Goal: Task Accomplishment & Management: Use online tool/utility

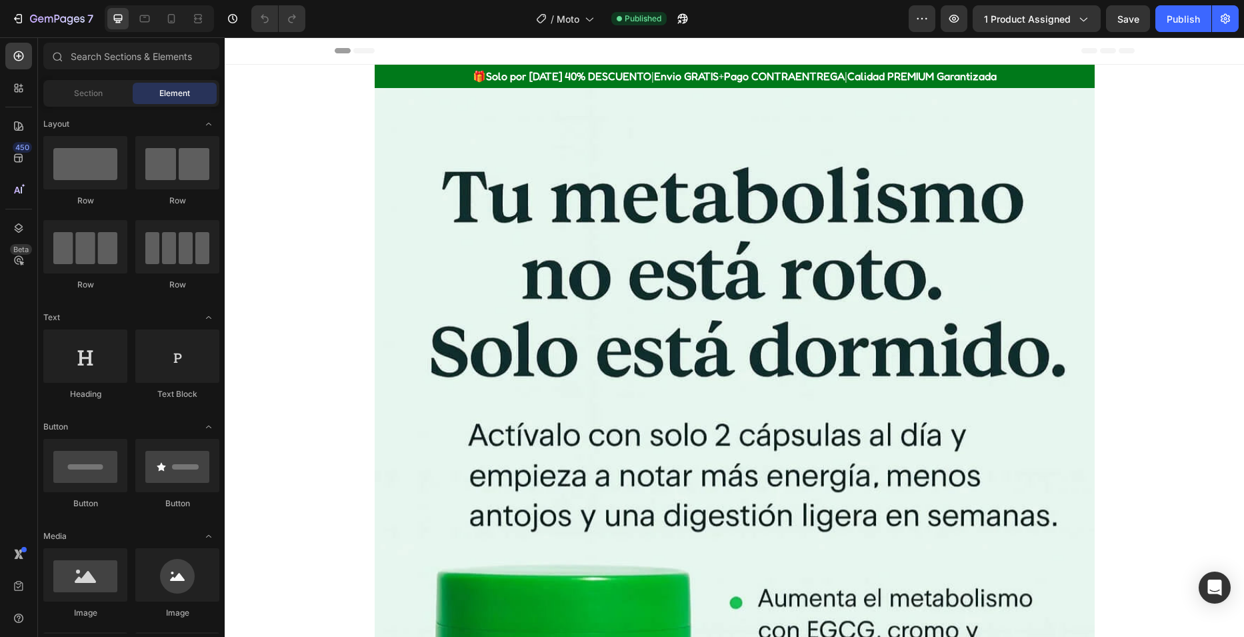
click at [174, 23] on icon at bounding box center [171, 18] width 7 height 9
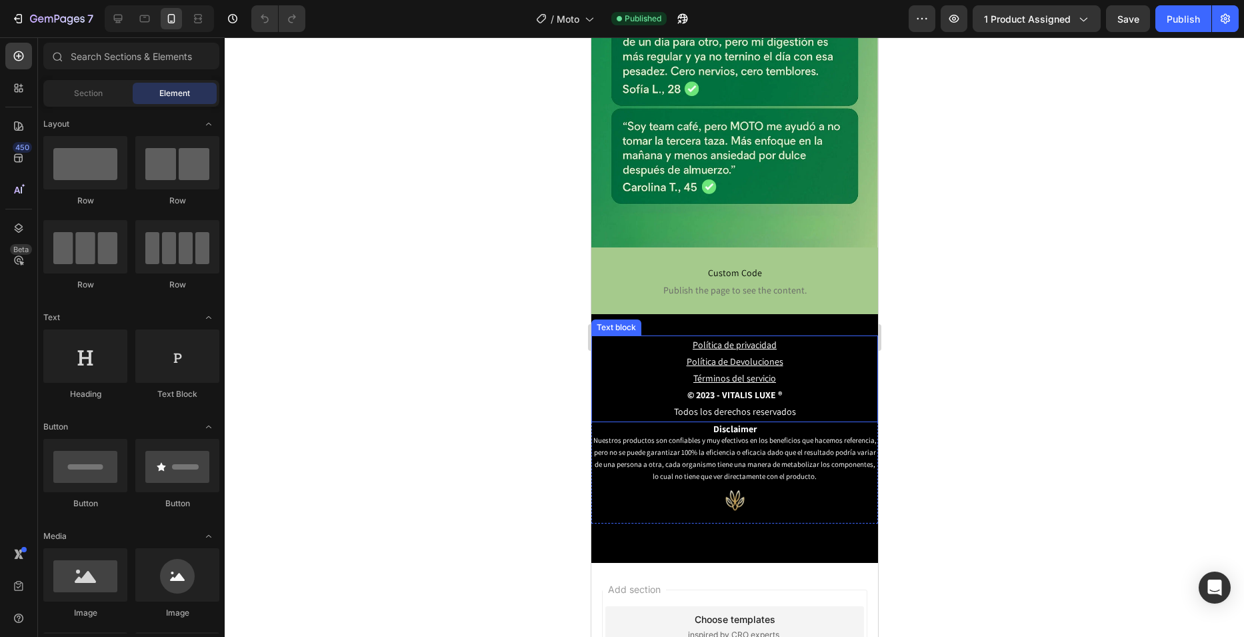
scroll to position [2249, 0]
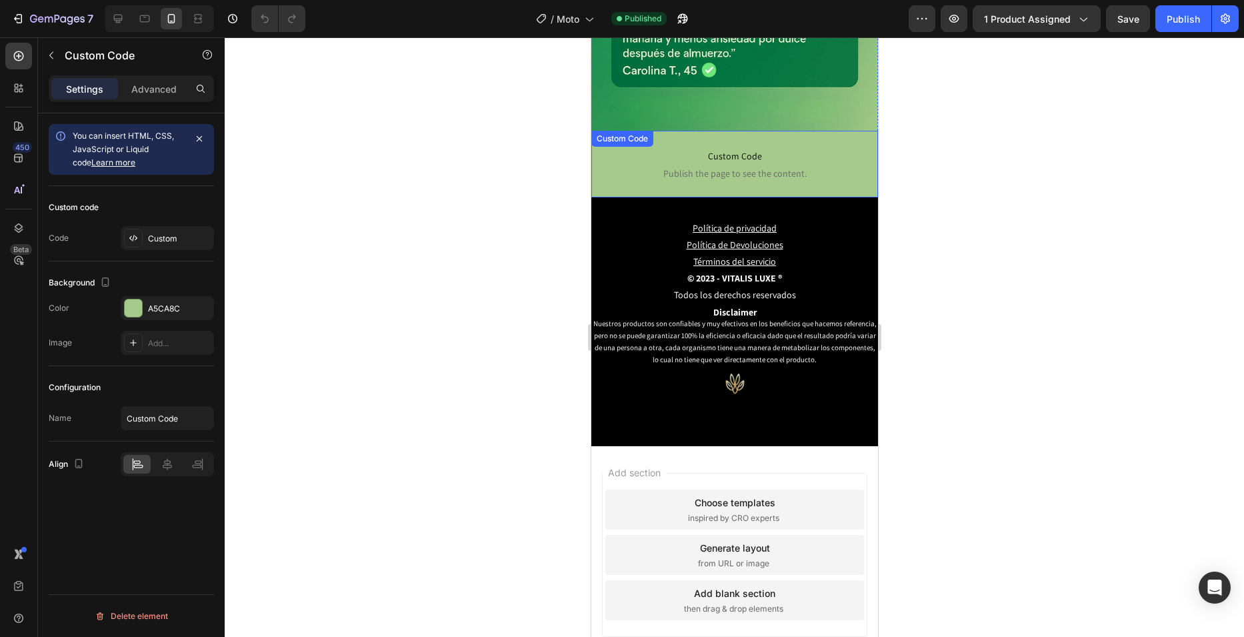
click at [841, 137] on p "Custom Code Publish the page to see the content." at bounding box center [734, 163] width 267 height 53
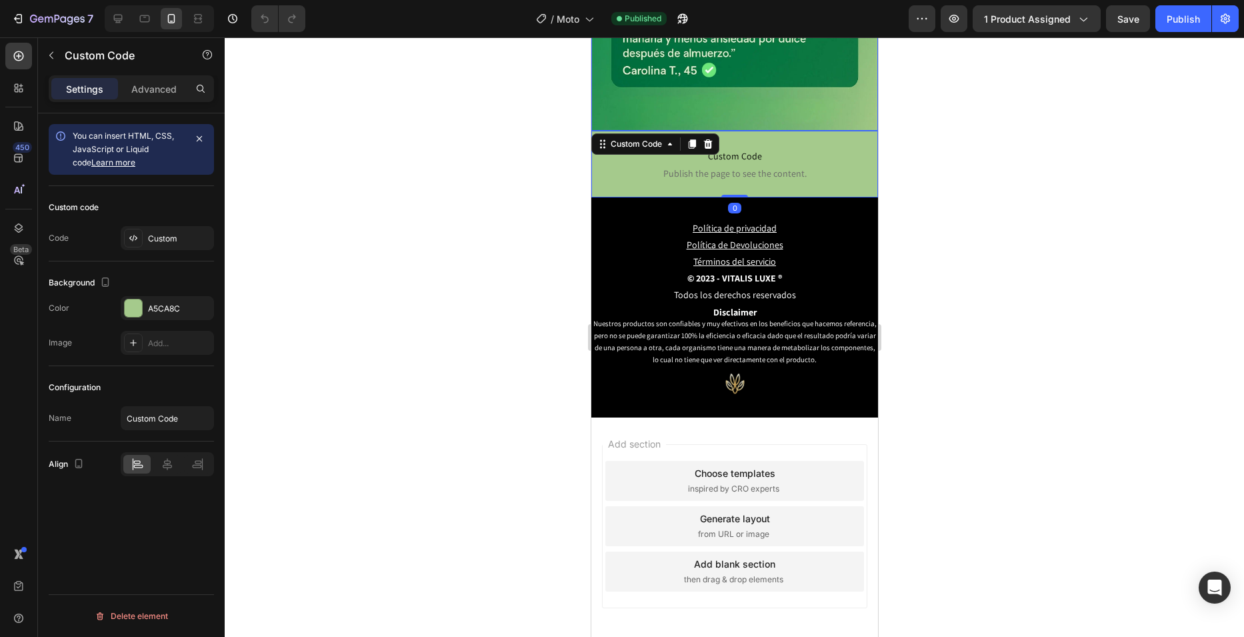
scroll to position [2220, 0]
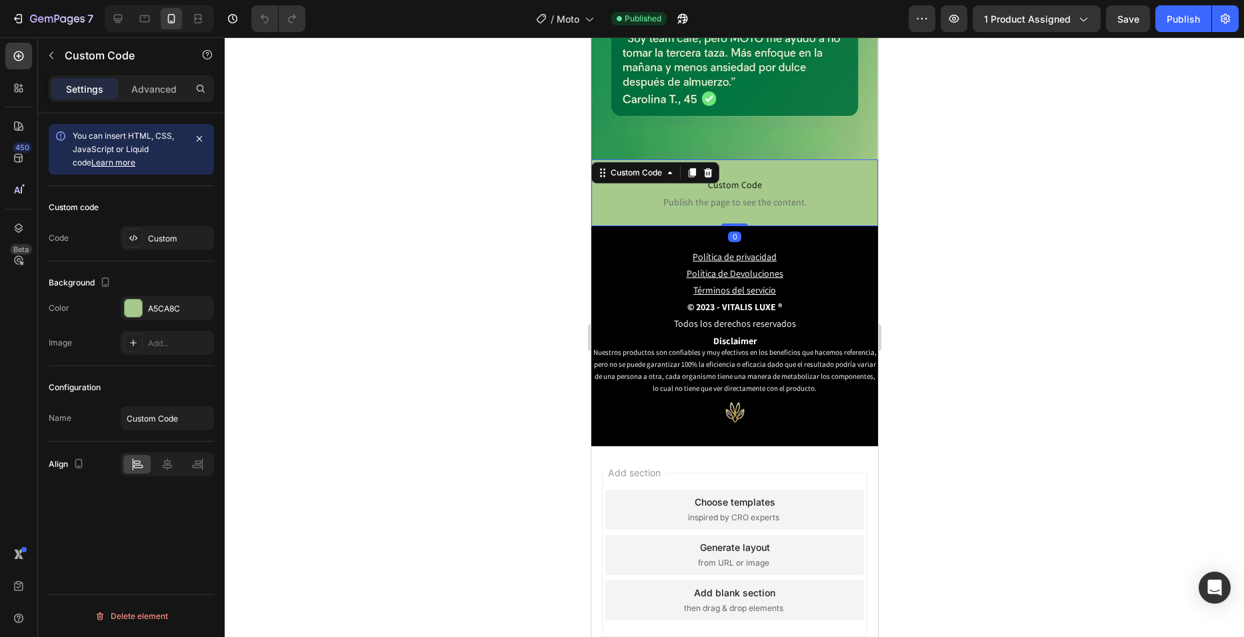
click at [709, 162] on div "Custom Code" at bounding box center [655, 172] width 128 height 21
click at [705, 167] on icon at bounding box center [707, 172] width 11 height 11
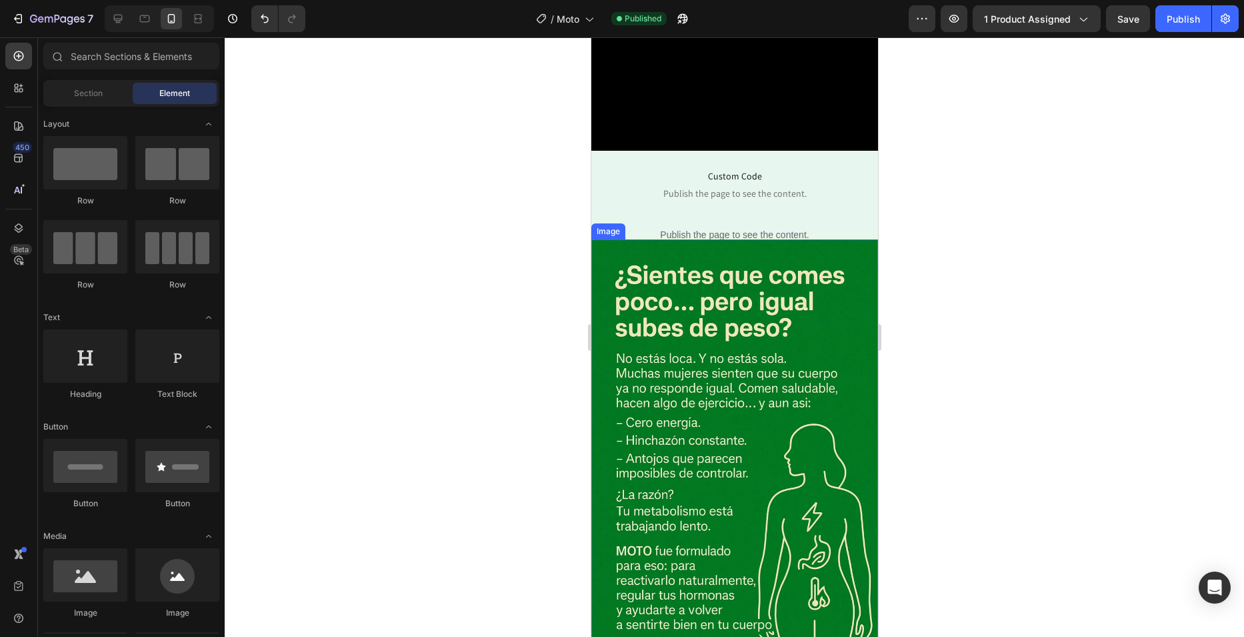
scroll to position [19, 0]
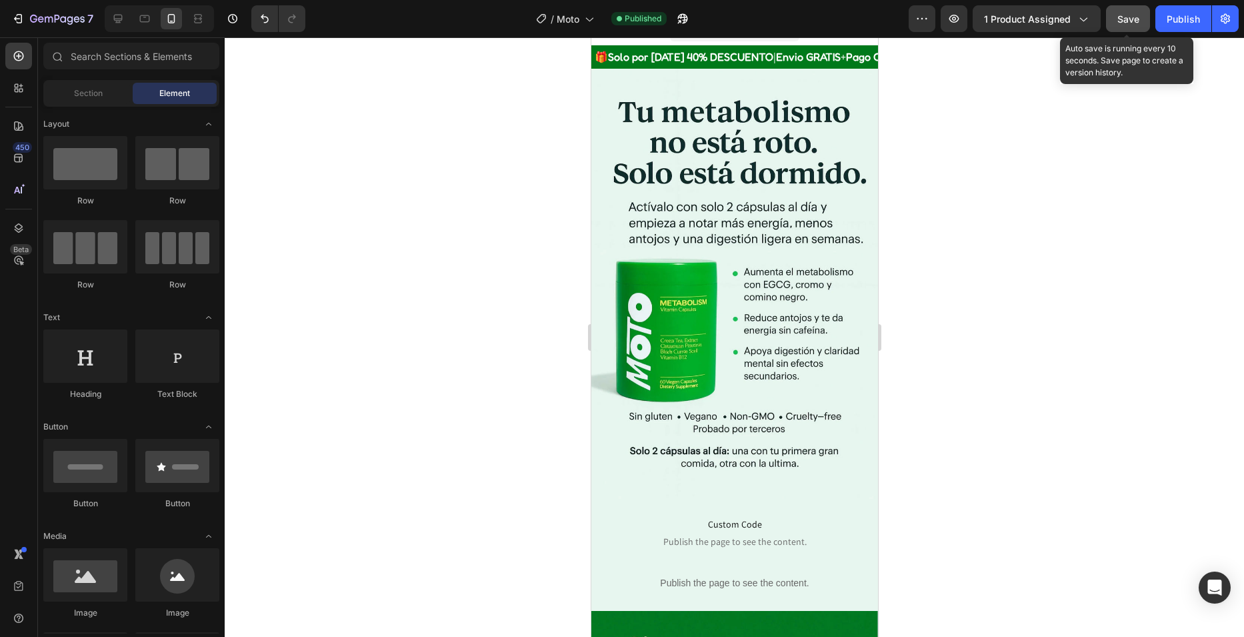
click at [1130, 13] on span "Save" at bounding box center [1129, 18] width 22 height 11
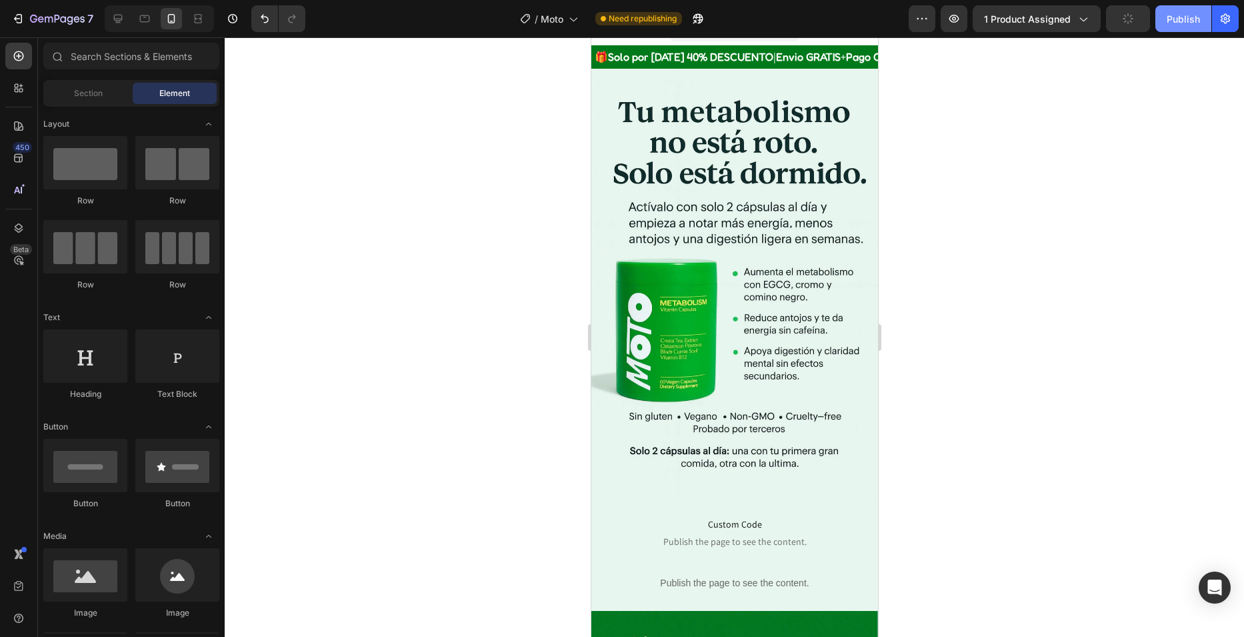
click at [1172, 16] on div "Publish" at bounding box center [1183, 19] width 33 height 14
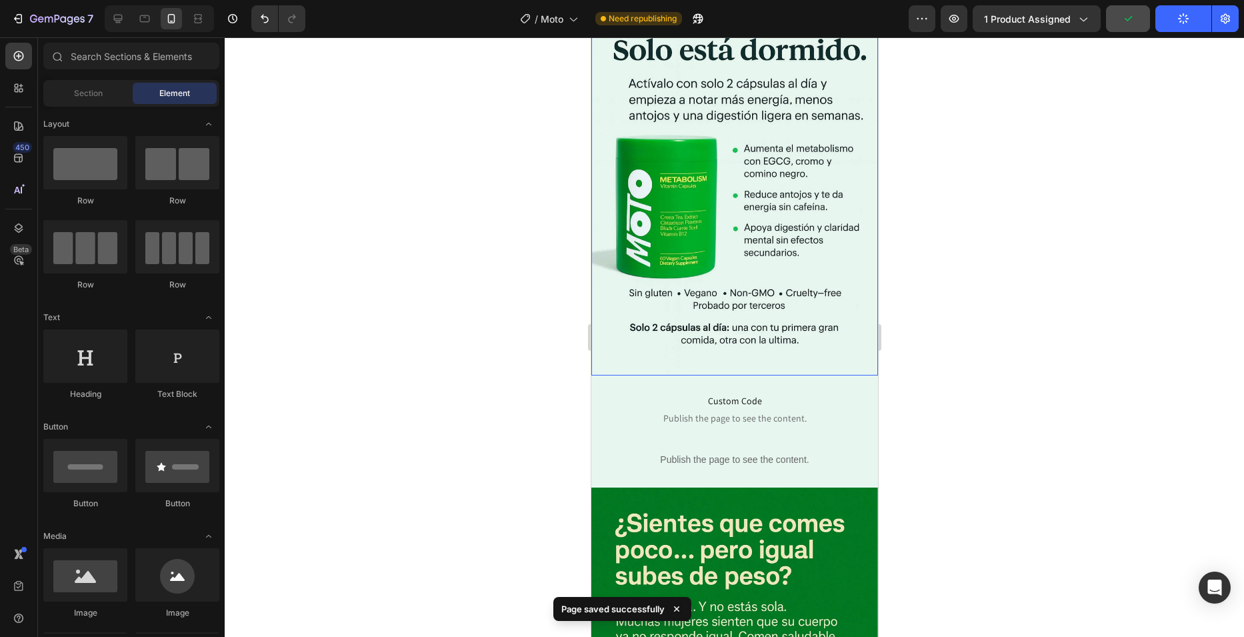
scroll to position [153, 0]
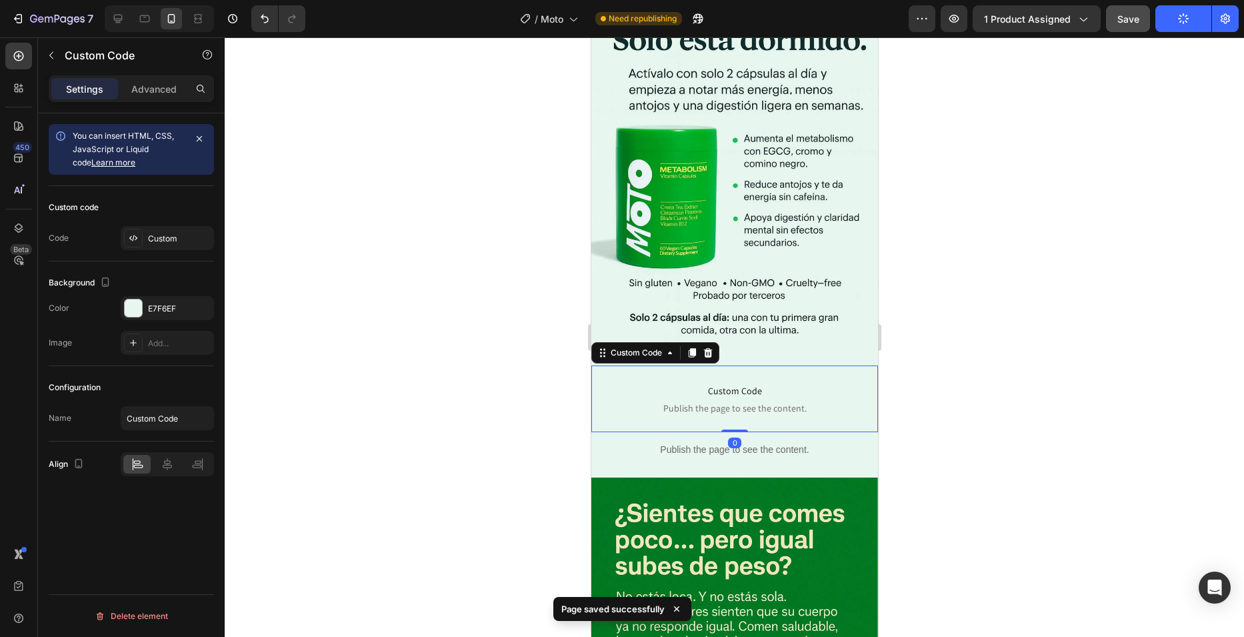
drag, startPoint x: 693, startPoint y: 362, endPoint x: 950, endPoint y: 280, distance: 270.2
click at [693, 372] on p "Custom Code Publish the page to see the content." at bounding box center [734, 398] width 267 height 53
click at [145, 81] on div "Advanced" at bounding box center [154, 88] width 67 height 21
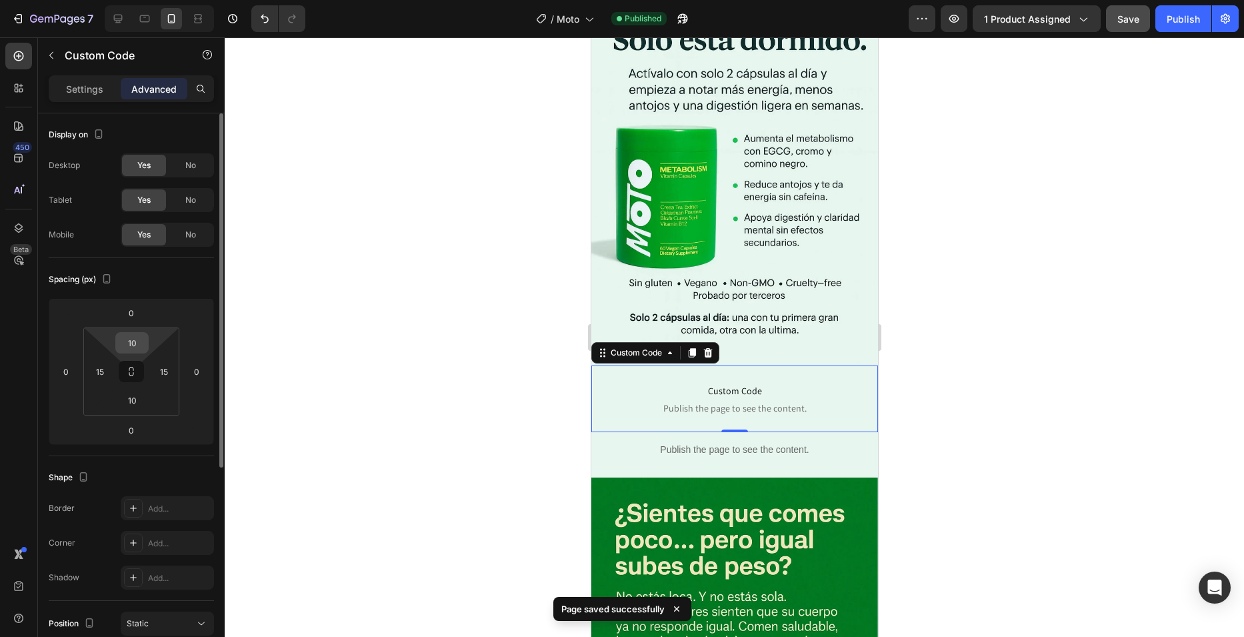
click at [140, 335] on input "10" at bounding box center [132, 343] width 27 height 20
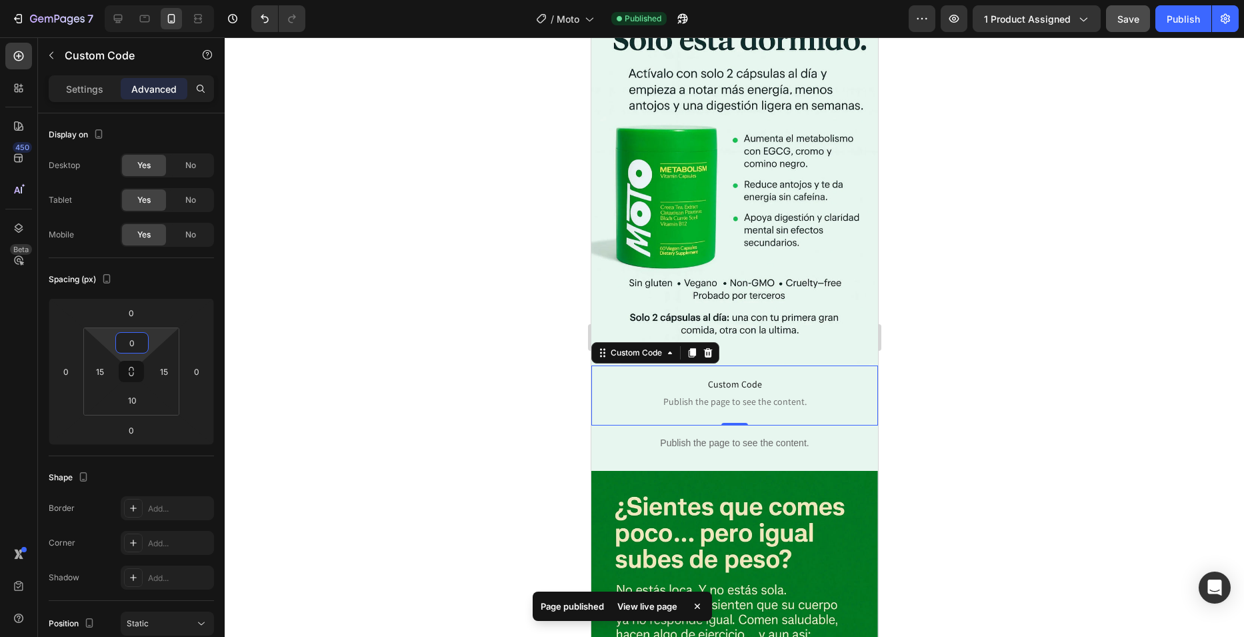
type input "0"
click at [1152, 27] on div "Preview 1 product assigned Save Publish" at bounding box center [1074, 18] width 330 height 27
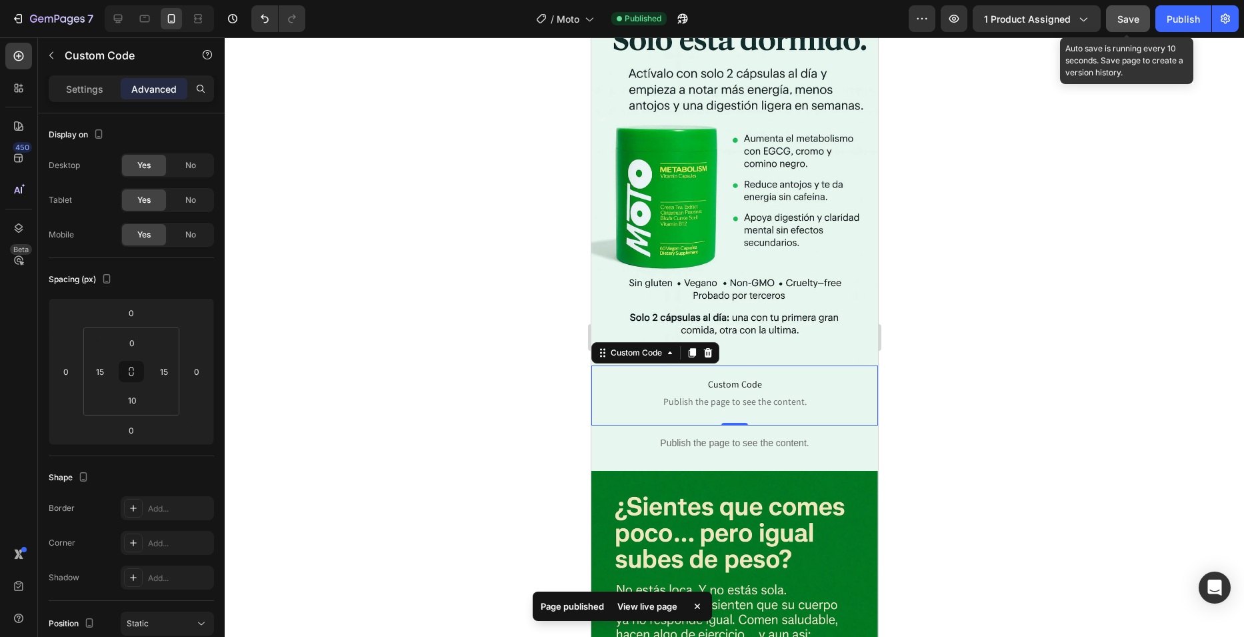
click at [1146, 27] on button "Save" at bounding box center [1128, 18] width 44 height 27
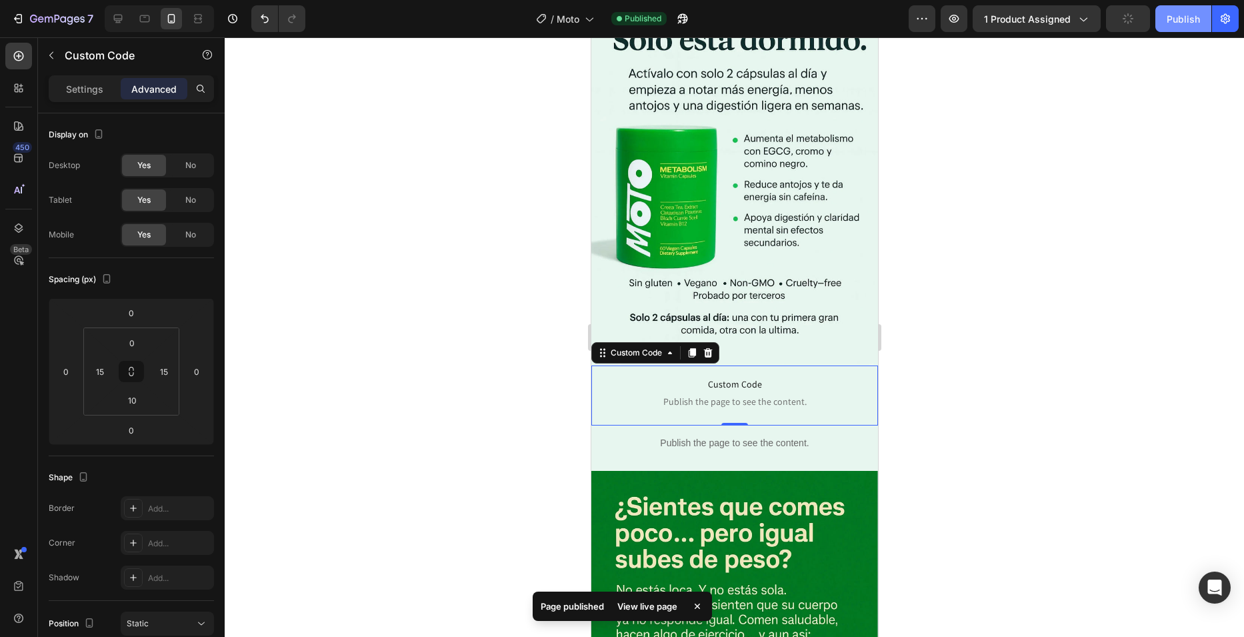
click at [1164, 27] on button "Publish" at bounding box center [1184, 18] width 56 height 27
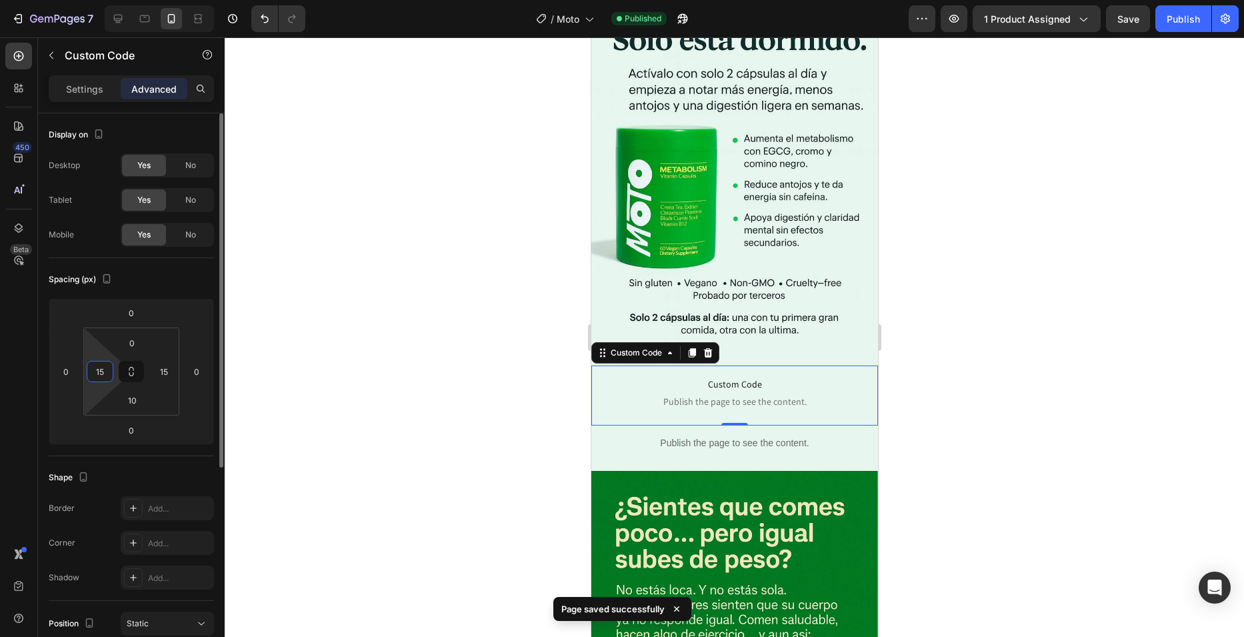
click at [109, 377] on input "15" at bounding box center [100, 371] width 20 height 20
type input "0"
click at [162, 373] on input "15" at bounding box center [164, 371] width 20 height 20
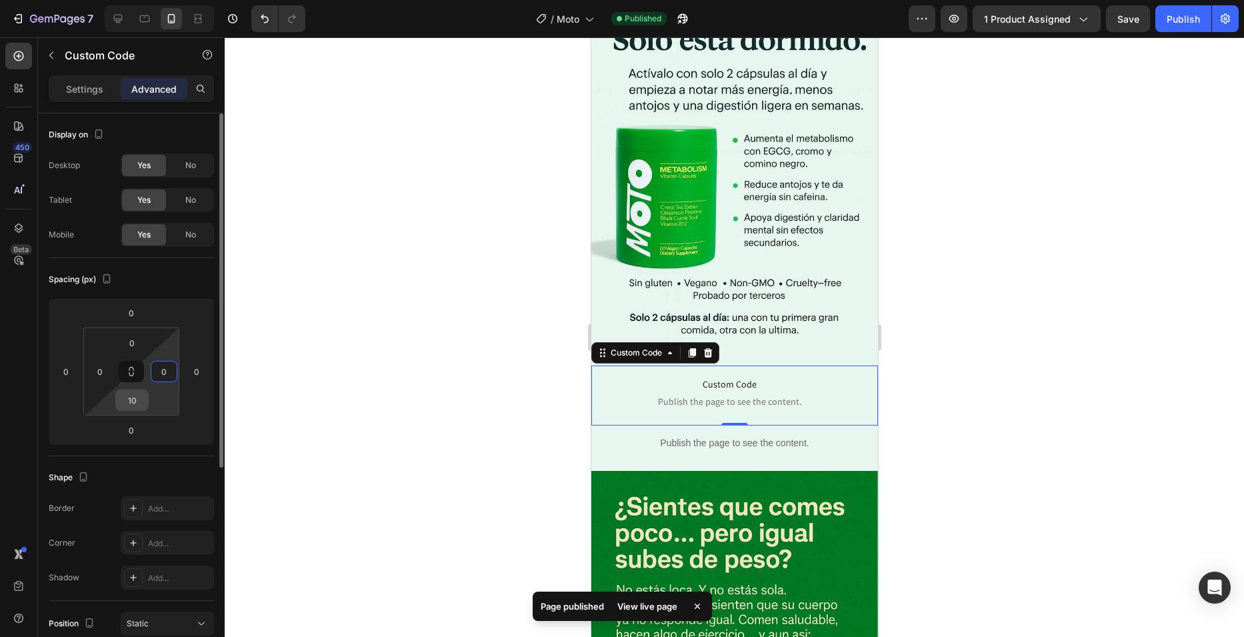
type input "0"
click at [133, 395] on input "10" at bounding box center [132, 400] width 27 height 20
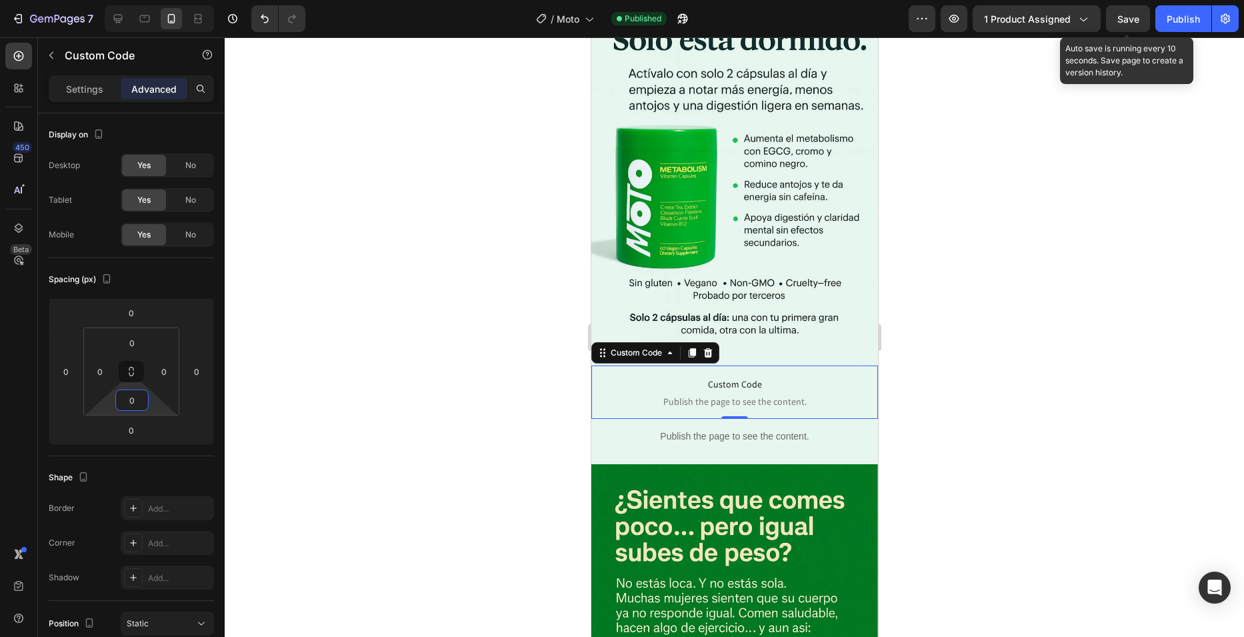
type input "0"
click at [1129, 14] on span "Save" at bounding box center [1129, 18] width 22 height 11
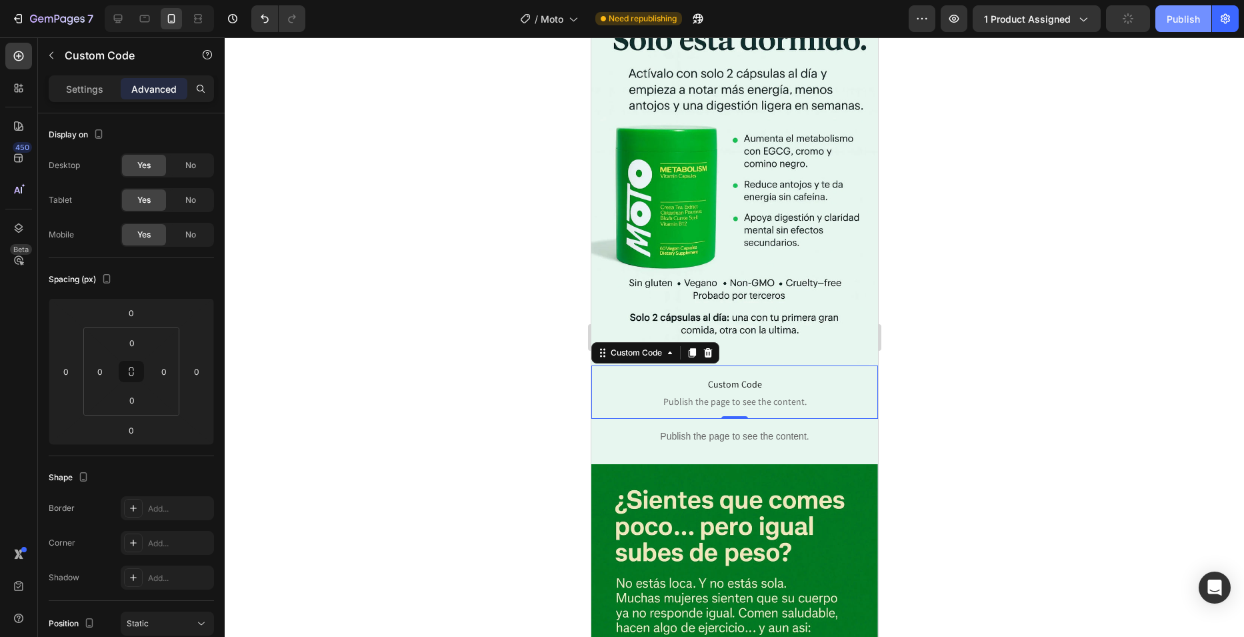
click at [1181, 14] on div "Publish" at bounding box center [1183, 19] width 33 height 14
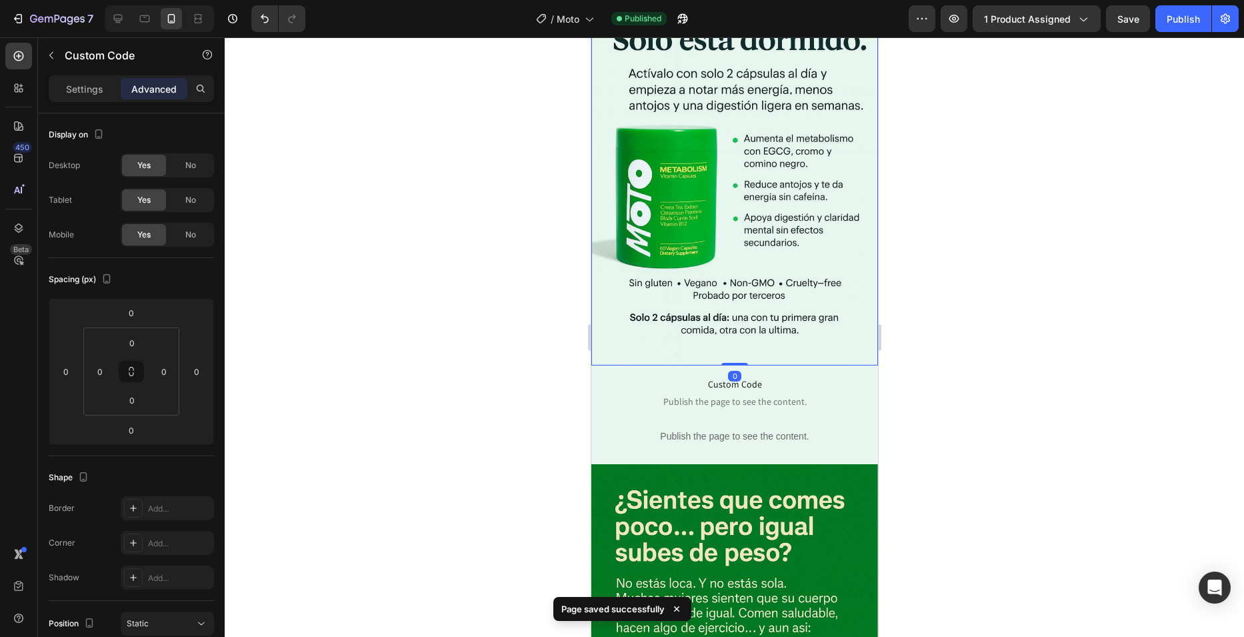
drag, startPoint x: 697, startPoint y: 243, endPoint x: 1163, endPoint y: 327, distance: 473.5
click at [697, 243] on img at bounding box center [734, 150] width 287 height 430
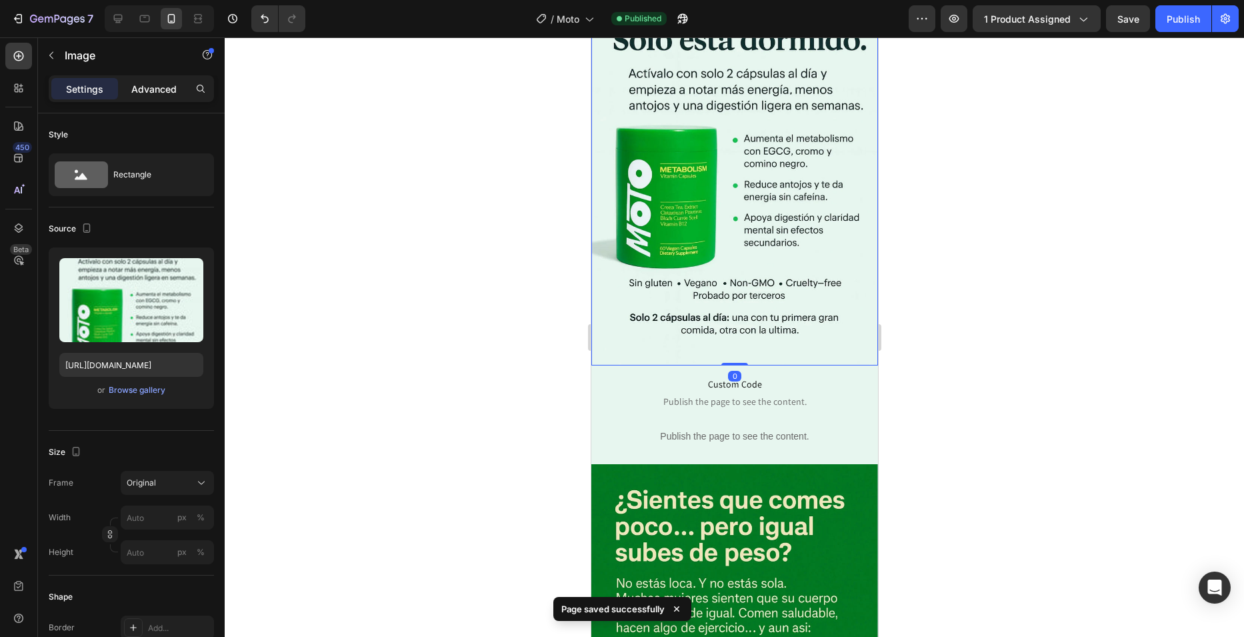
click at [167, 89] on p "Advanced" at bounding box center [153, 89] width 45 height 14
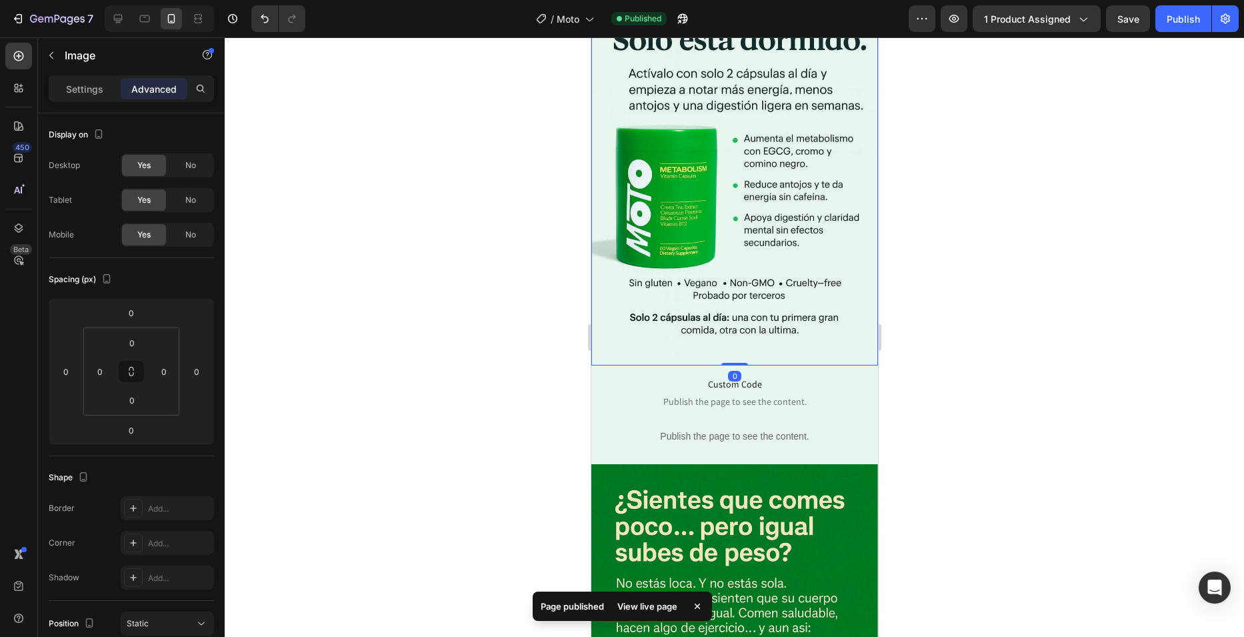
click at [345, 329] on div at bounding box center [735, 336] width 1020 height 599
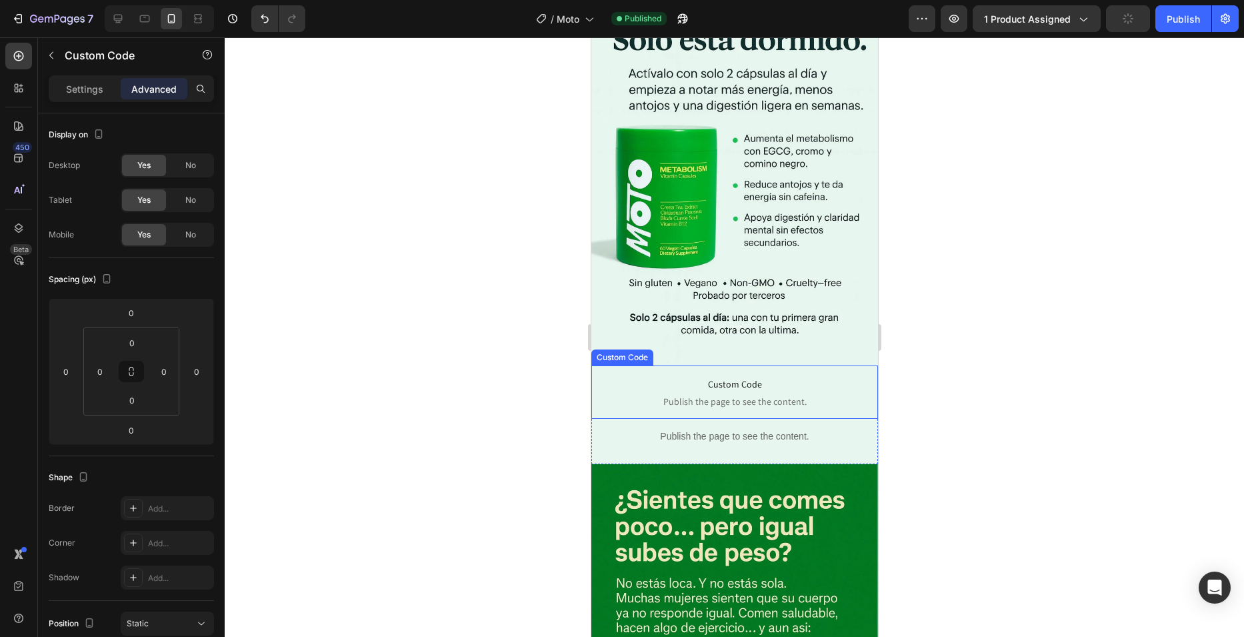
click at [660, 376] on span "Custom Code" at bounding box center [734, 384] width 287 height 16
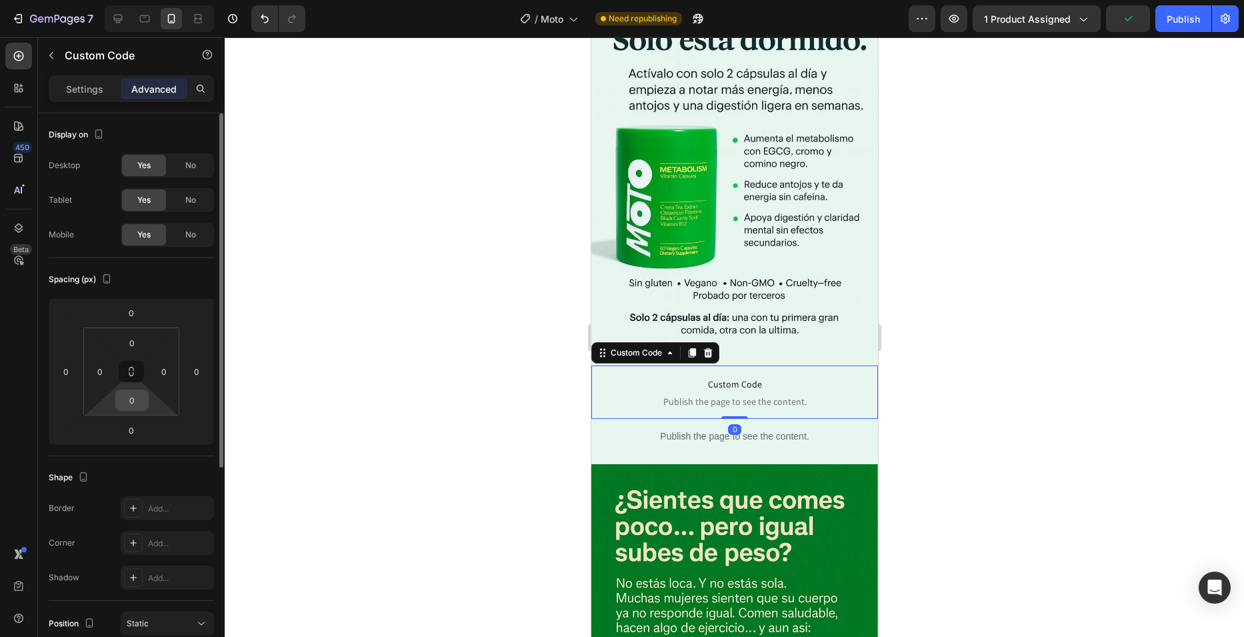
click at [133, 405] on input "0" at bounding box center [132, 400] width 27 height 20
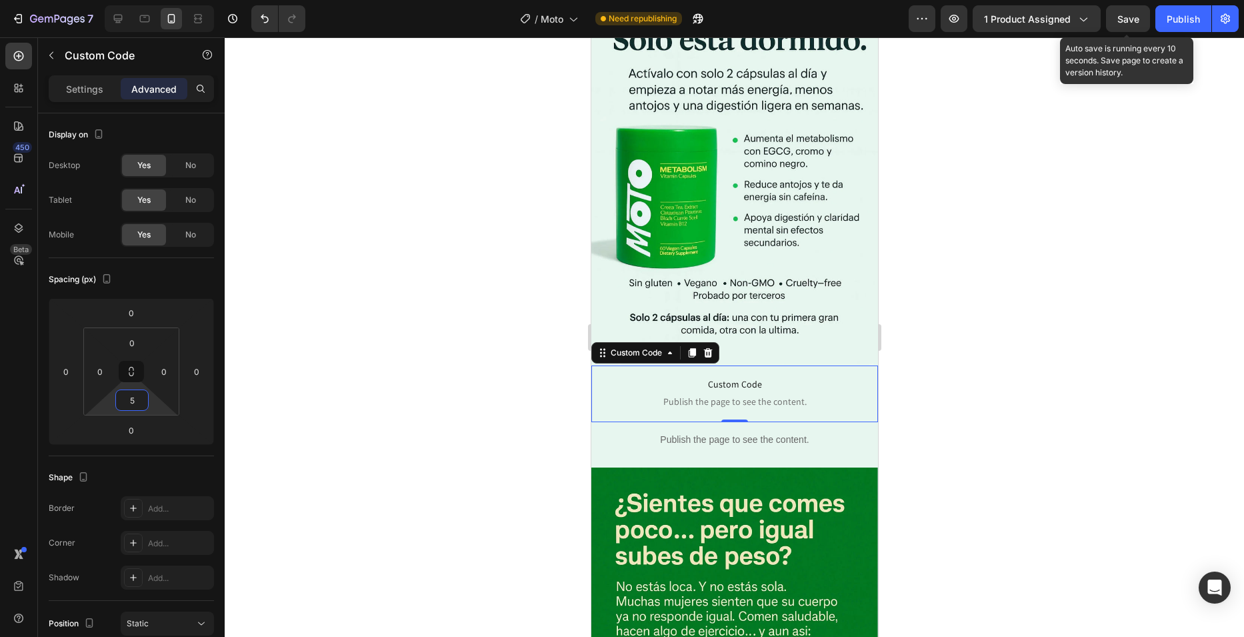
click at [1133, 13] on span "Save" at bounding box center [1129, 18] width 22 height 11
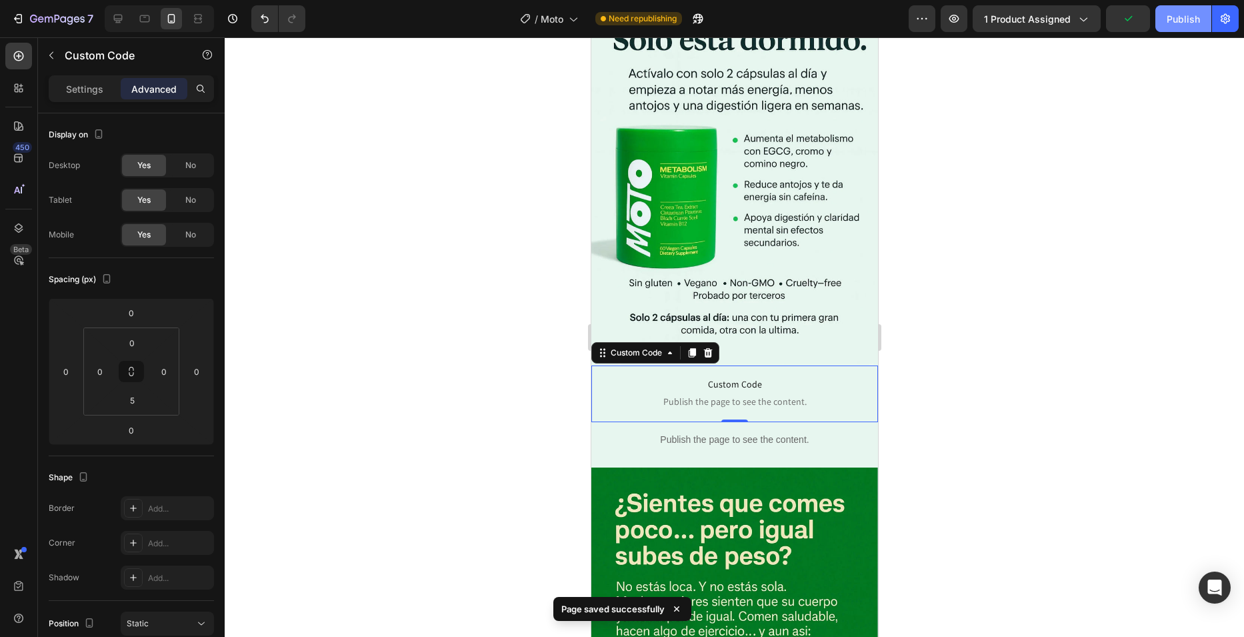
click at [1180, 21] on div "Publish" at bounding box center [1183, 19] width 33 height 14
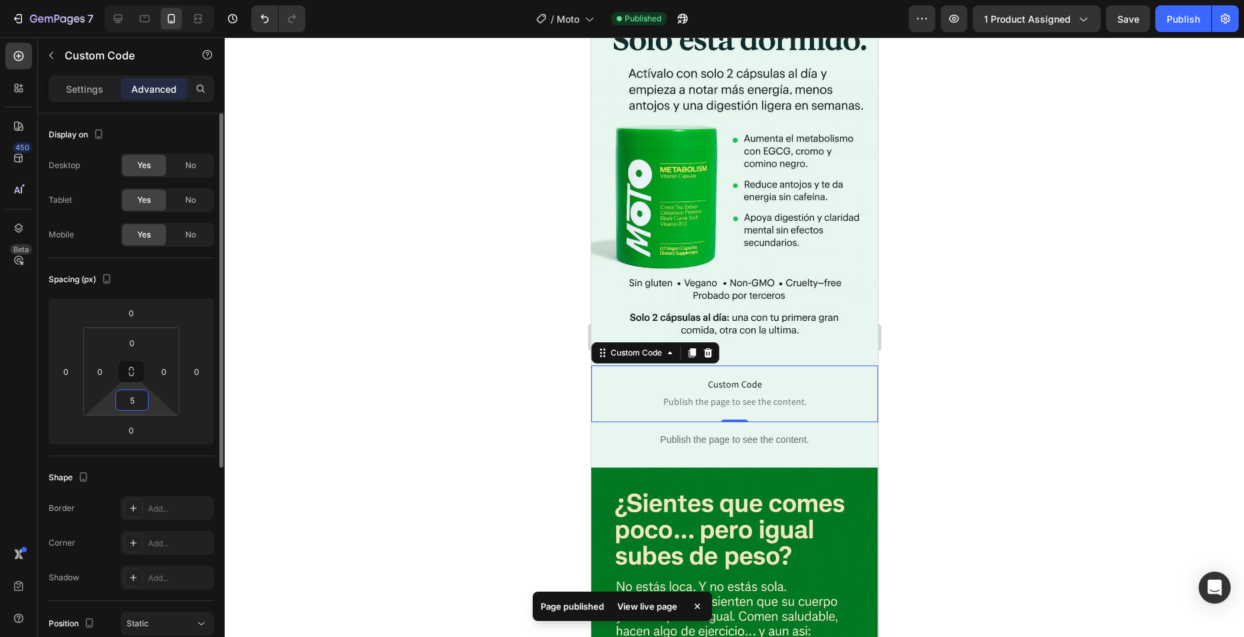
click at [130, 404] on input "5" at bounding box center [132, 400] width 27 height 20
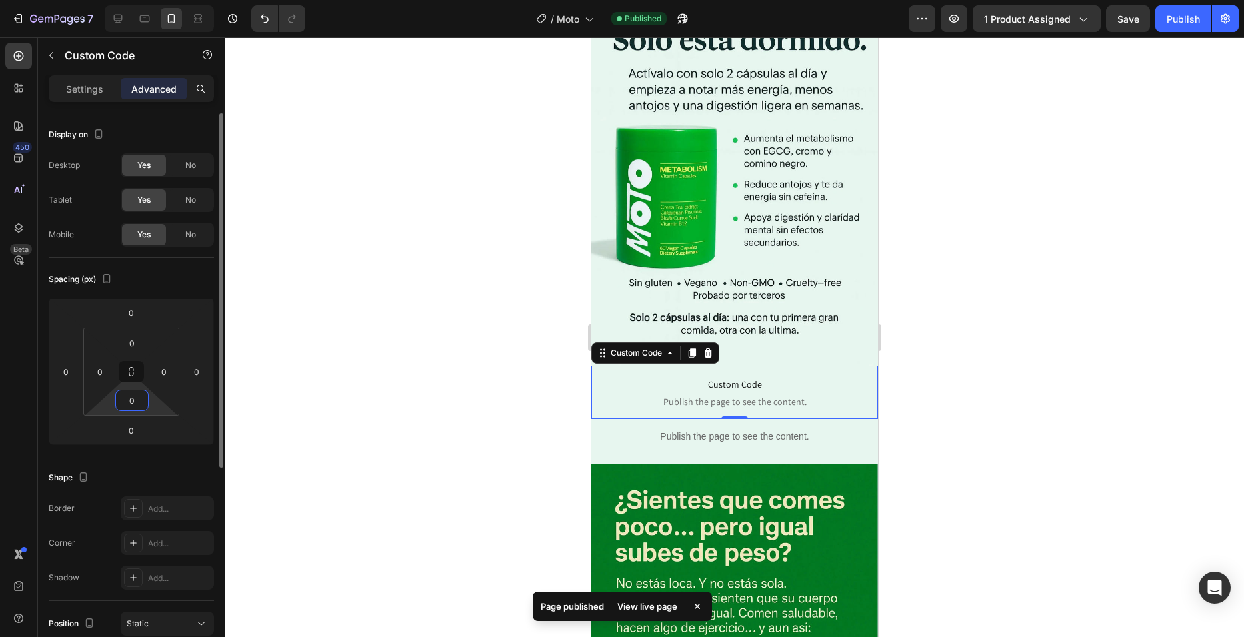
type input "0"
click at [187, 277] on div "Spacing (px)" at bounding box center [131, 279] width 165 height 21
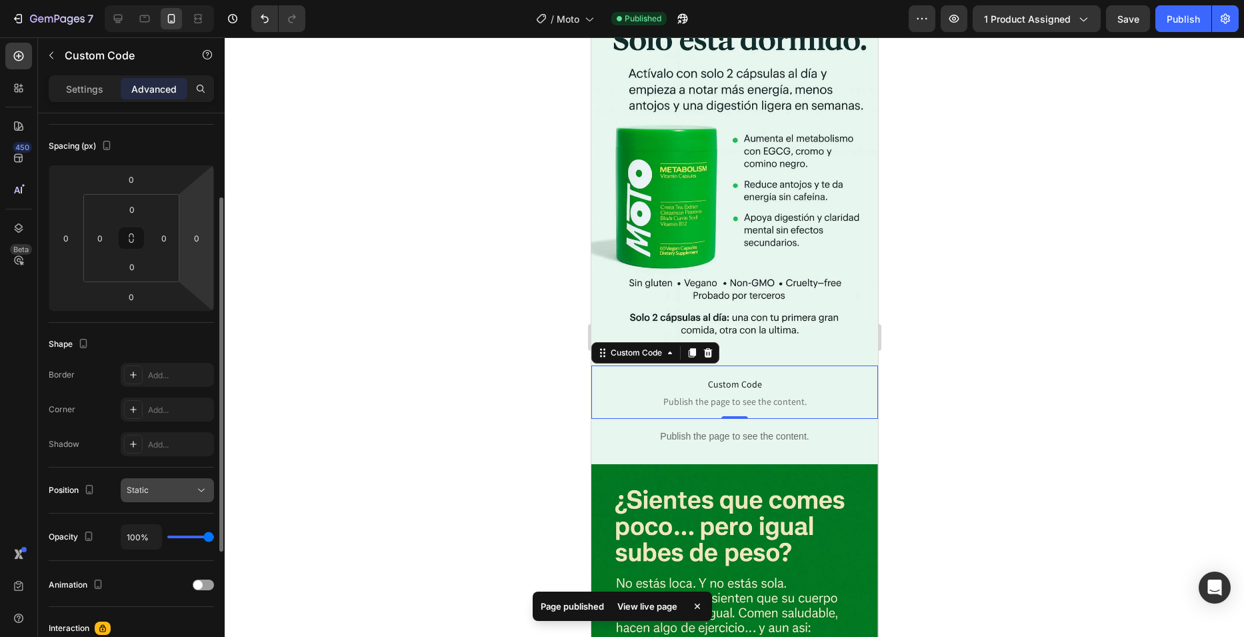
scroll to position [328, 0]
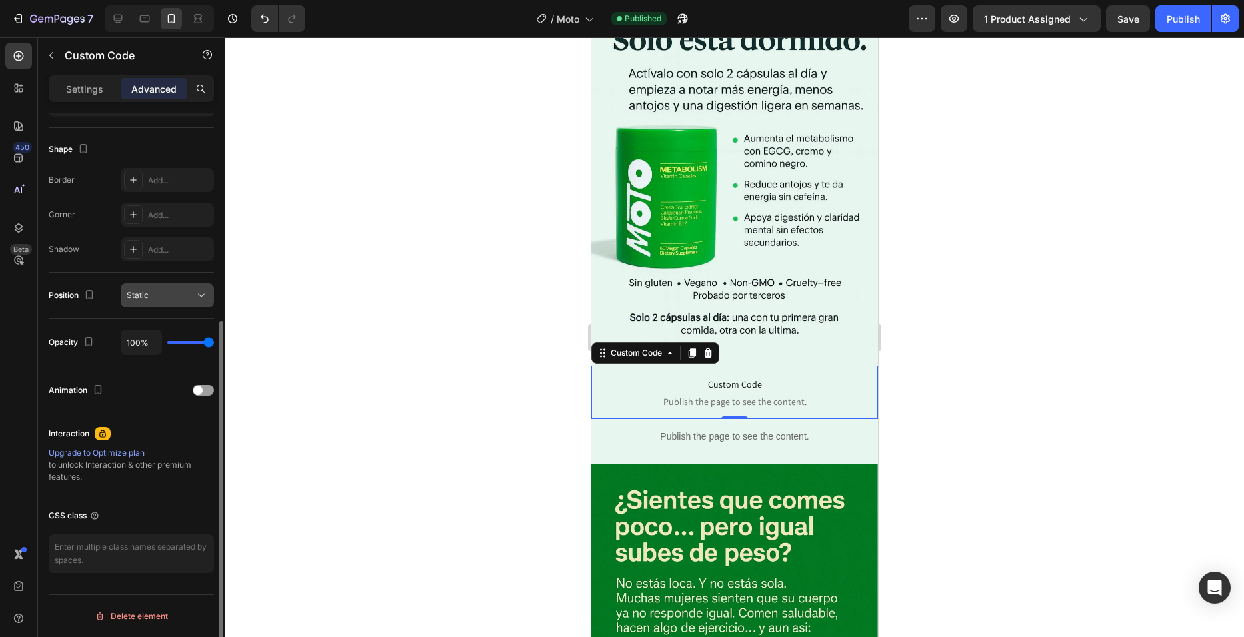
click at [144, 296] on span "Static" at bounding box center [138, 295] width 22 height 10
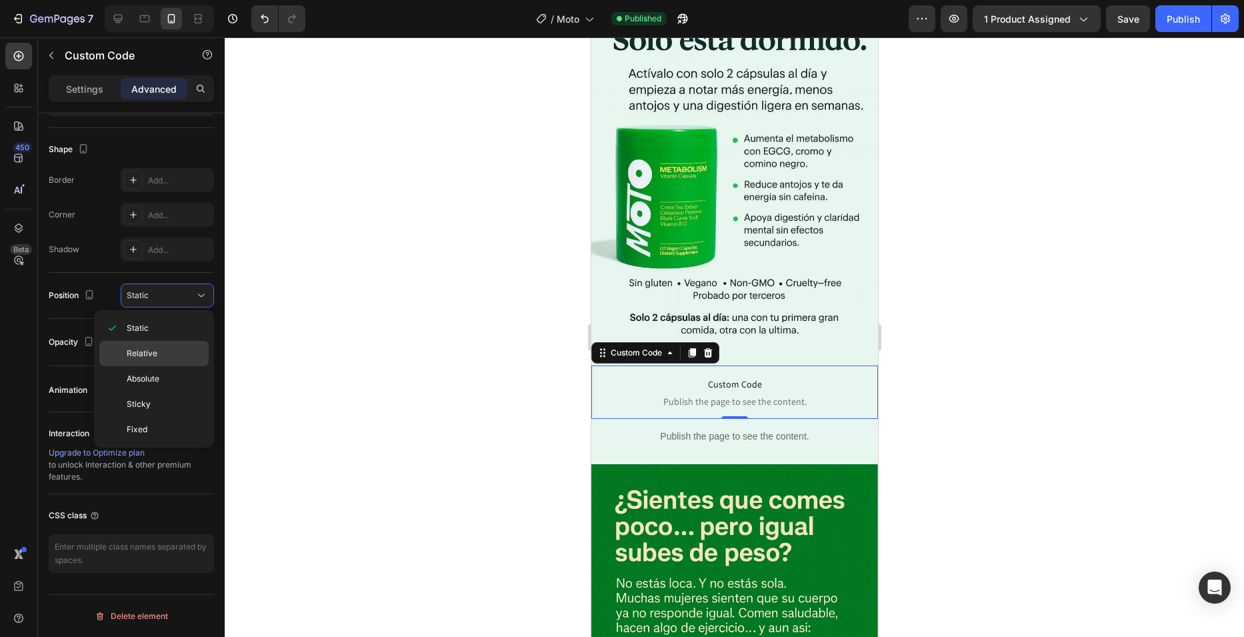
click at [158, 359] on div "Relative" at bounding box center [153, 353] width 109 height 25
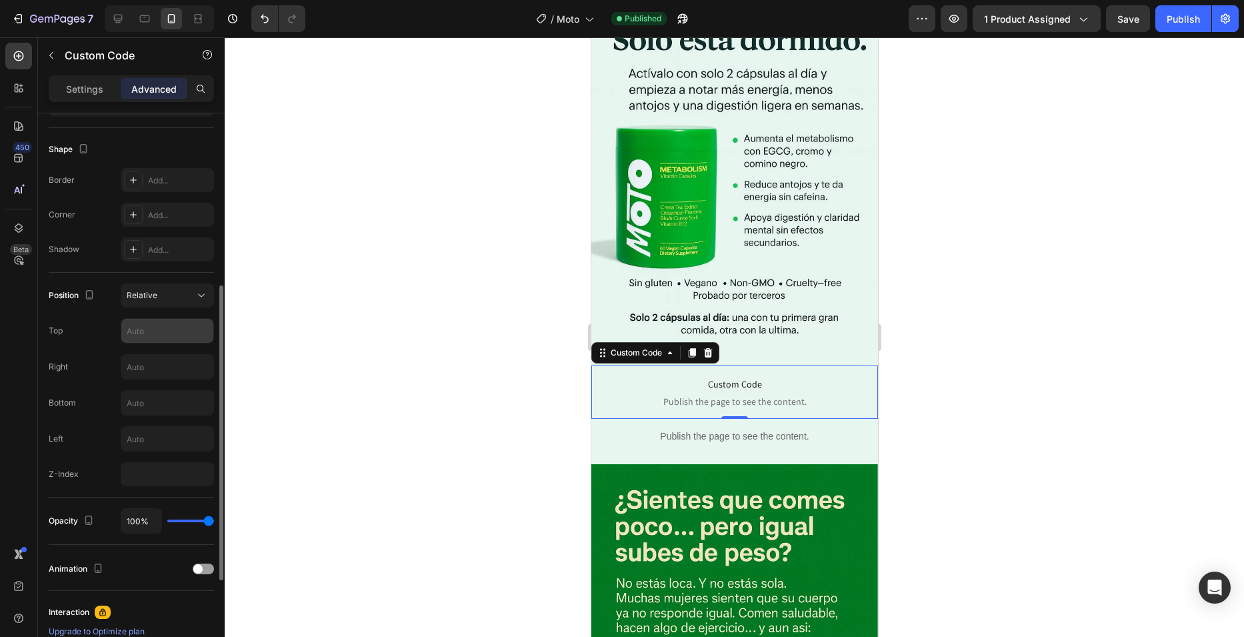
click at [147, 328] on input "text" at bounding box center [167, 331] width 92 height 24
type input "-15"
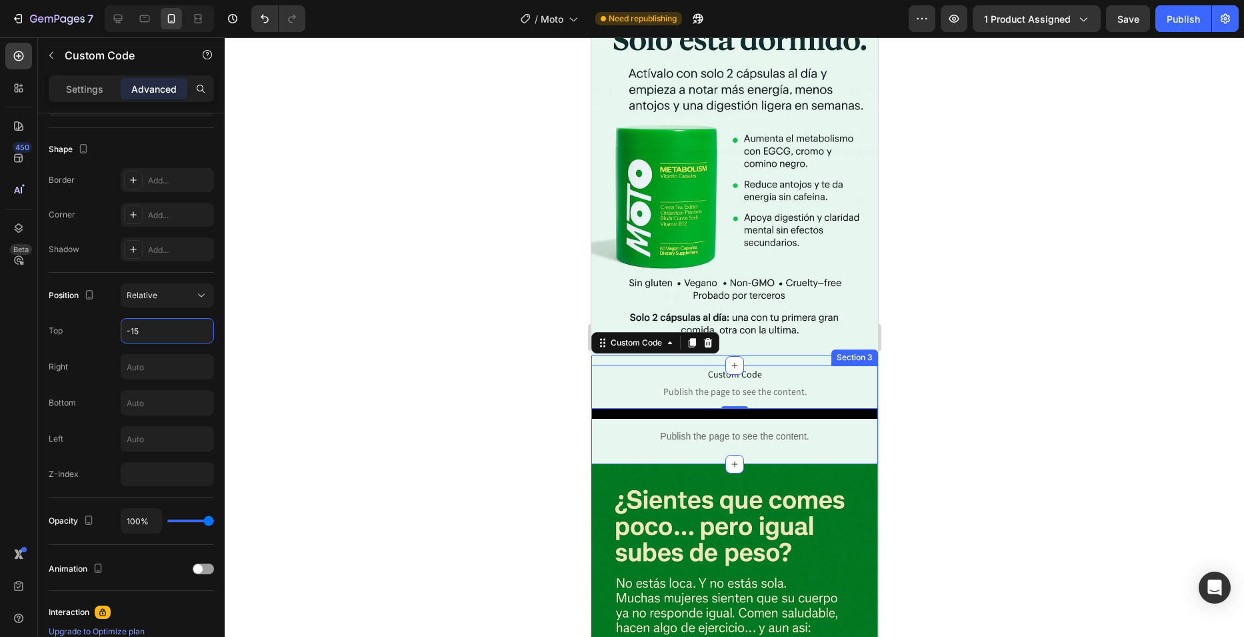
click at [653, 397] on div "Custom Code Publish the page to see the content. Custom Code 0 Publish the page…" at bounding box center [734, 414] width 287 height 99
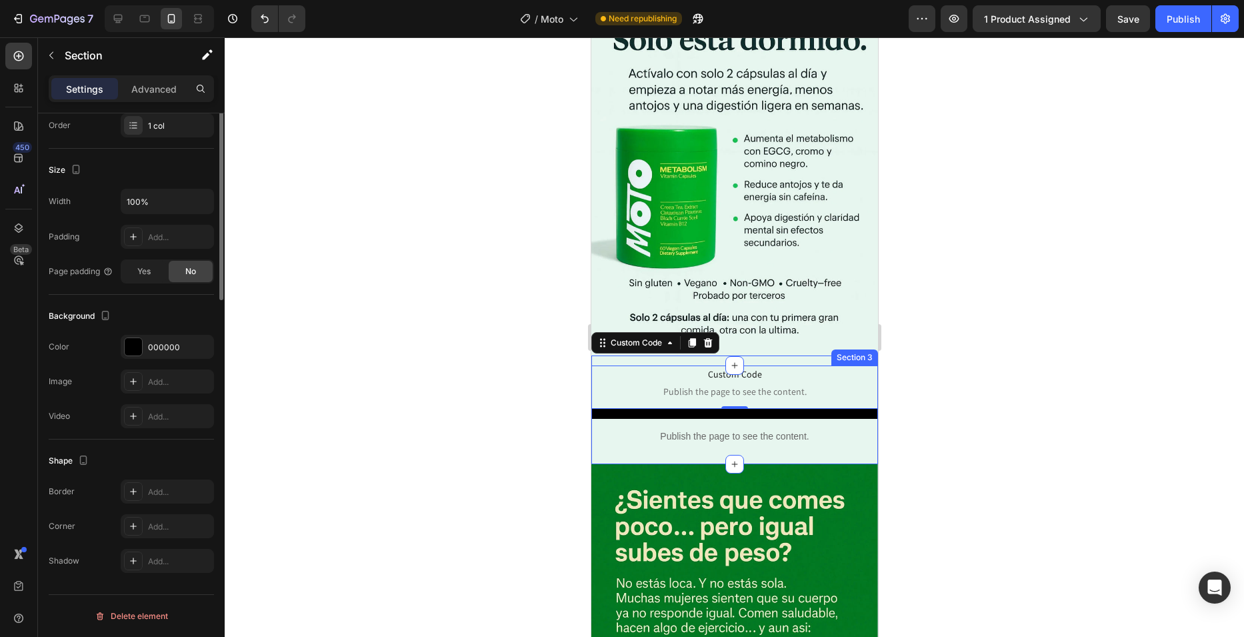
scroll to position [0, 0]
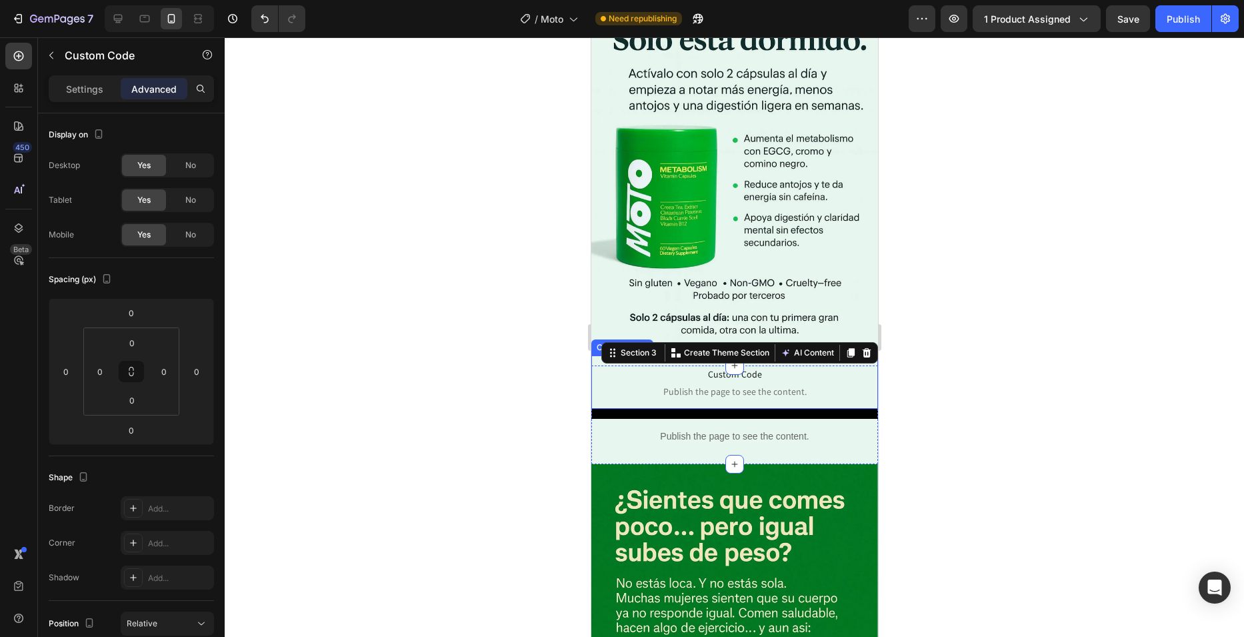
click at [633, 385] on span "Publish the page to see the content." at bounding box center [734, 391] width 287 height 13
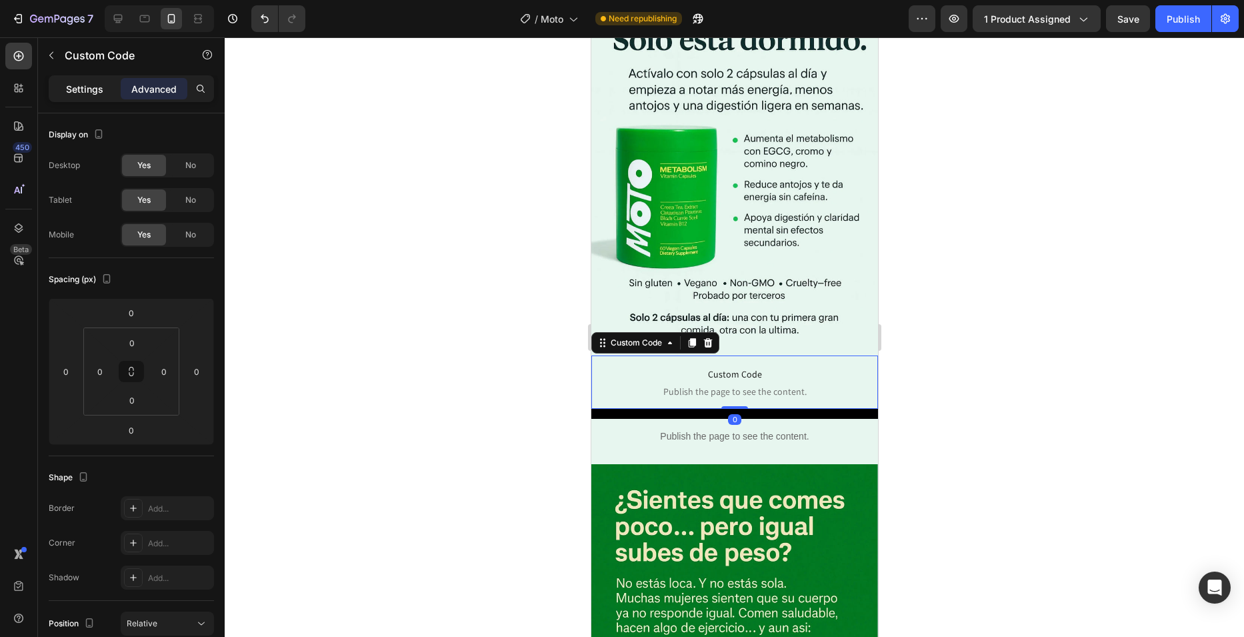
click at [95, 89] on p "Settings" at bounding box center [84, 89] width 37 height 14
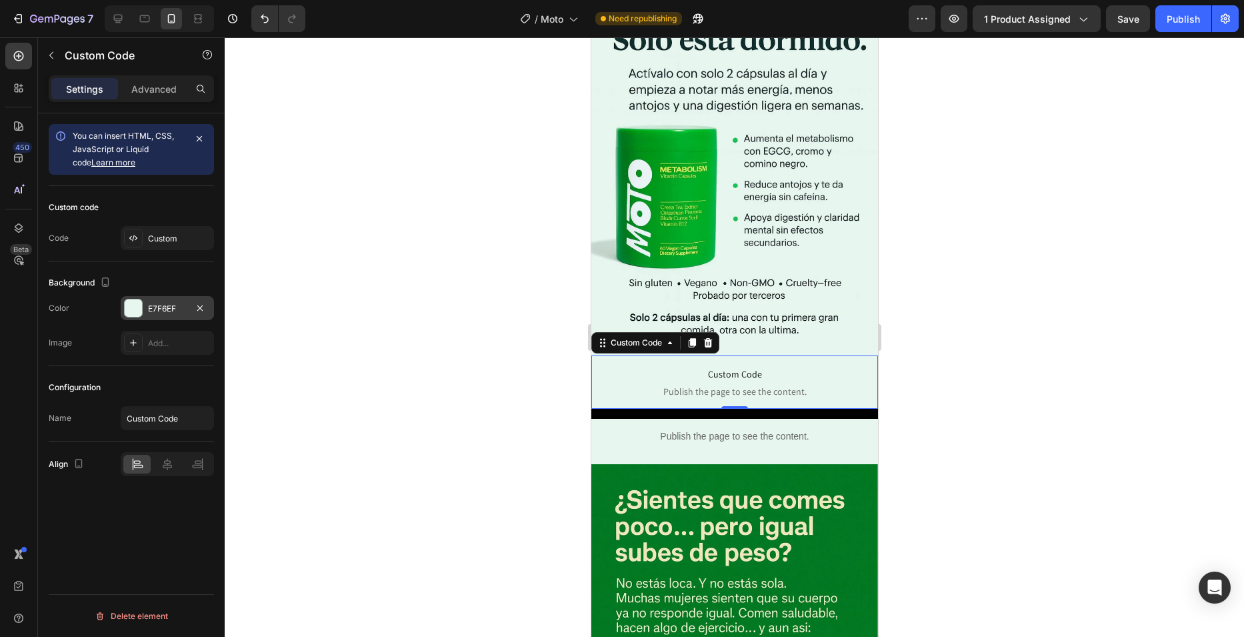
click at [161, 308] on div "E7F6EF" at bounding box center [167, 309] width 39 height 12
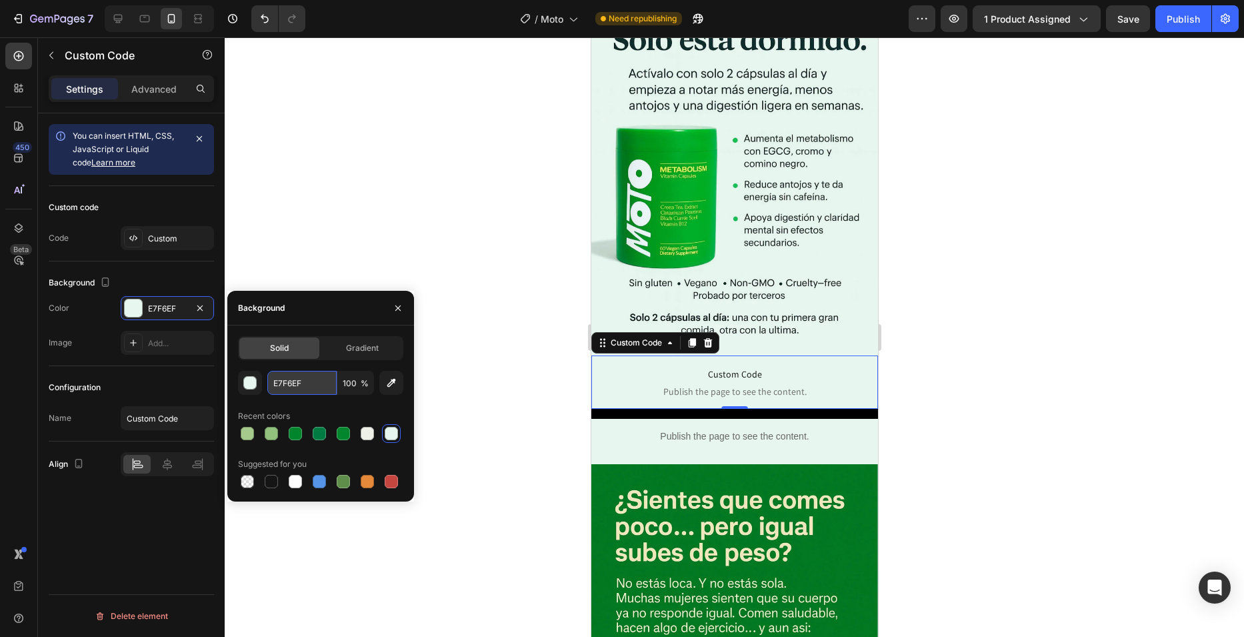
click at [319, 375] on input "E7F6EF" at bounding box center [301, 383] width 69 height 24
click at [623, 389] on p "Custom Code Publish the page to see the content." at bounding box center [734, 381] width 287 height 53
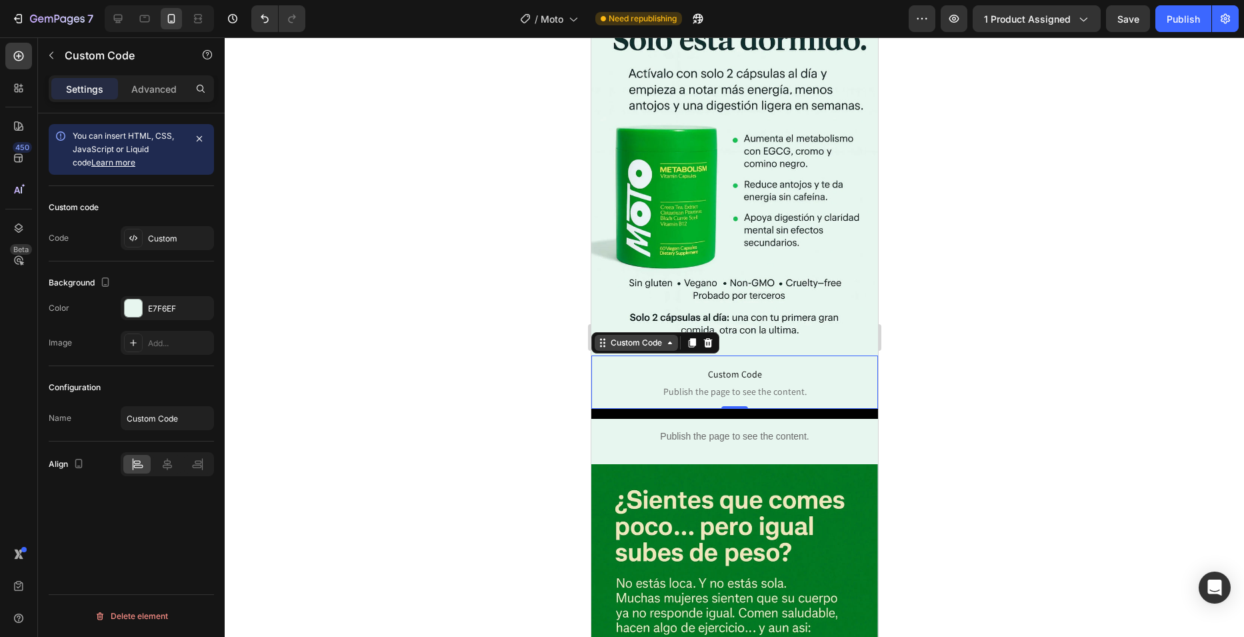
click at [621, 337] on div "Custom Code" at bounding box center [635, 343] width 57 height 12
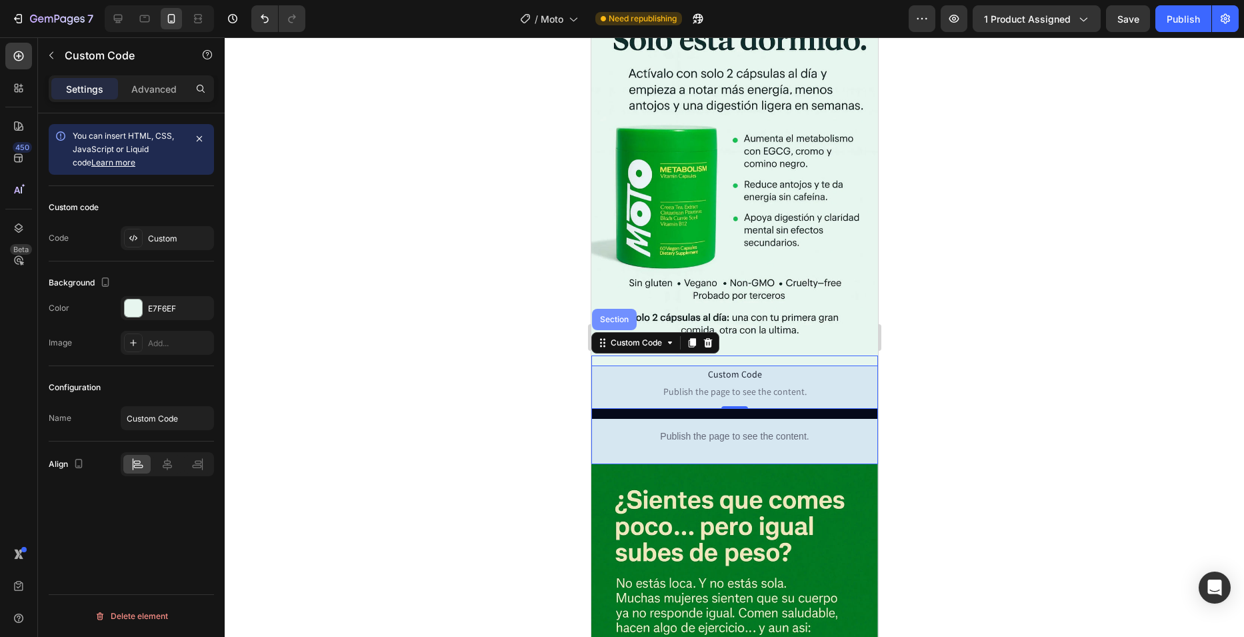
click at [607, 309] on div "Section" at bounding box center [613, 319] width 45 height 21
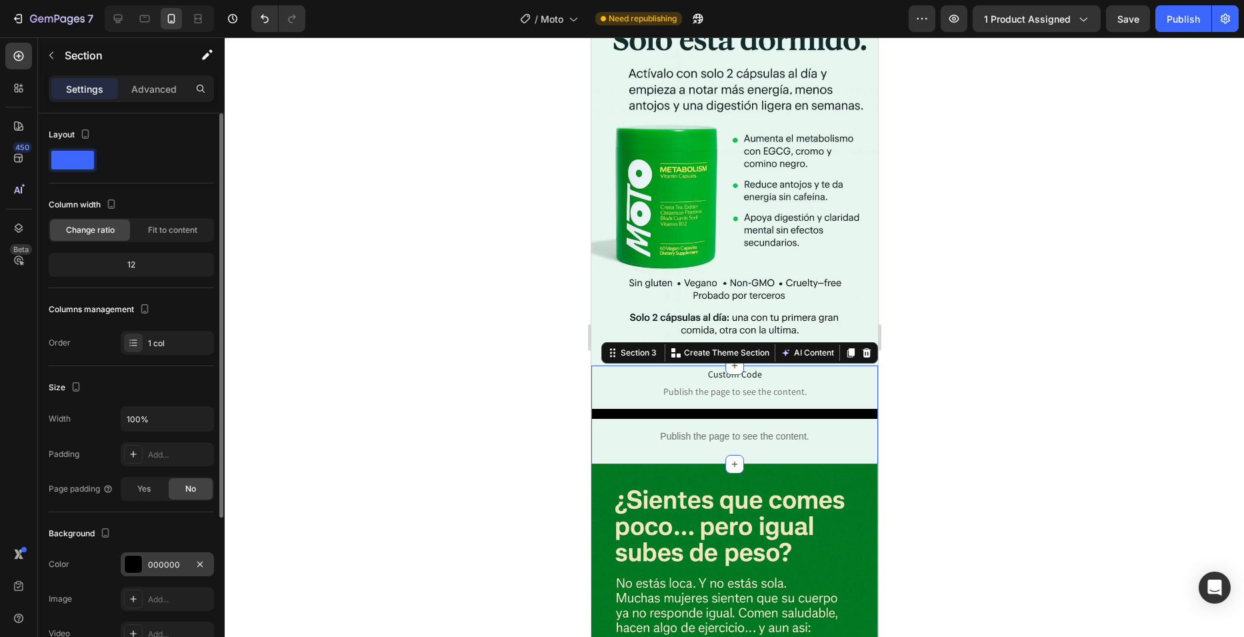
click at [169, 557] on div "000000" at bounding box center [167, 564] width 93 height 24
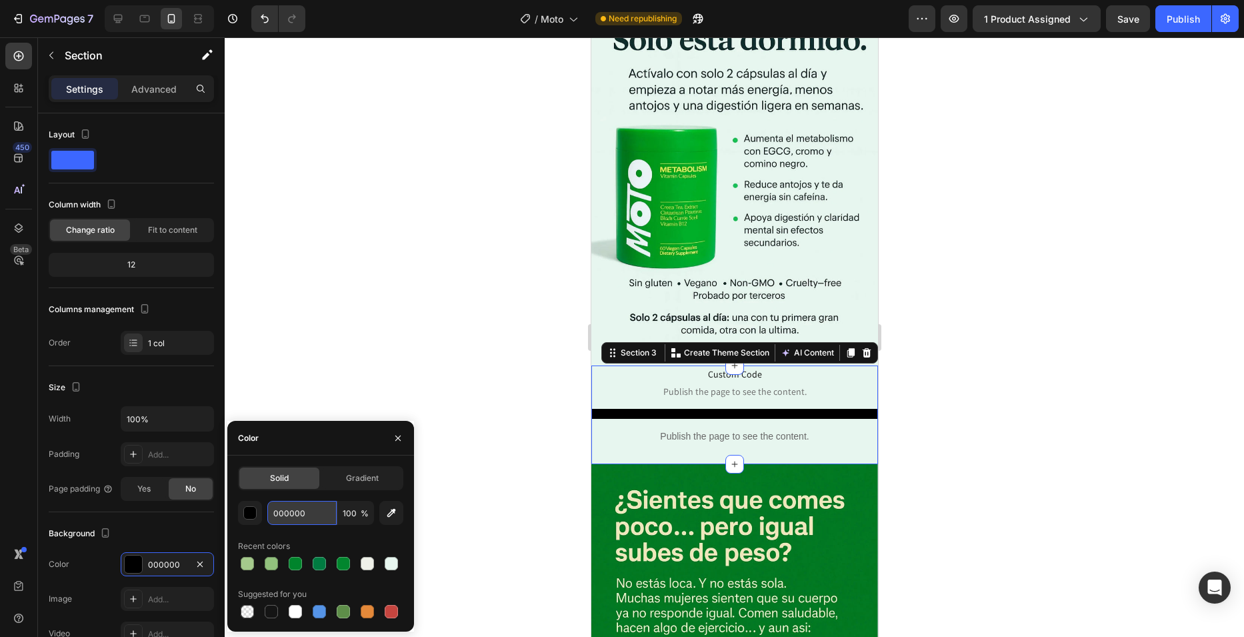
click at [307, 512] on input "000000" at bounding box center [301, 513] width 69 height 24
paste input "E7F6EF"
type input "E7F6EF"
click at [418, 284] on div at bounding box center [735, 336] width 1020 height 599
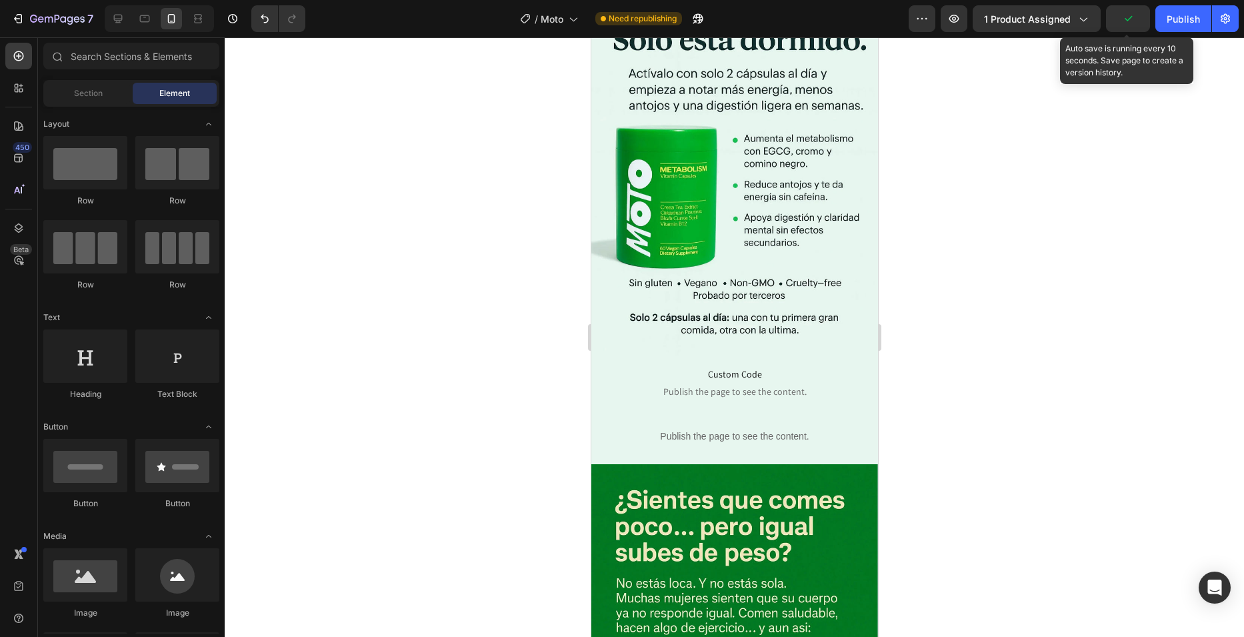
click at [1126, 18] on icon "button" at bounding box center [1128, 18] width 13 height 13
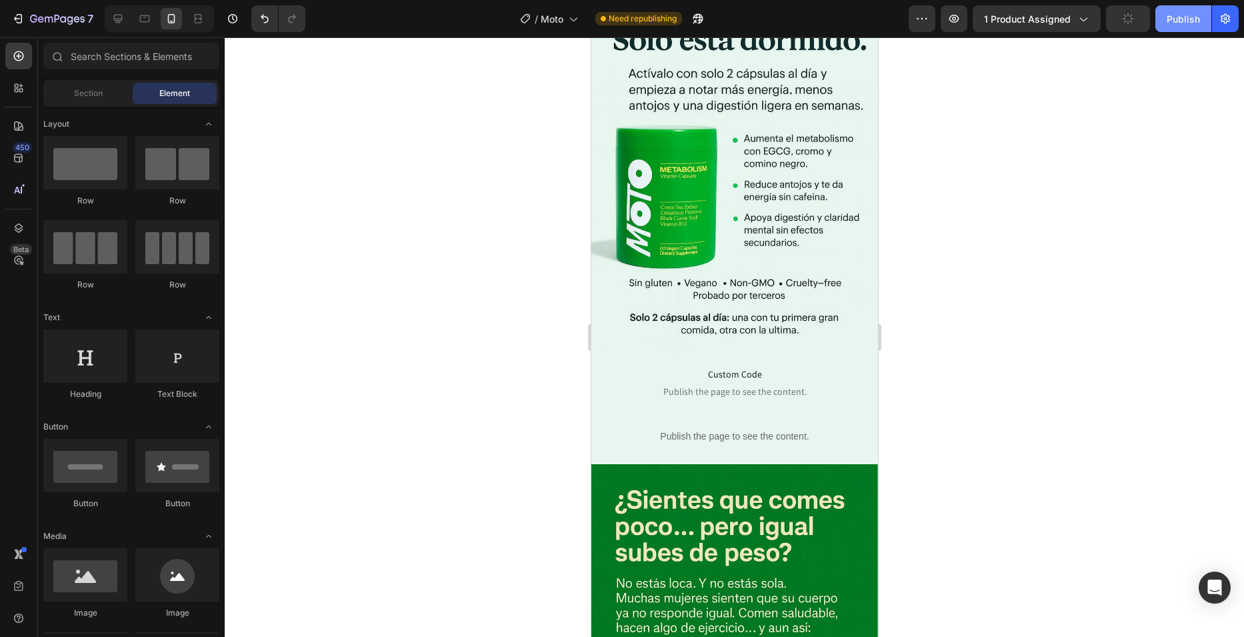
click at [1171, 20] on div "Publish" at bounding box center [1183, 19] width 33 height 14
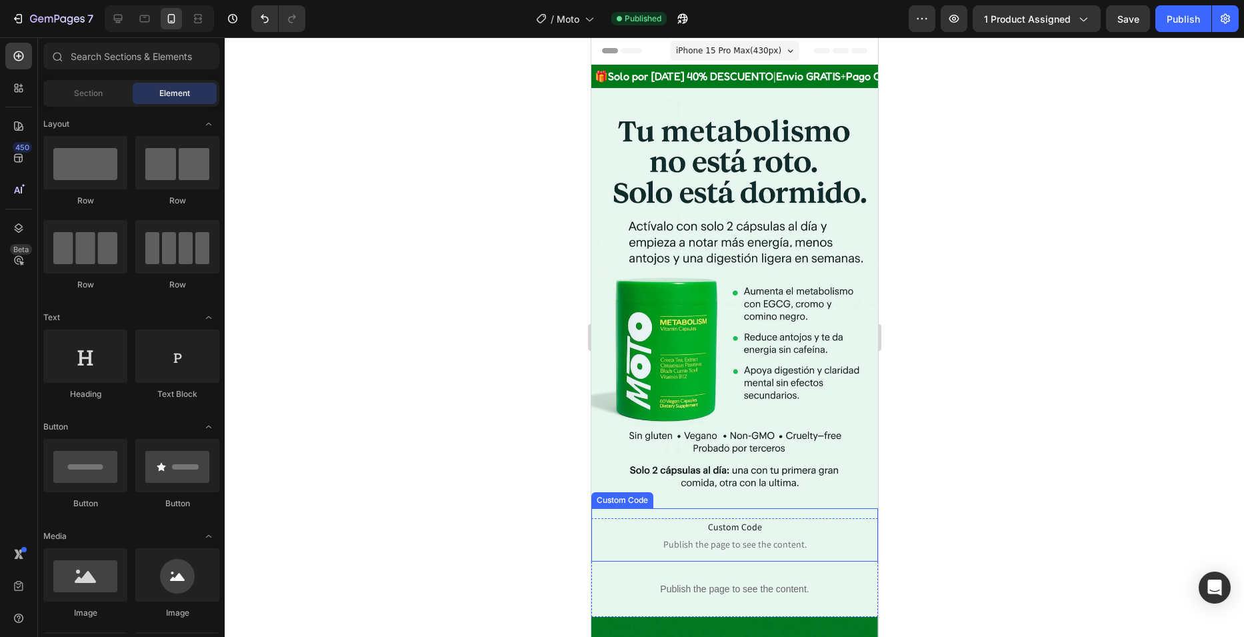
click at [756, 537] on span "Publish the page to see the content." at bounding box center [734, 543] width 287 height 13
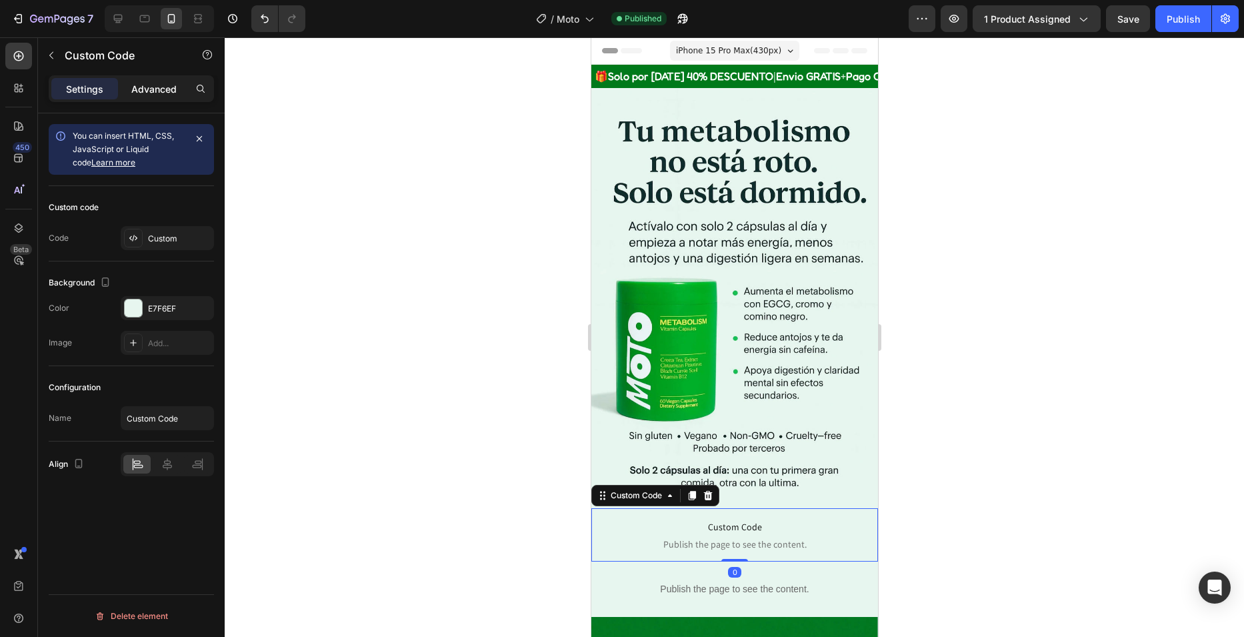
click at [151, 90] on p "Advanced" at bounding box center [153, 89] width 45 height 14
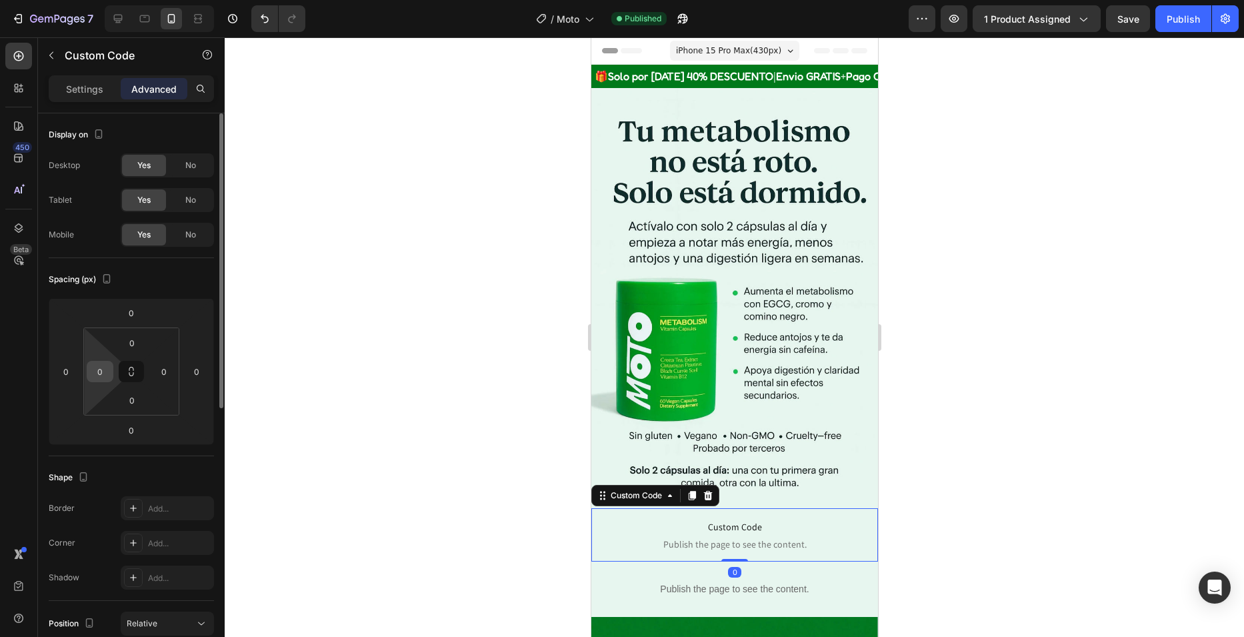
click at [107, 368] on input "0" at bounding box center [100, 371] width 20 height 20
type input "6"
click at [151, 373] on div "0" at bounding box center [164, 371] width 27 height 21
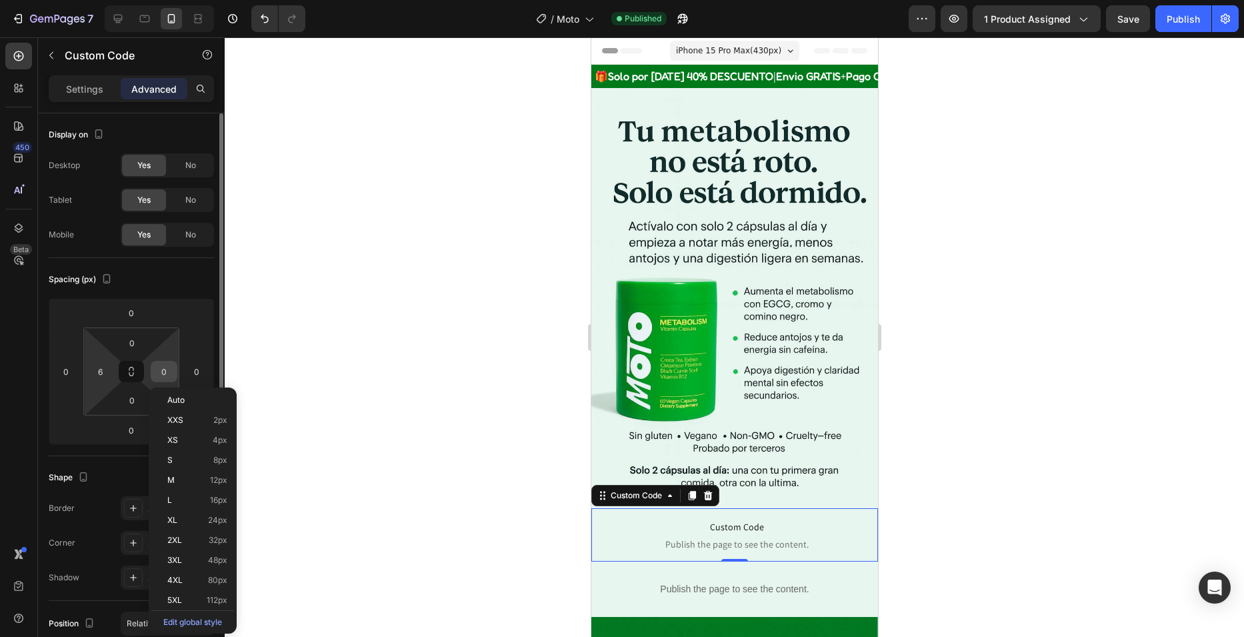
click at [161, 372] on input "0" at bounding box center [164, 371] width 20 height 20
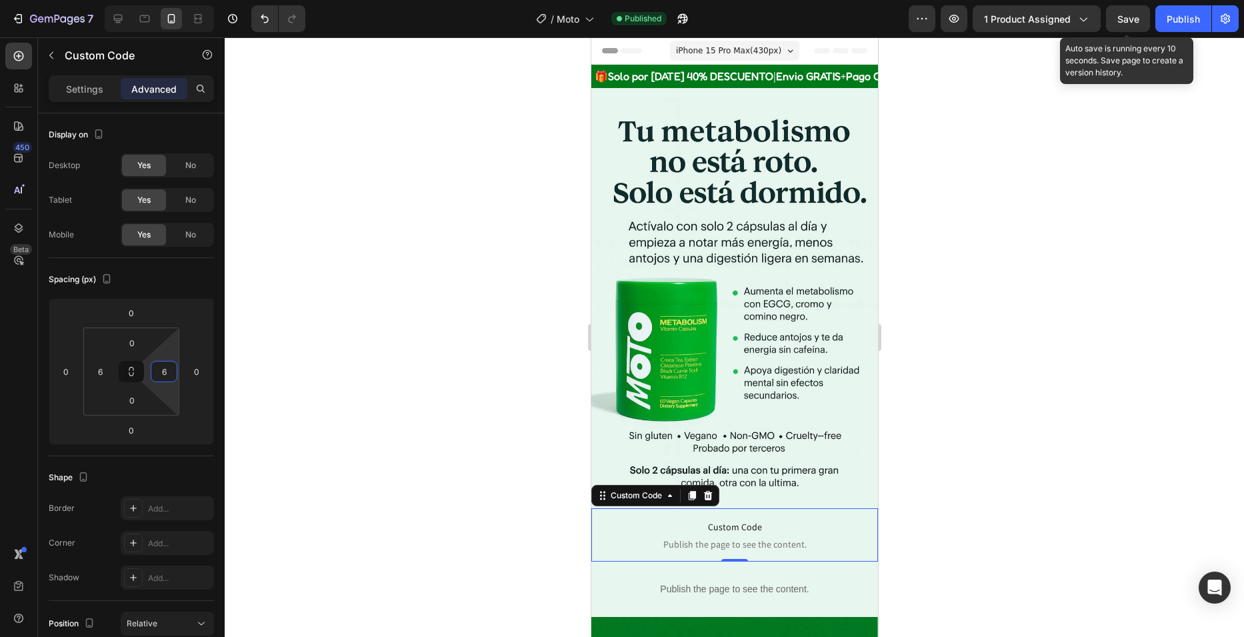
type input "6"
click at [1134, 15] on span "Save" at bounding box center [1129, 18] width 22 height 11
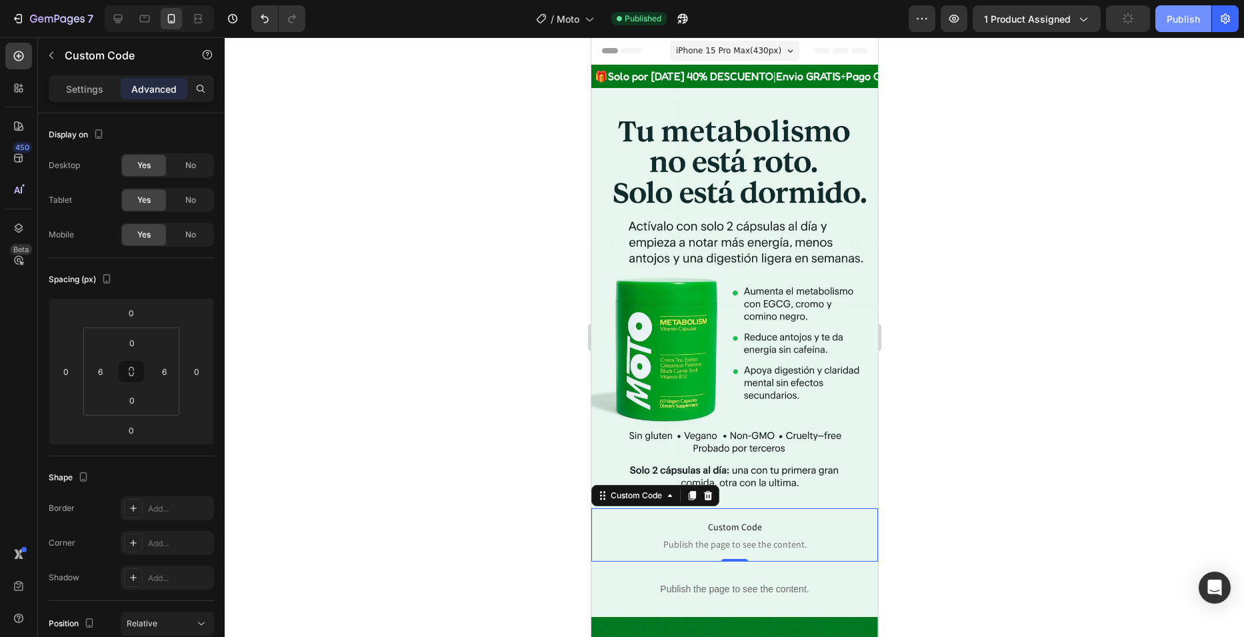
click at [1186, 21] on div "Publish" at bounding box center [1183, 19] width 33 height 14
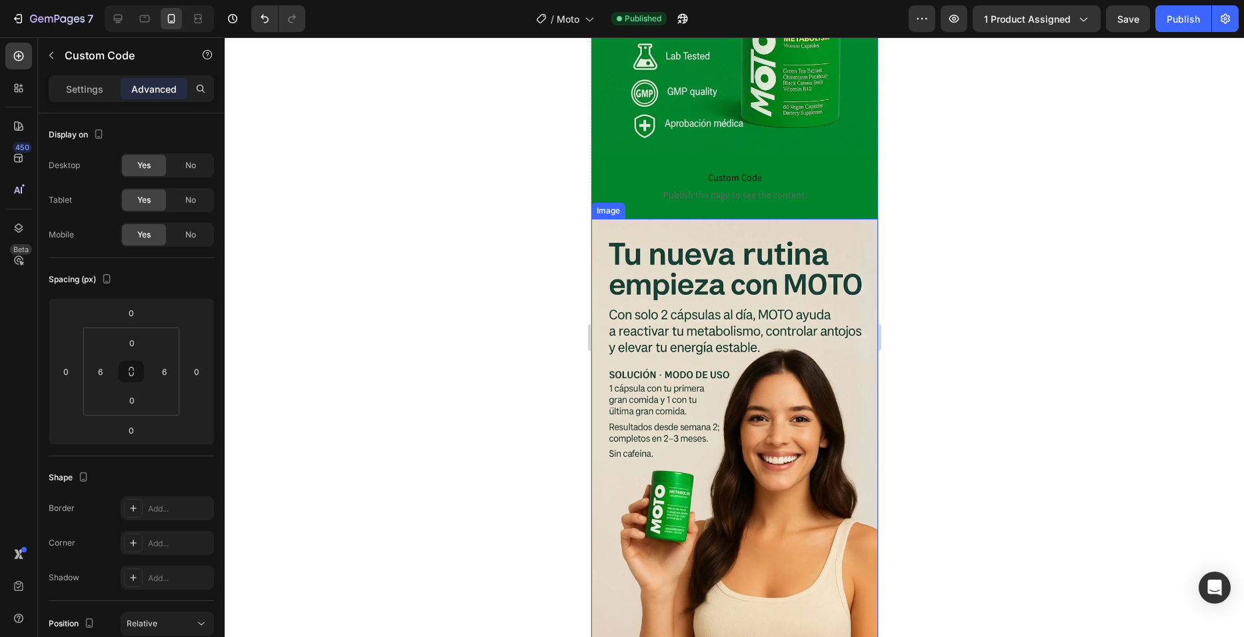
scroll to position [1334, 0]
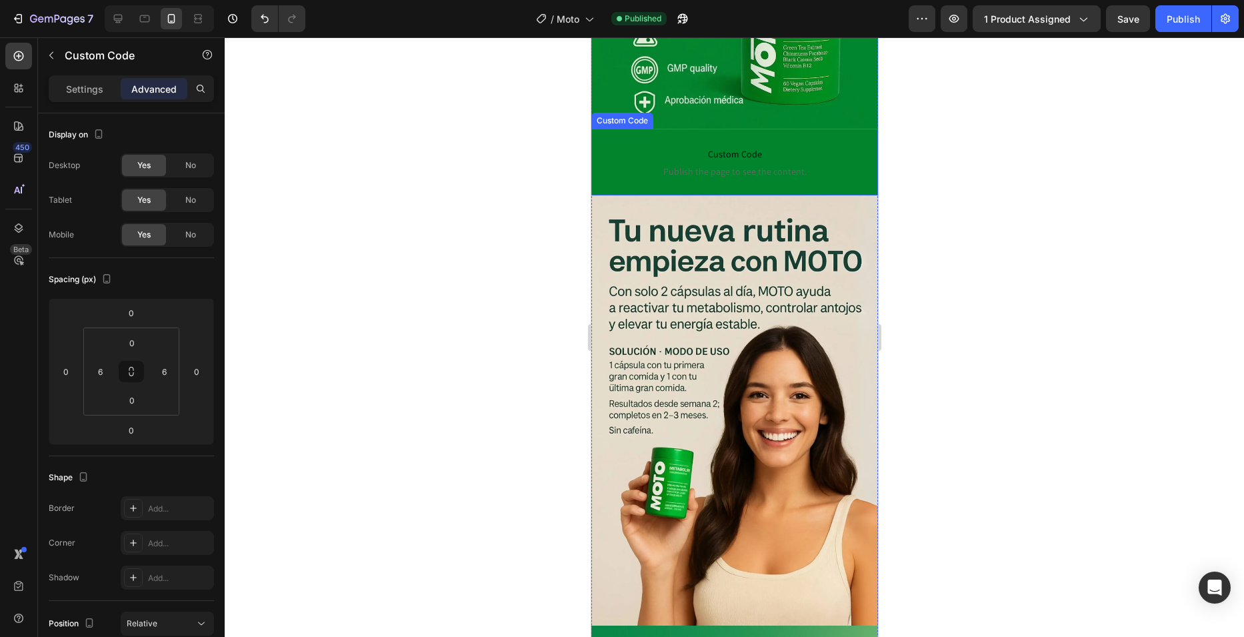
click at [690, 146] on span "Custom Code" at bounding box center [734, 154] width 267 height 16
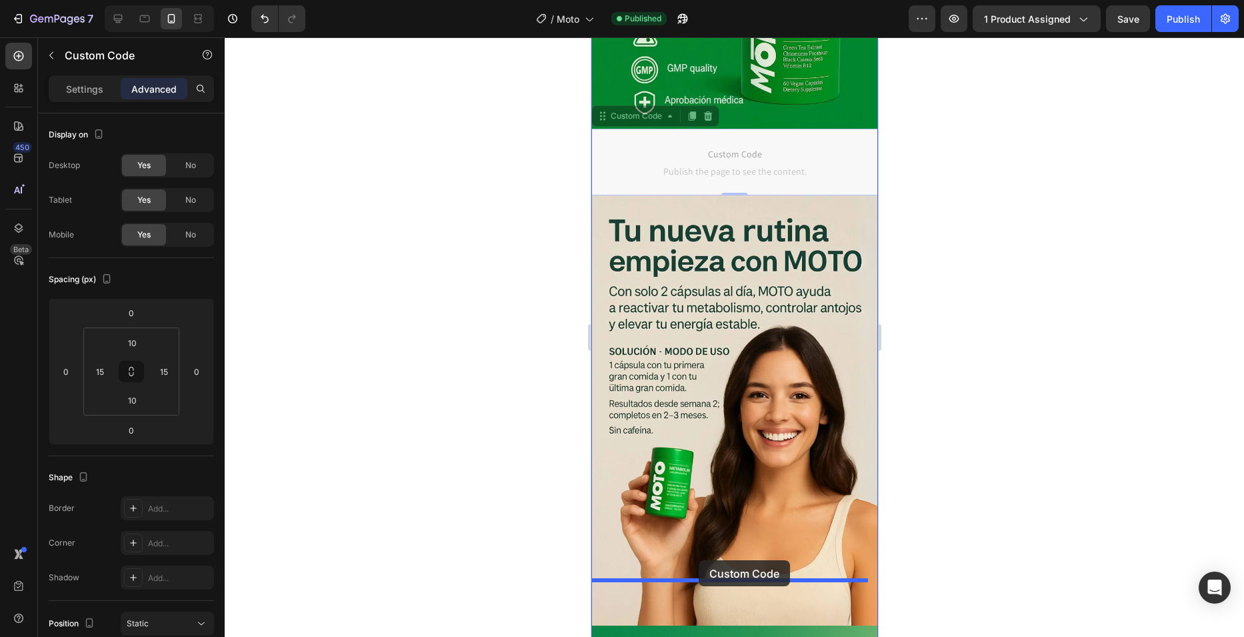
drag, startPoint x: 637, startPoint y: 82, endPoint x: 698, endPoint y: 560, distance: 482.0
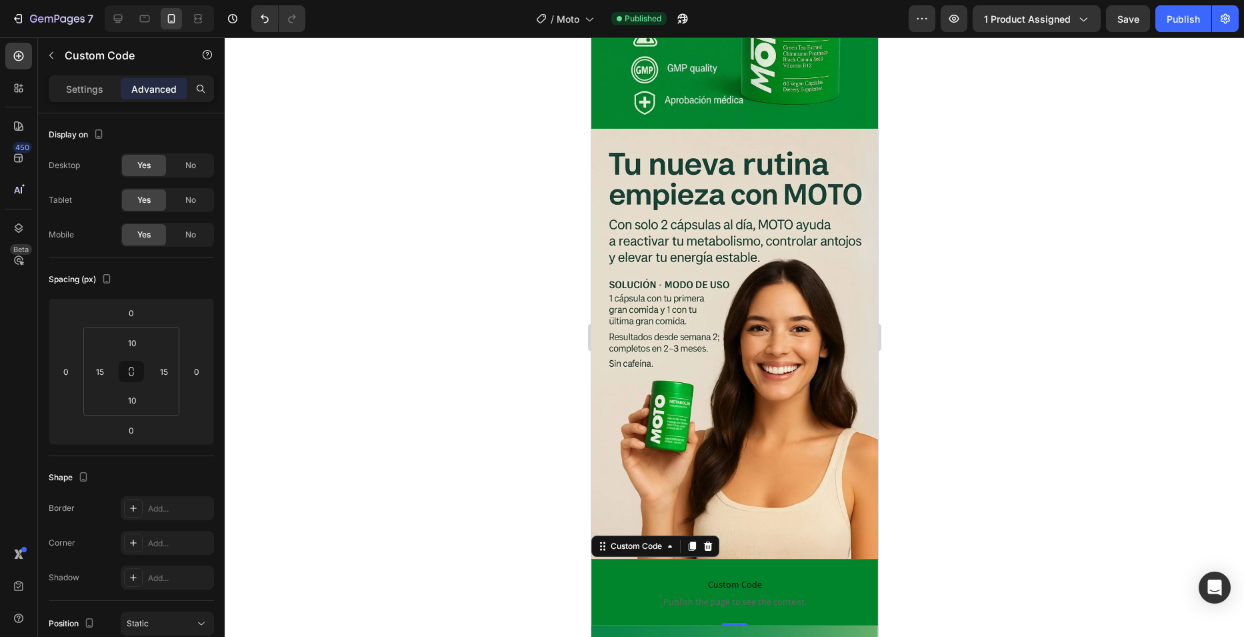
click at [545, 481] on div at bounding box center [735, 336] width 1020 height 599
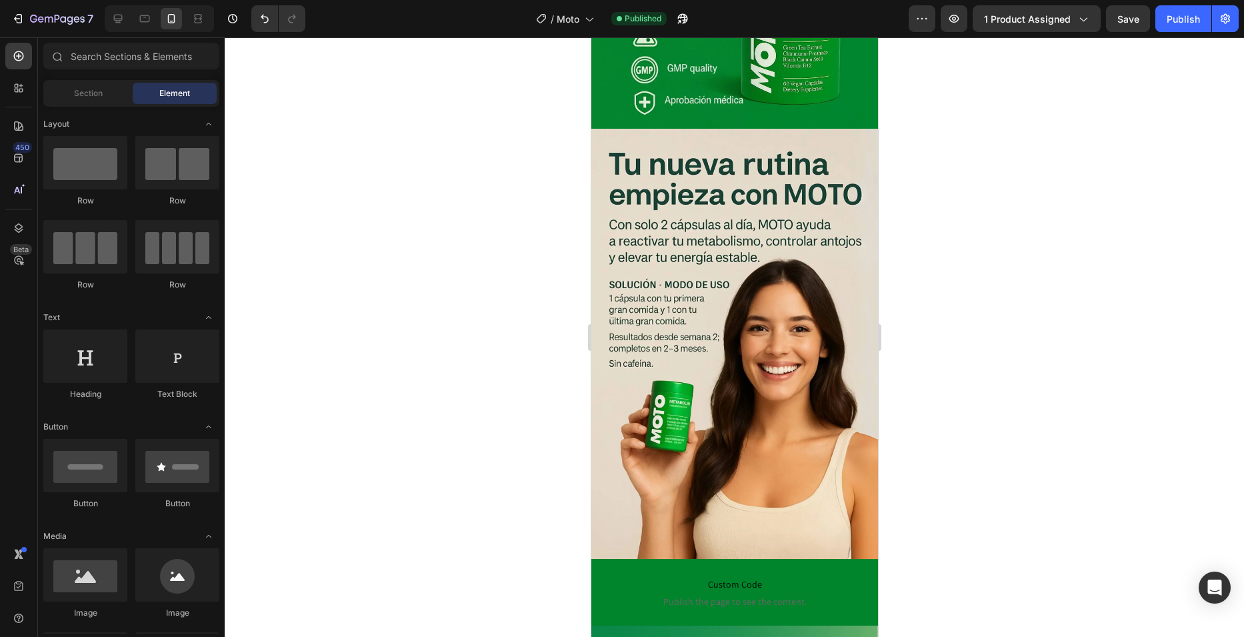
click at [631, 576] on span "Custom Code" at bounding box center [734, 584] width 267 height 16
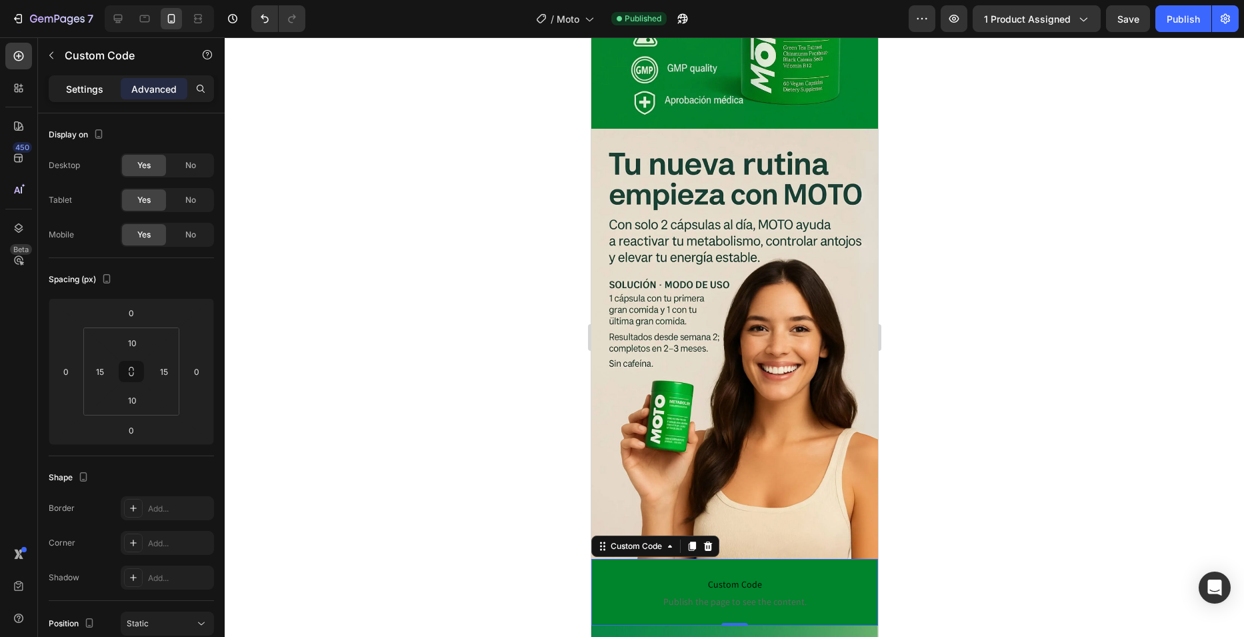
click at [95, 96] on div "Settings" at bounding box center [84, 88] width 67 height 21
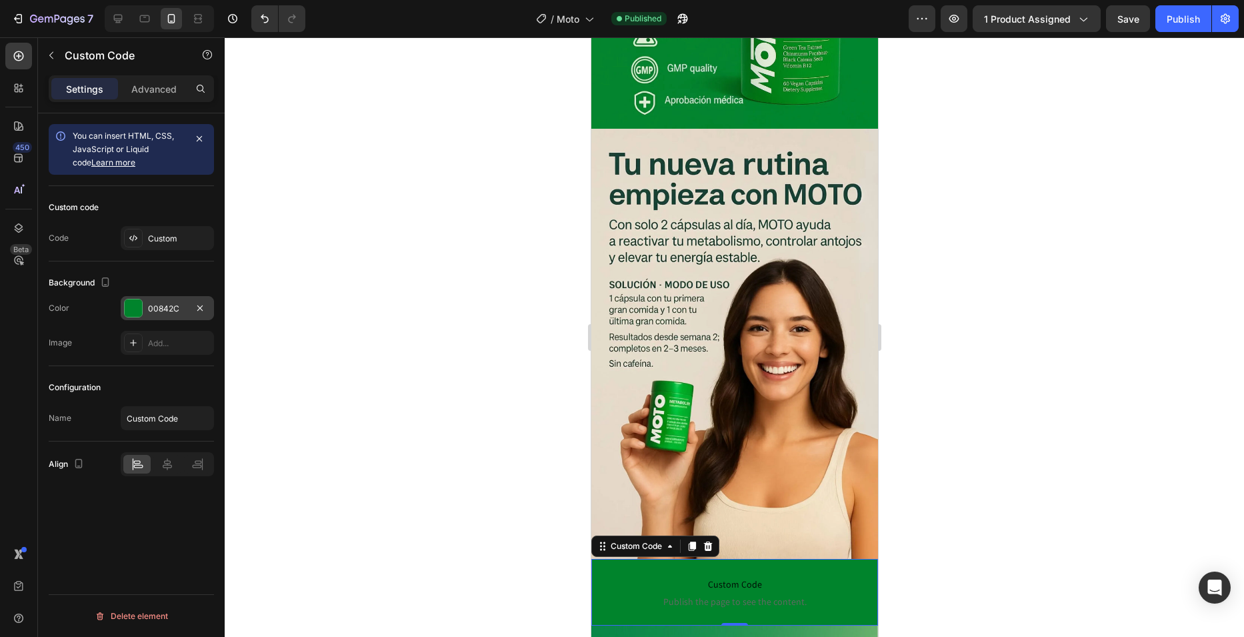
click at [172, 305] on div "00842C" at bounding box center [167, 309] width 39 height 12
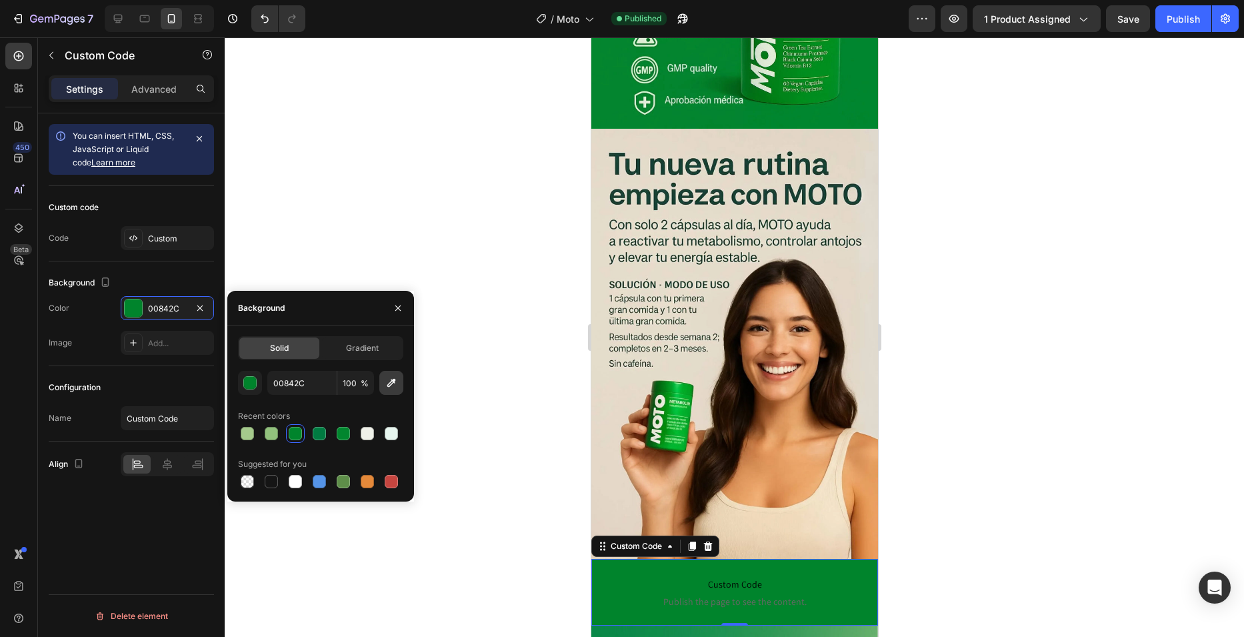
click at [388, 386] on icon "button" at bounding box center [391, 383] width 9 height 9
type input "E4D6C6"
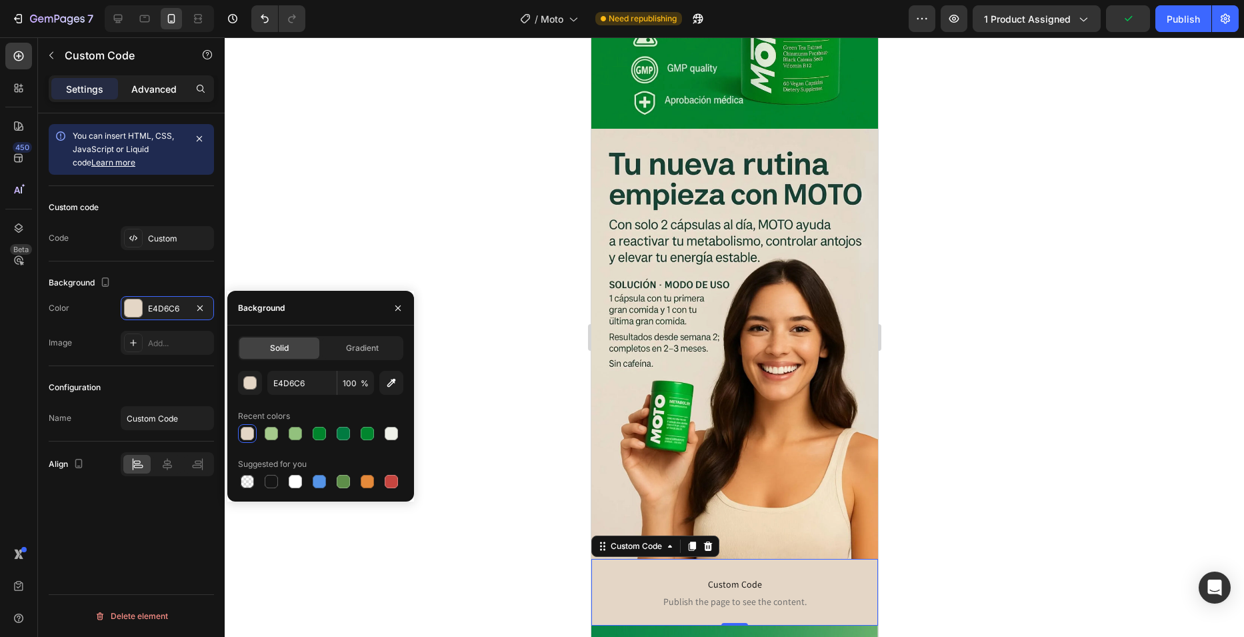
click at [146, 96] on div "Advanced" at bounding box center [154, 88] width 67 height 21
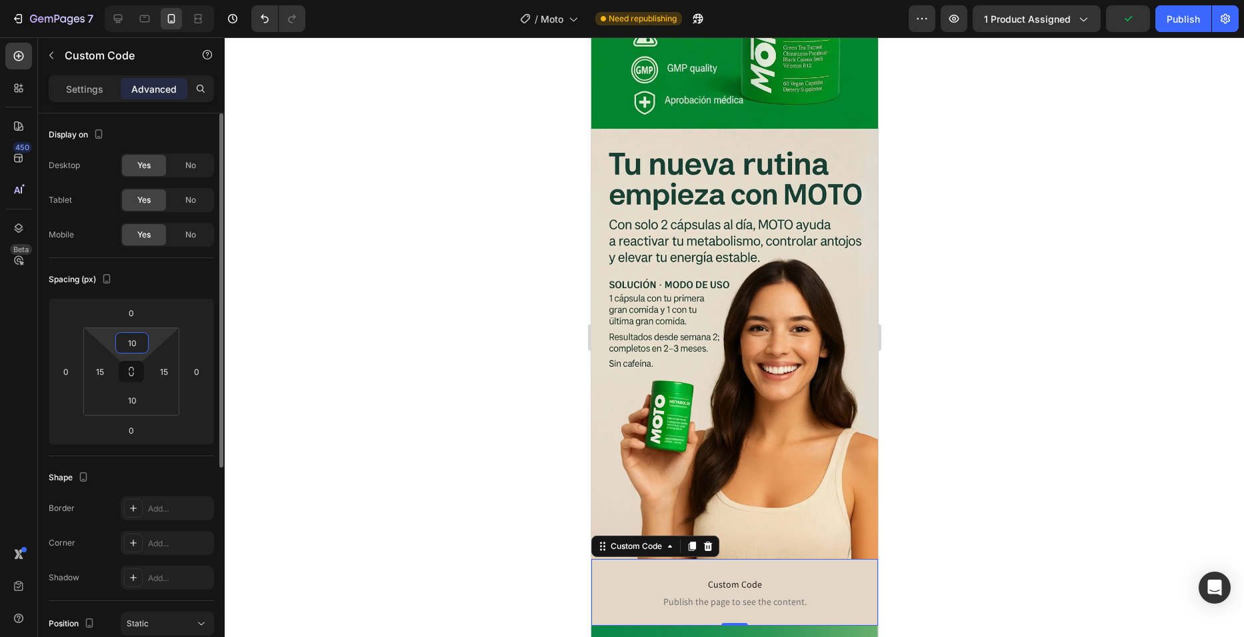
click at [133, 345] on input "10" at bounding box center [132, 343] width 27 height 20
type input "0"
click at [90, 366] on input "15" at bounding box center [100, 371] width 20 height 20
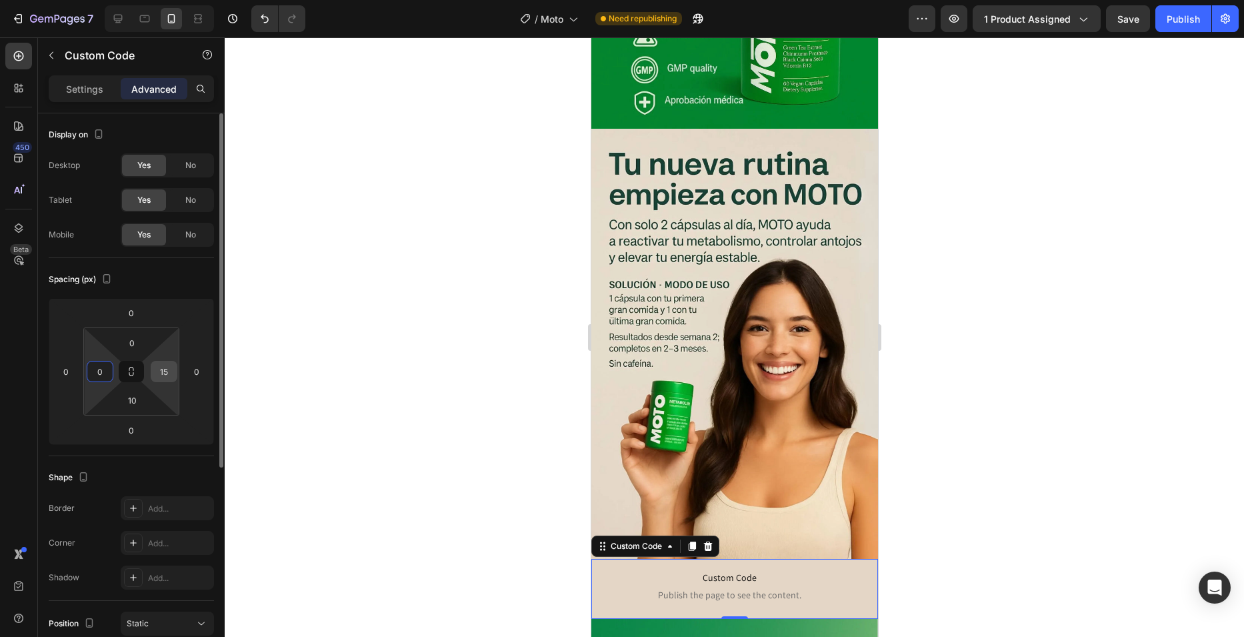
type input "0"
click at [161, 375] on input "15" at bounding box center [164, 371] width 20 height 20
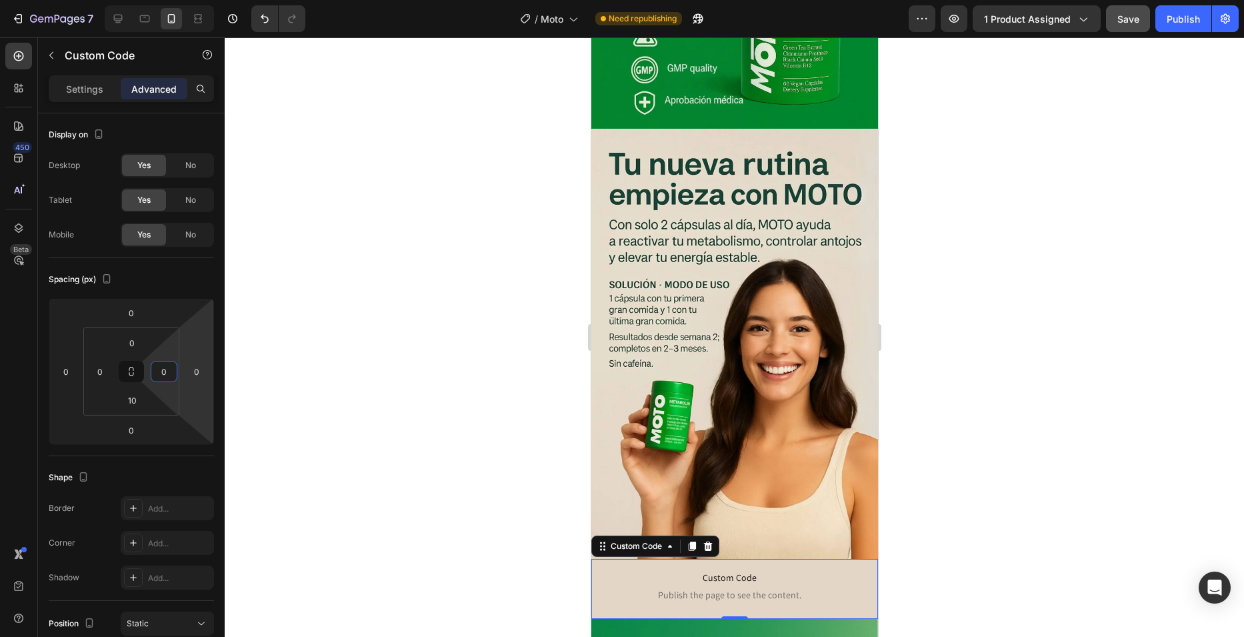
type input "0"
click at [1117, 21] on button "Save" at bounding box center [1128, 18] width 44 height 27
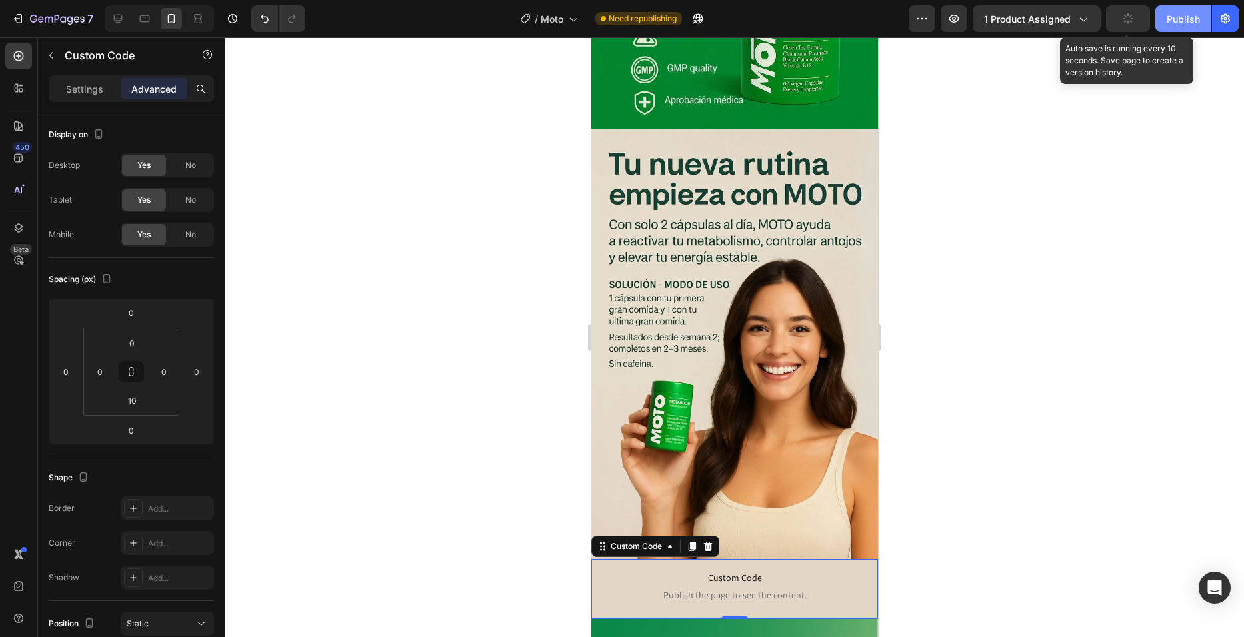
click at [1176, 21] on div "Publish" at bounding box center [1183, 19] width 33 height 14
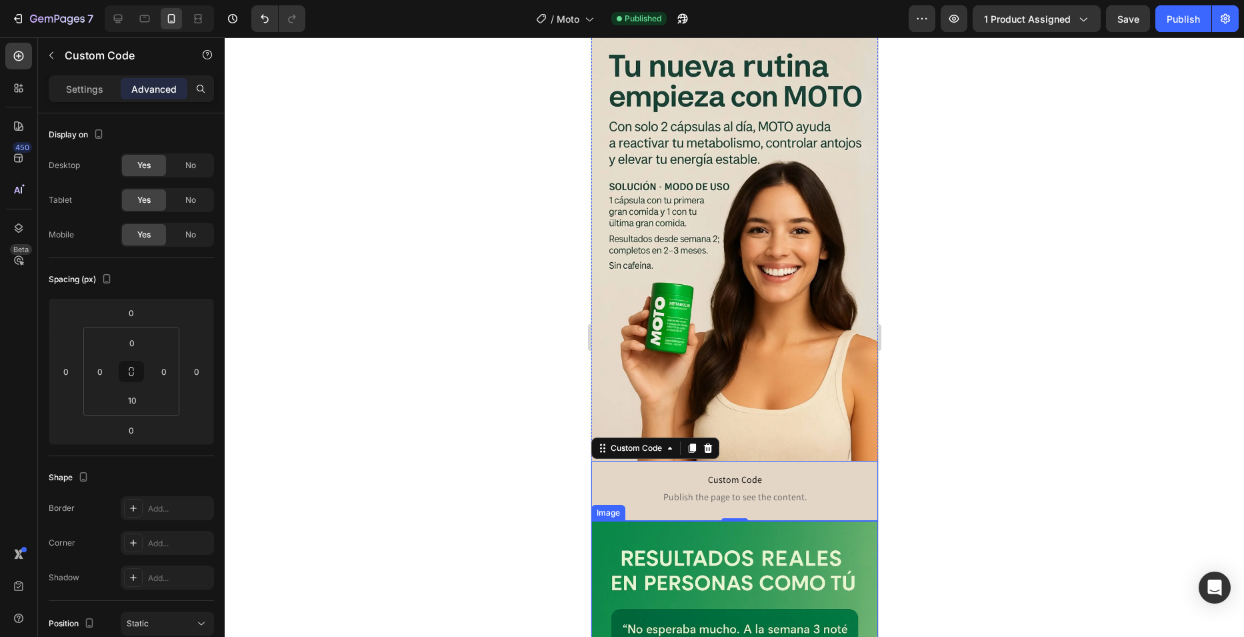
scroll to position [1600, 0]
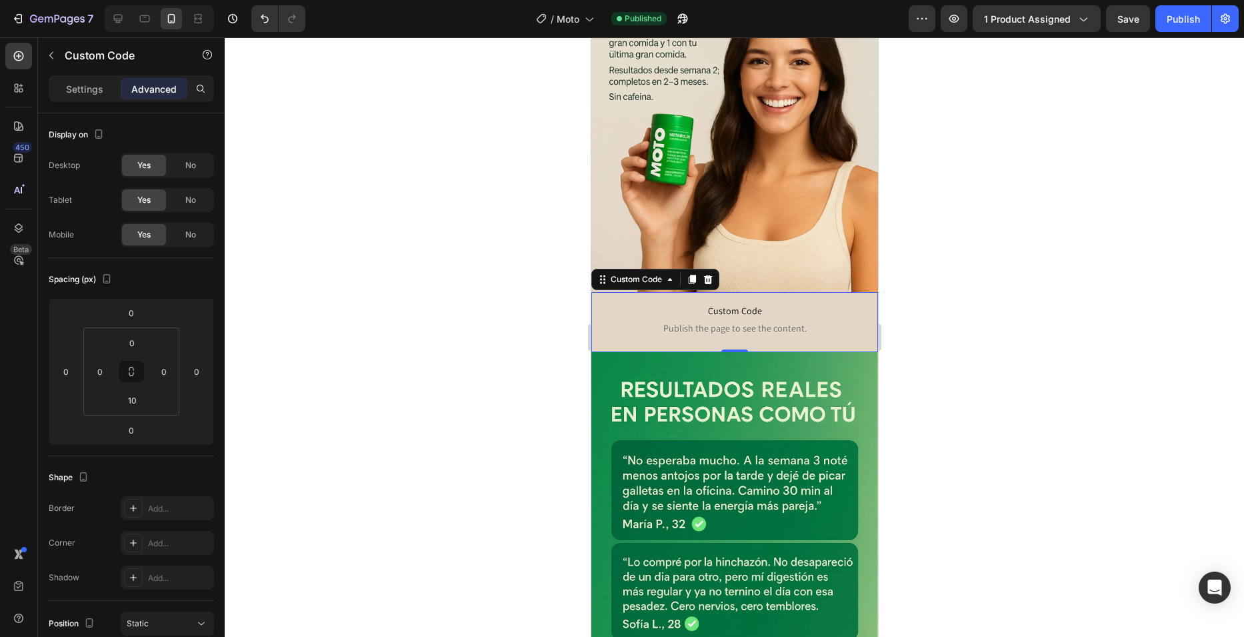
click at [630, 292] on p "Custom Code Publish the page to see the content." at bounding box center [734, 318] width 287 height 53
click at [121, 399] on input "10" at bounding box center [132, 400] width 27 height 20
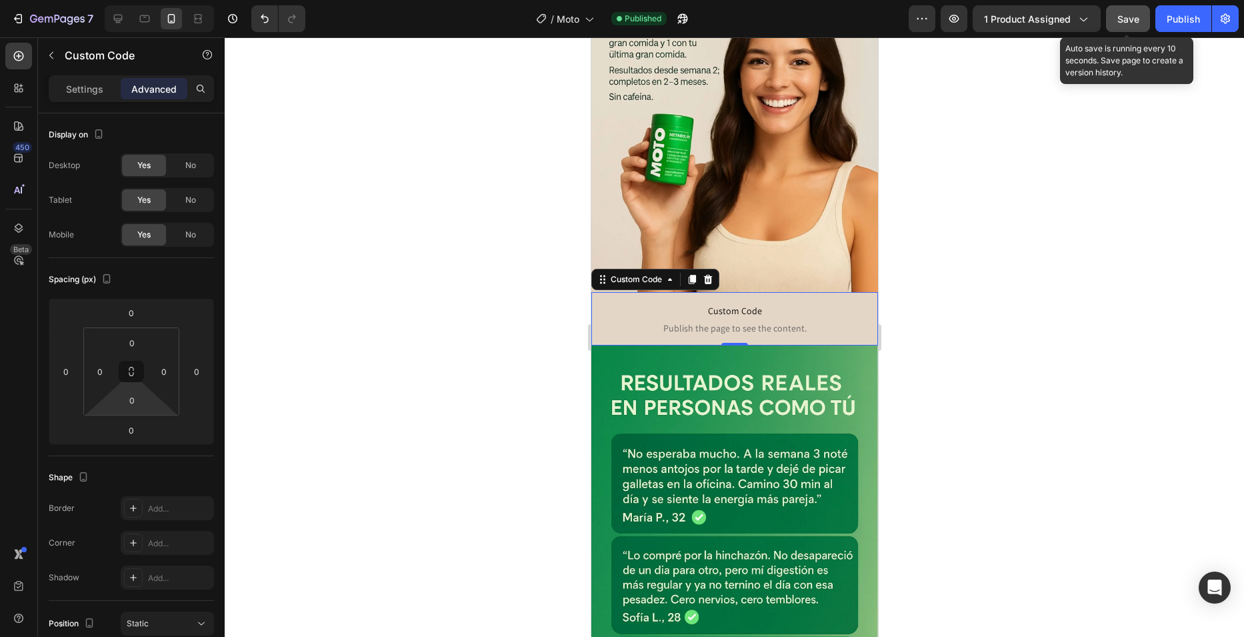
click at [1145, 9] on button "Save" at bounding box center [1128, 18] width 44 height 27
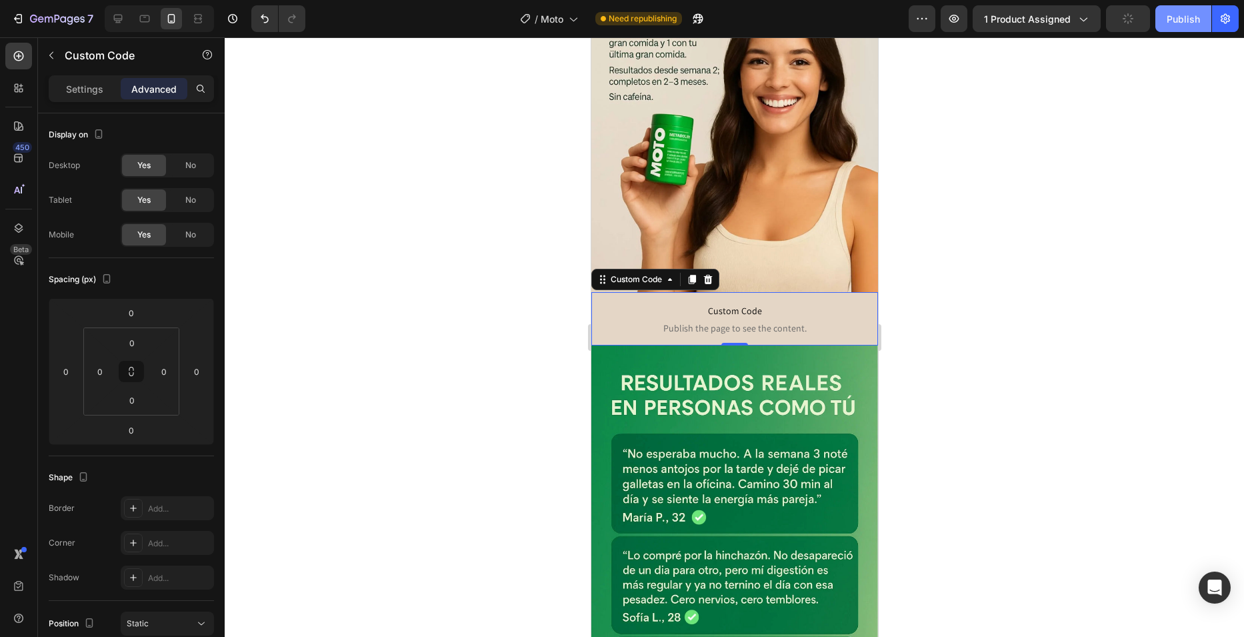
click at [1178, 19] on div "Publish" at bounding box center [1183, 19] width 33 height 14
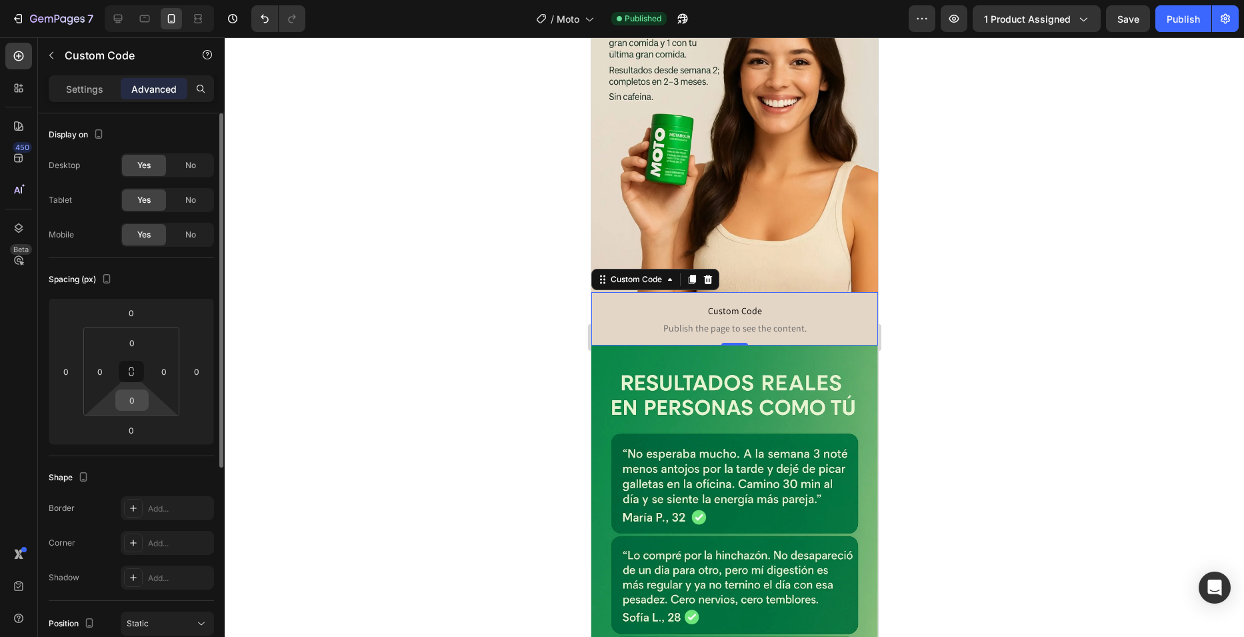
click at [127, 393] on input "0" at bounding box center [132, 400] width 27 height 20
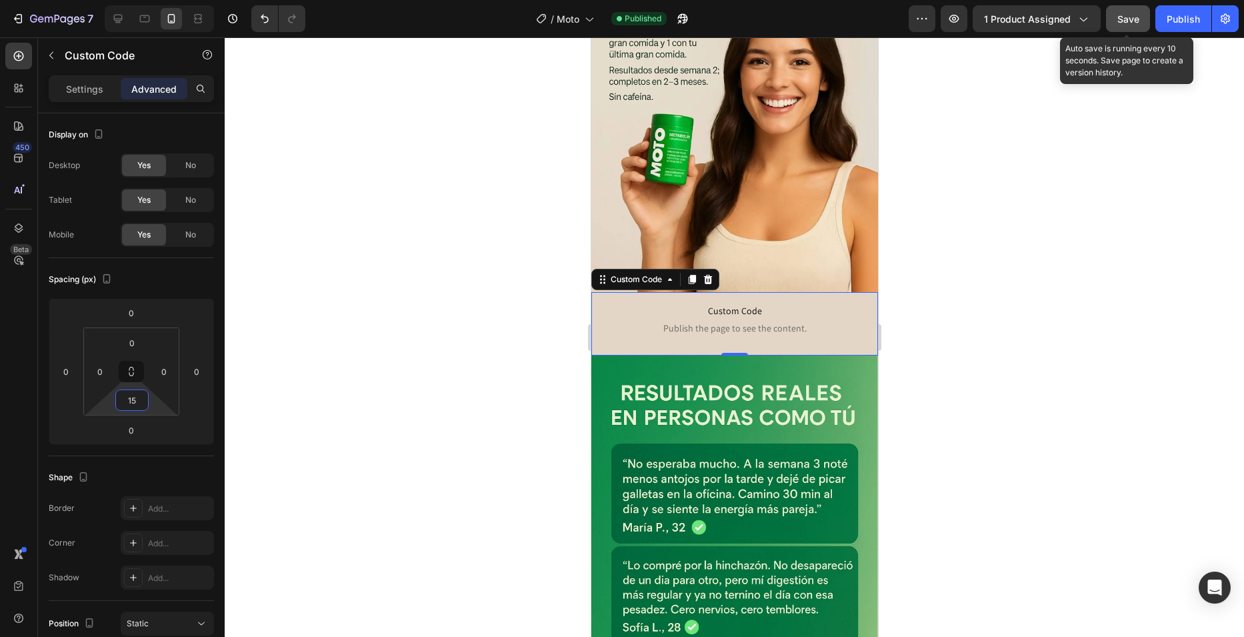
type input "15"
click at [1138, 27] on button "Save" at bounding box center [1128, 18] width 44 height 27
click at [1170, 22] on div "Publish" at bounding box center [1183, 19] width 33 height 14
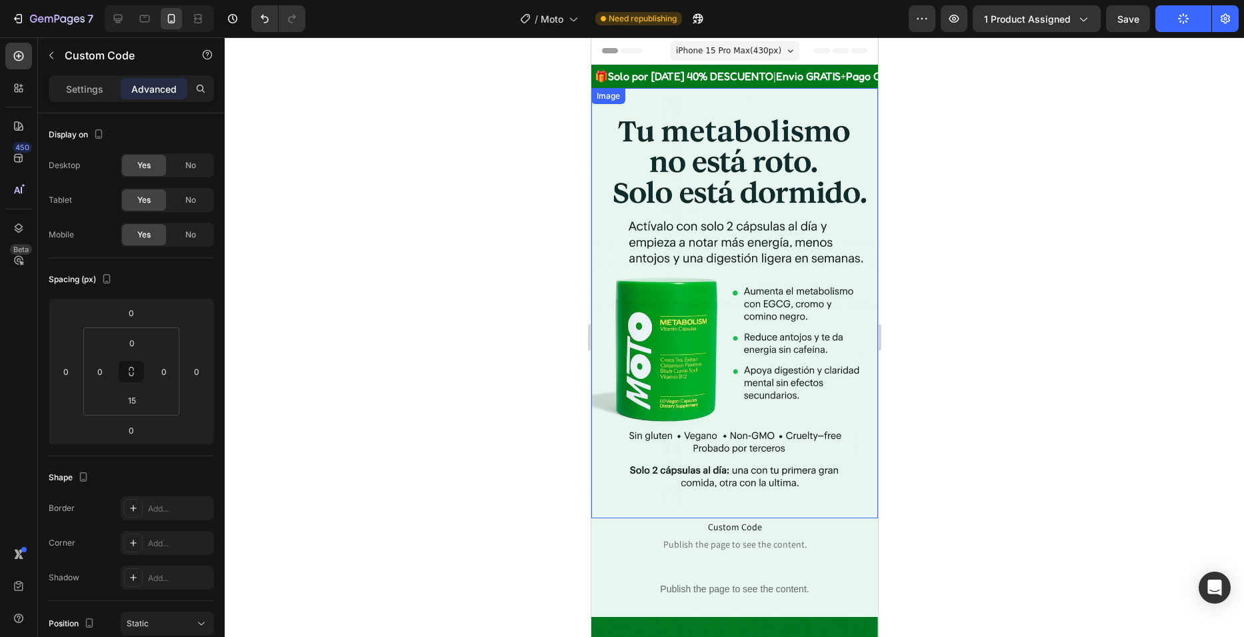
scroll to position [67, 0]
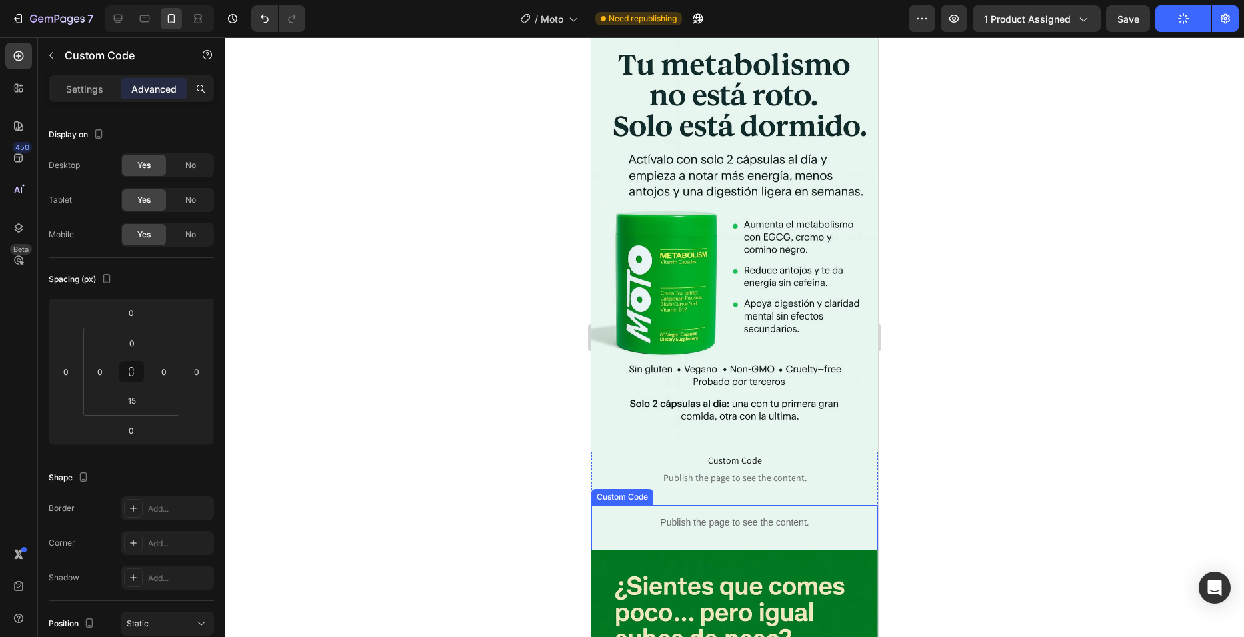
click at [672, 515] on p "Publish the page to see the content." at bounding box center [734, 522] width 287 height 14
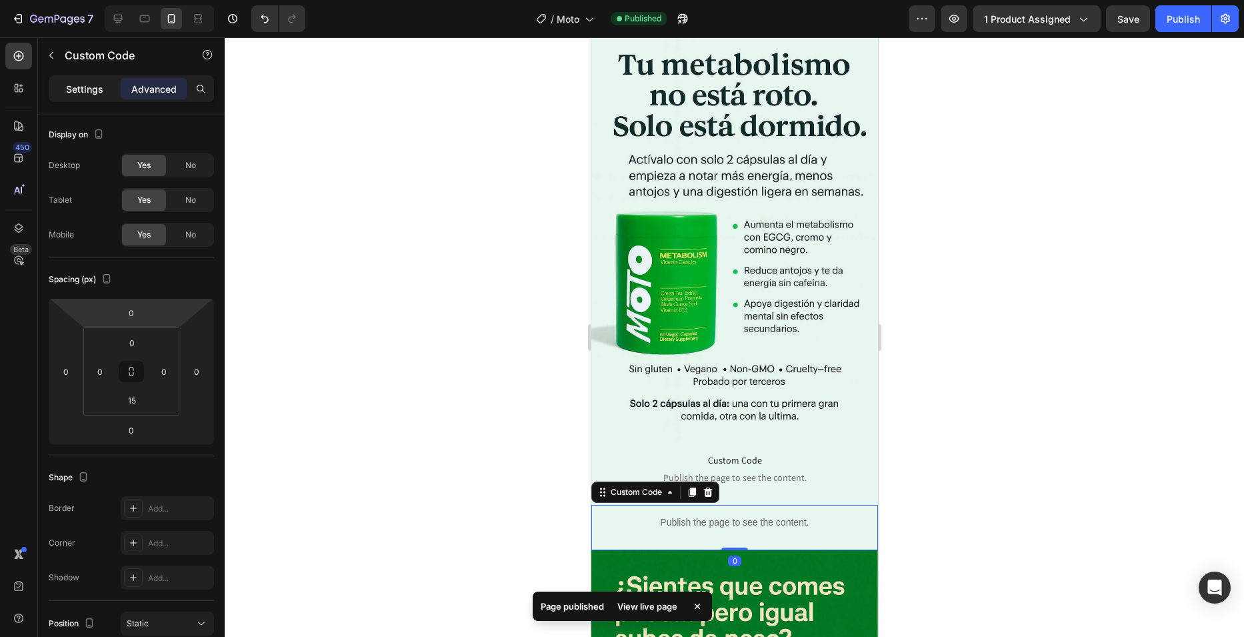
click at [106, 94] on div "Settings" at bounding box center [84, 88] width 67 height 21
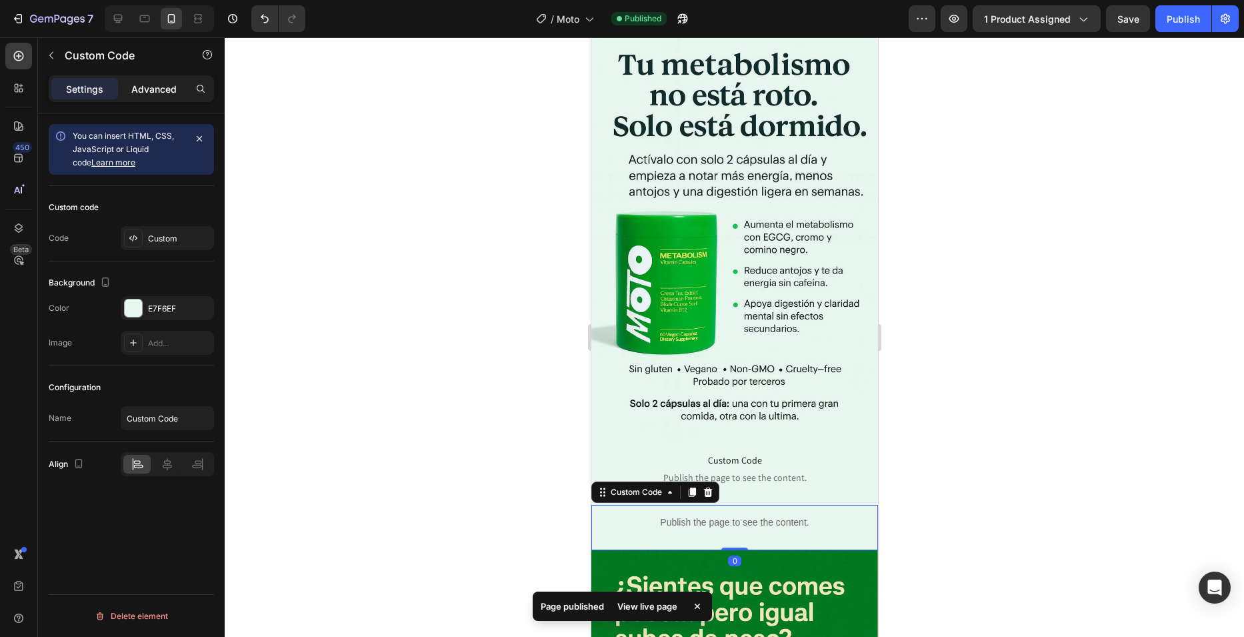
click at [145, 89] on p "Advanced" at bounding box center [153, 89] width 45 height 14
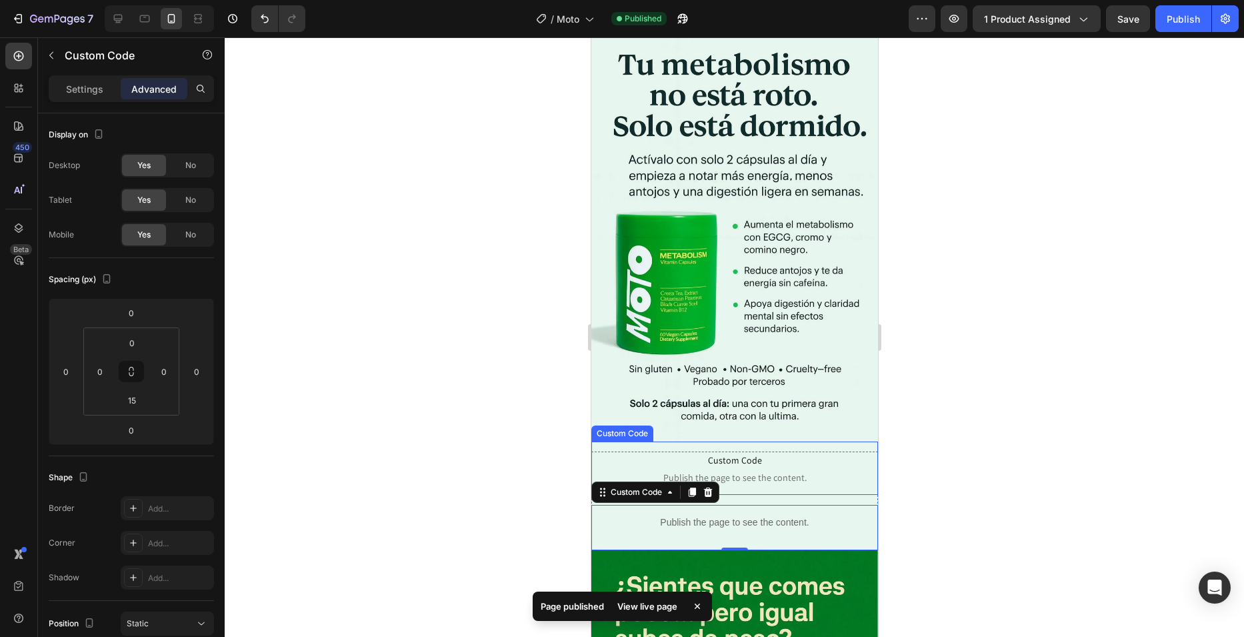
click at [696, 471] on span "Publish the page to see the content." at bounding box center [734, 477] width 279 height 13
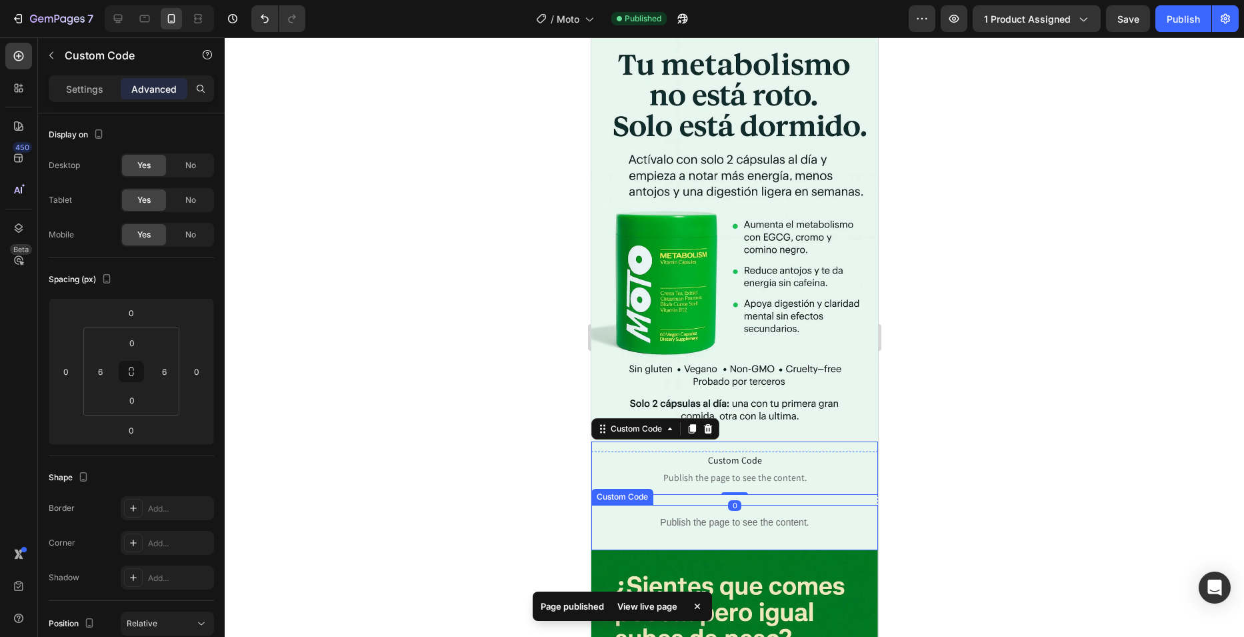
click at [733, 515] on p "Publish the page to see the content." at bounding box center [734, 522] width 287 height 14
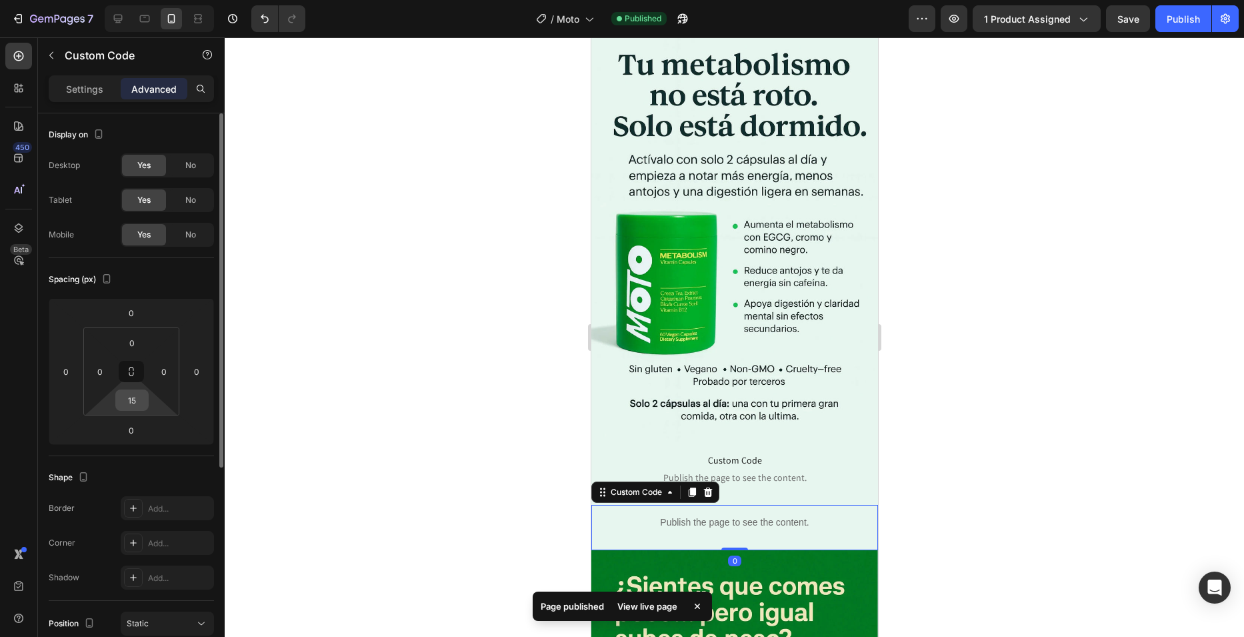
click at [130, 401] on input "15" at bounding box center [132, 400] width 27 height 20
type input "0"
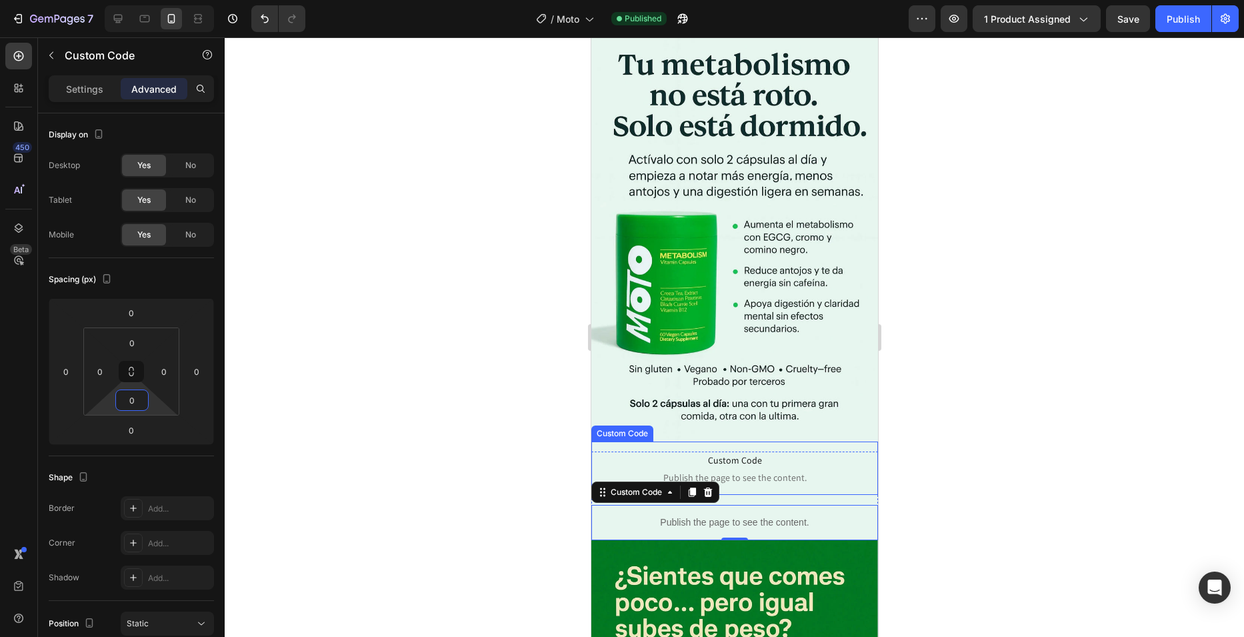
click at [702, 452] on span "Custom Code" at bounding box center [734, 460] width 279 height 16
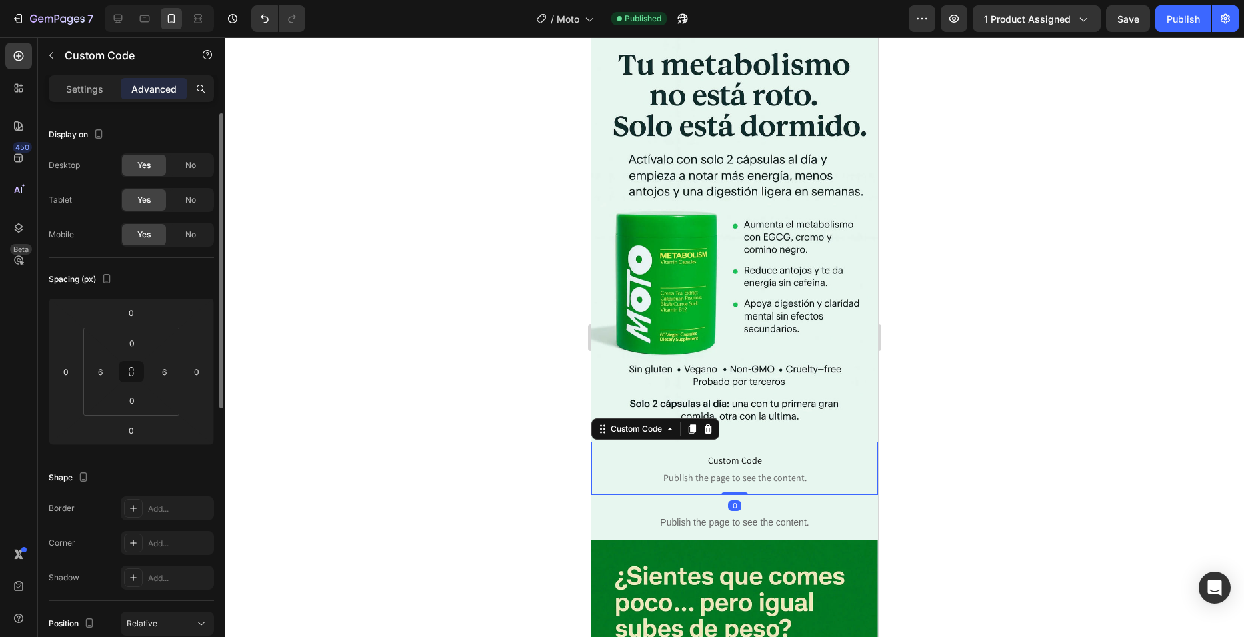
scroll to position [267, 0]
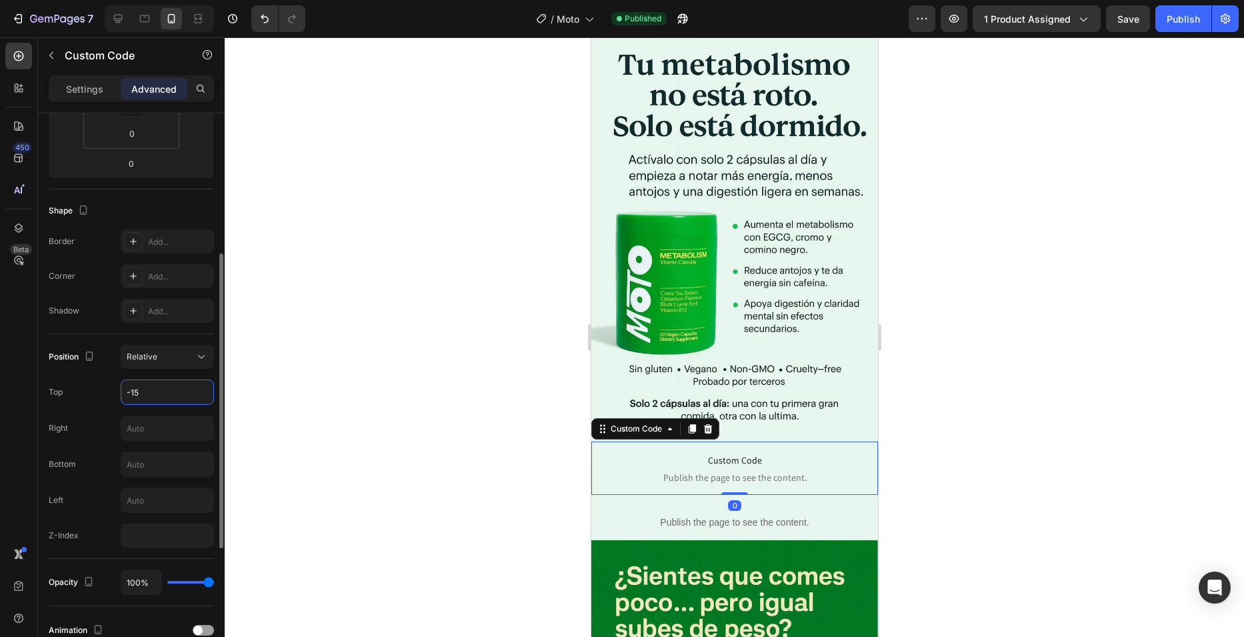
click at [163, 400] on input "-15" at bounding box center [167, 392] width 92 height 24
type input "-20"
click at [77, 376] on div "Position Relative Top -20 Right Bottom Left Z-Index" at bounding box center [131, 446] width 165 height 203
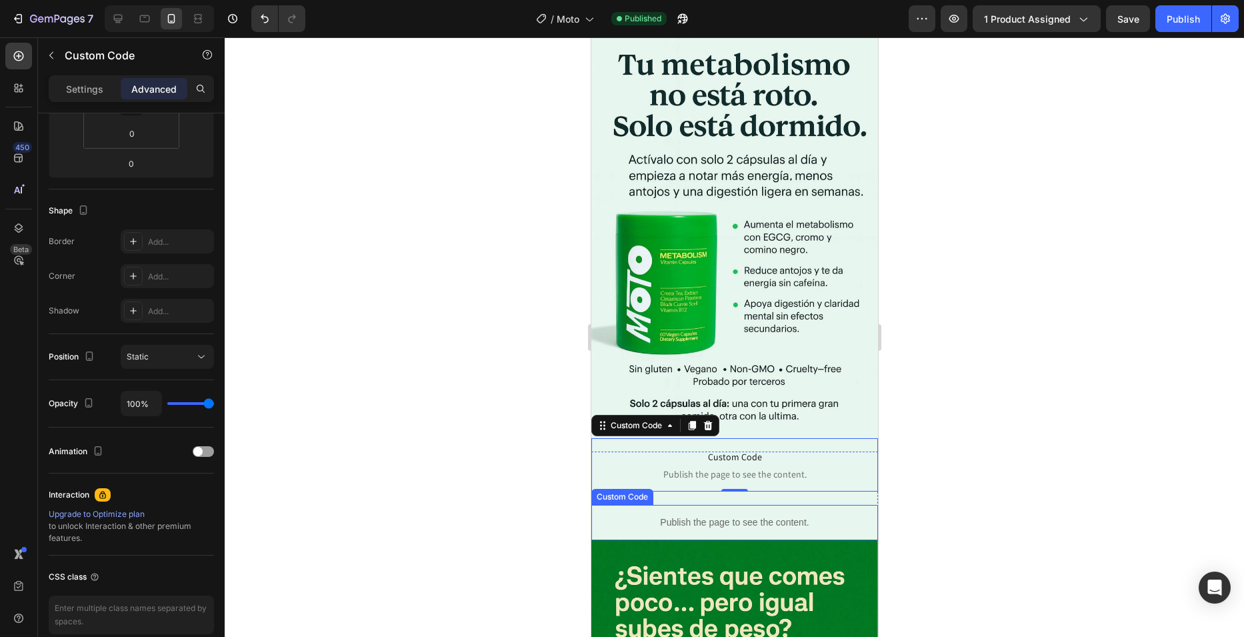
click at [676, 515] on p "Publish the page to see the content." at bounding box center [734, 522] width 287 height 14
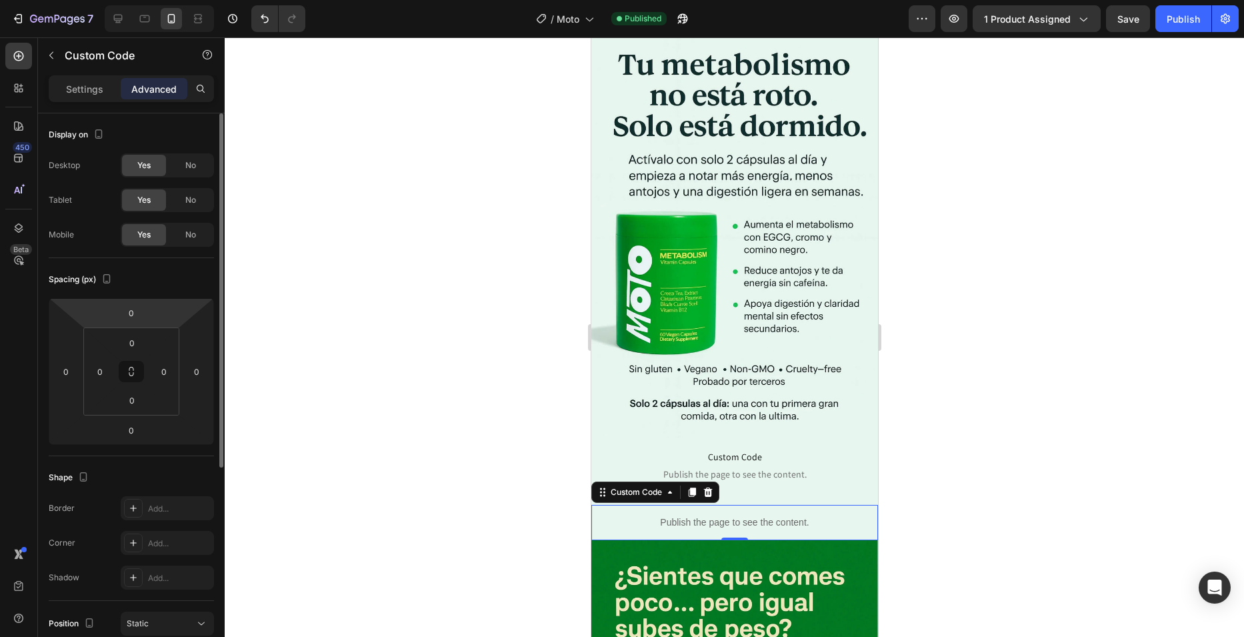
scroll to position [328, 0]
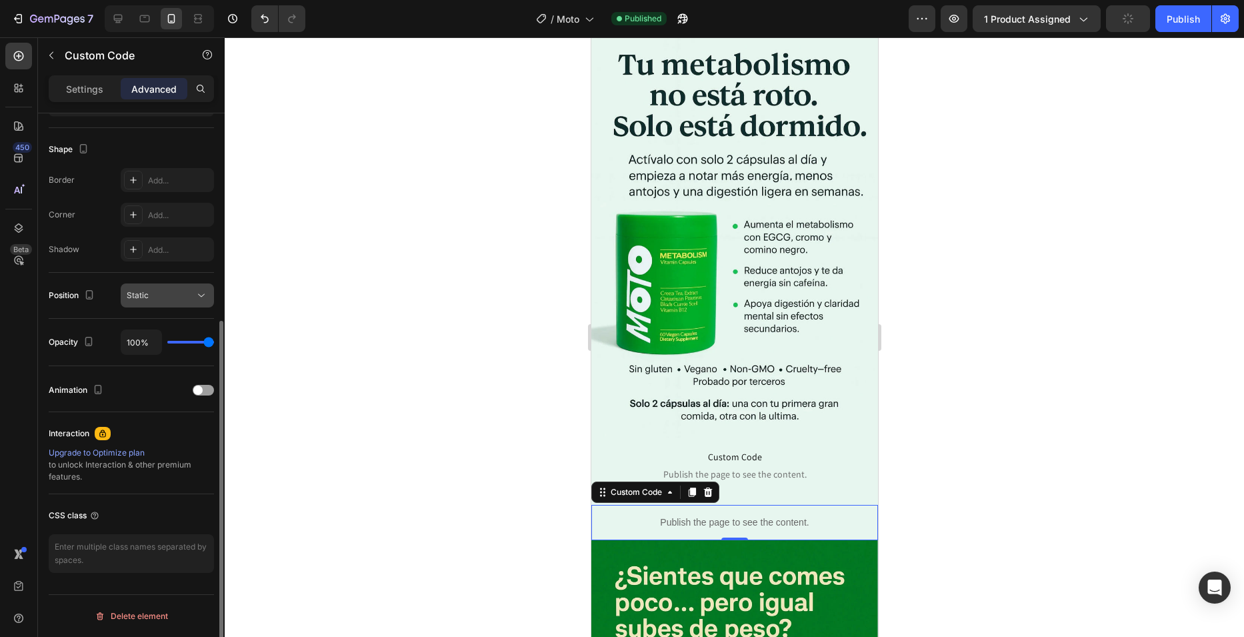
click at [169, 301] on button "Static" at bounding box center [167, 295] width 93 height 24
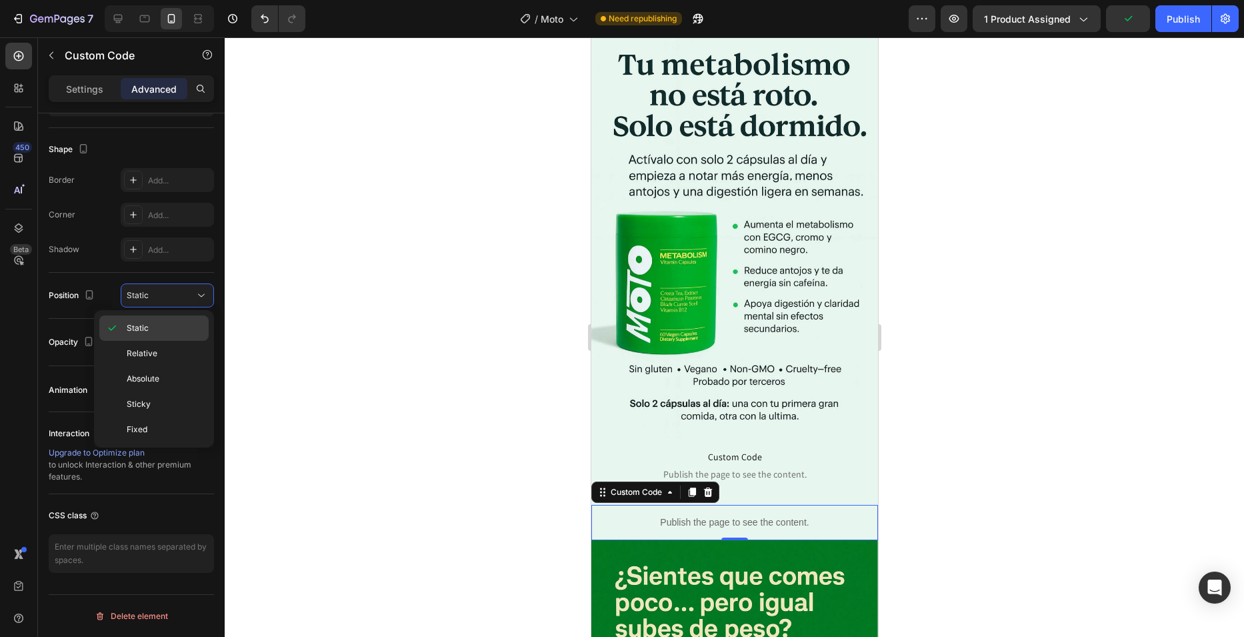
click at [159, 332] on p "Static" at bounding box center [165, 328] width 76 height 12
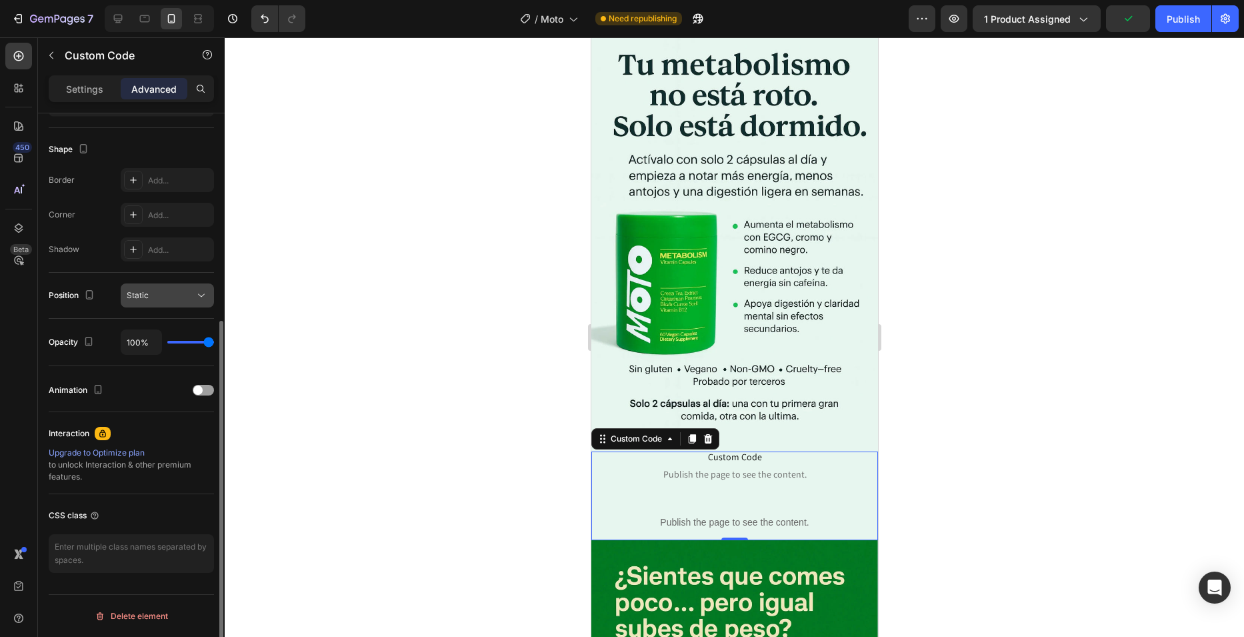
click at [159, 298] on div "Static" at bounding box center [161, 295] width 68 height 12
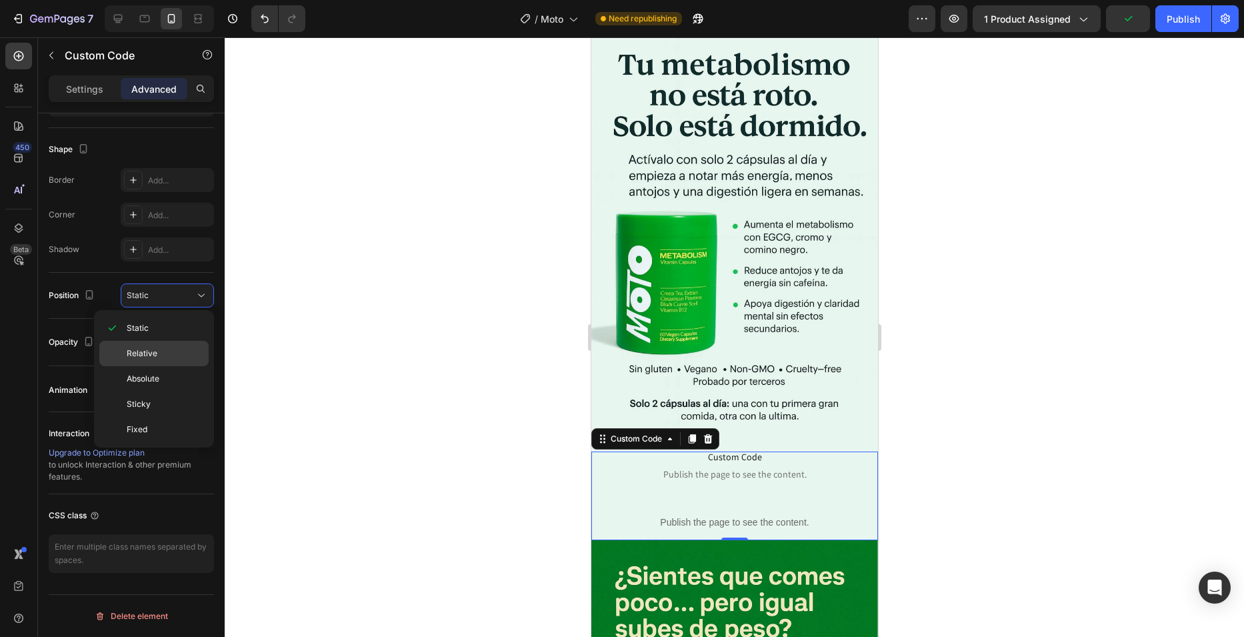
click at [145, 347] on div "Relative" at bounding box center [153, 353] width 109 height 25
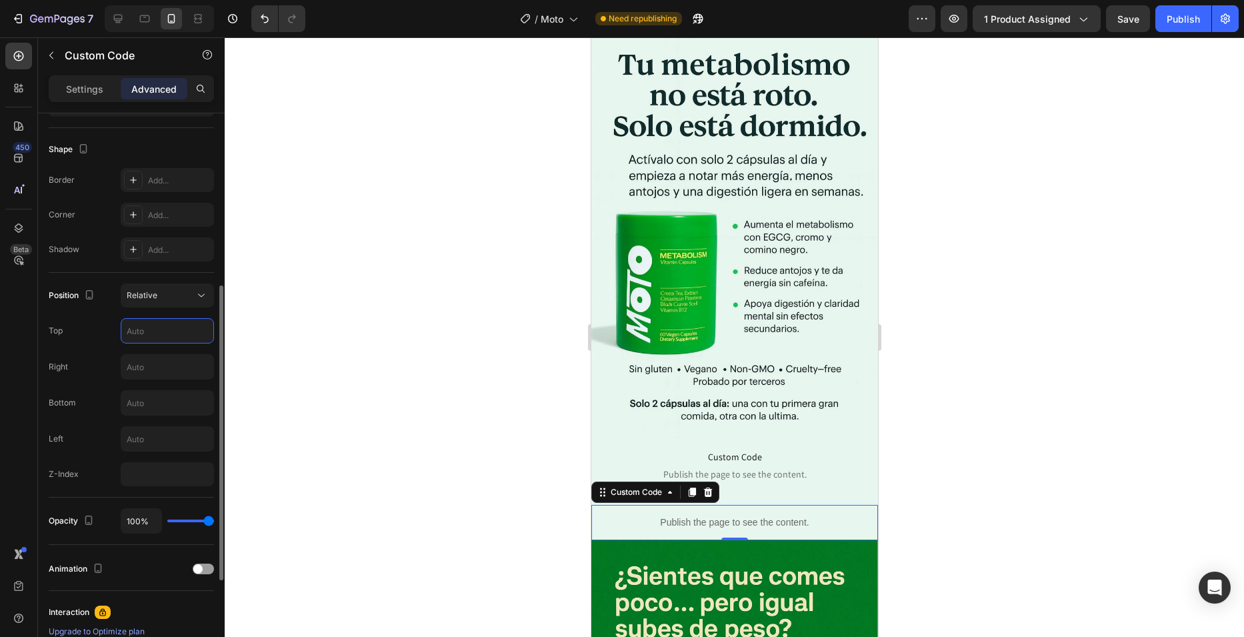
click at [153, 337] on input "text" at bounding box center [167, 331] width 92 height 24
type input "-15"
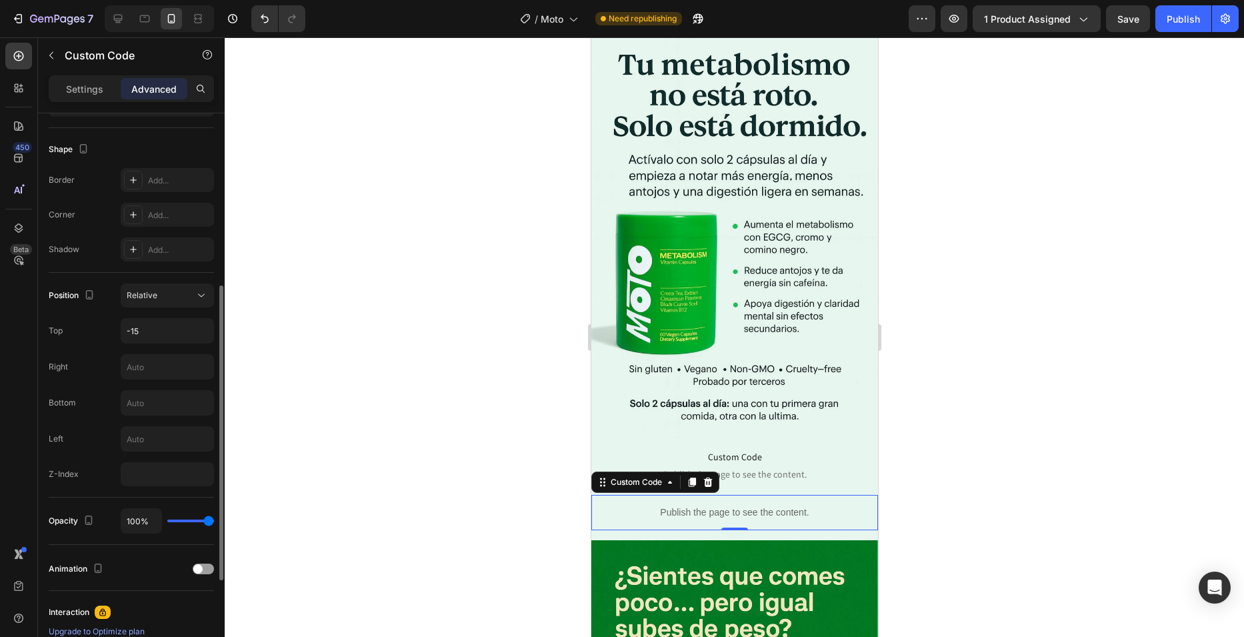
click at [90, 339] on div "Top -15" at bounding box center [131, 330] width 165 height 25
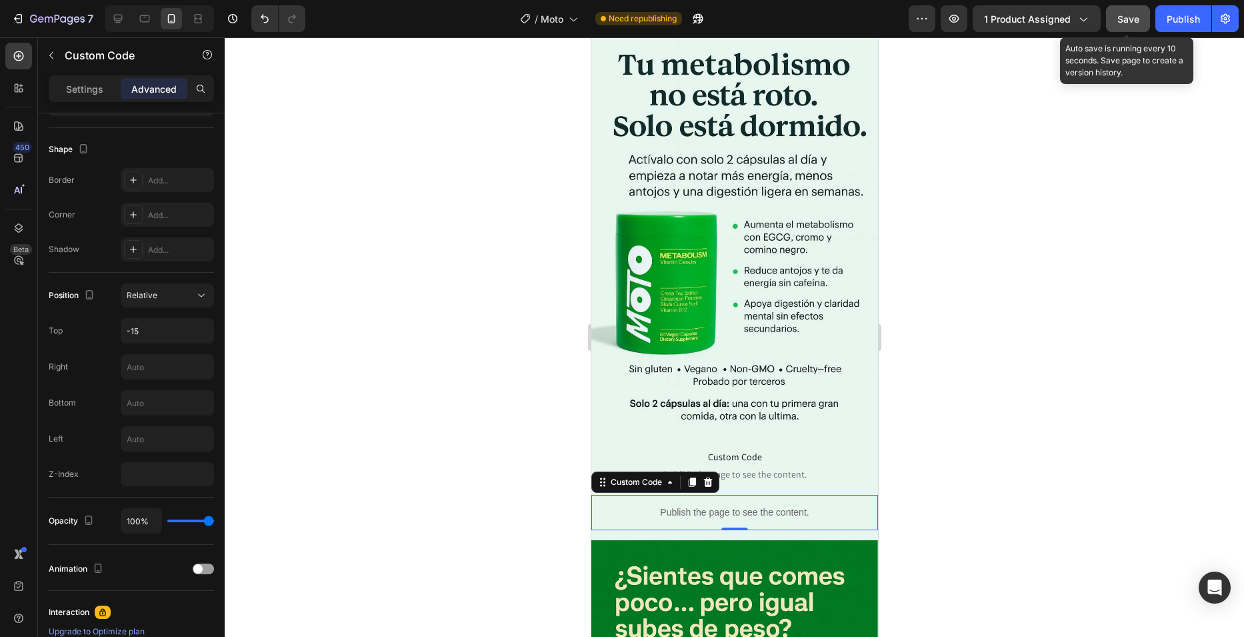
click at [1137, 7] on button "Save" at bounding box center [1128, 18] width 44 height 27
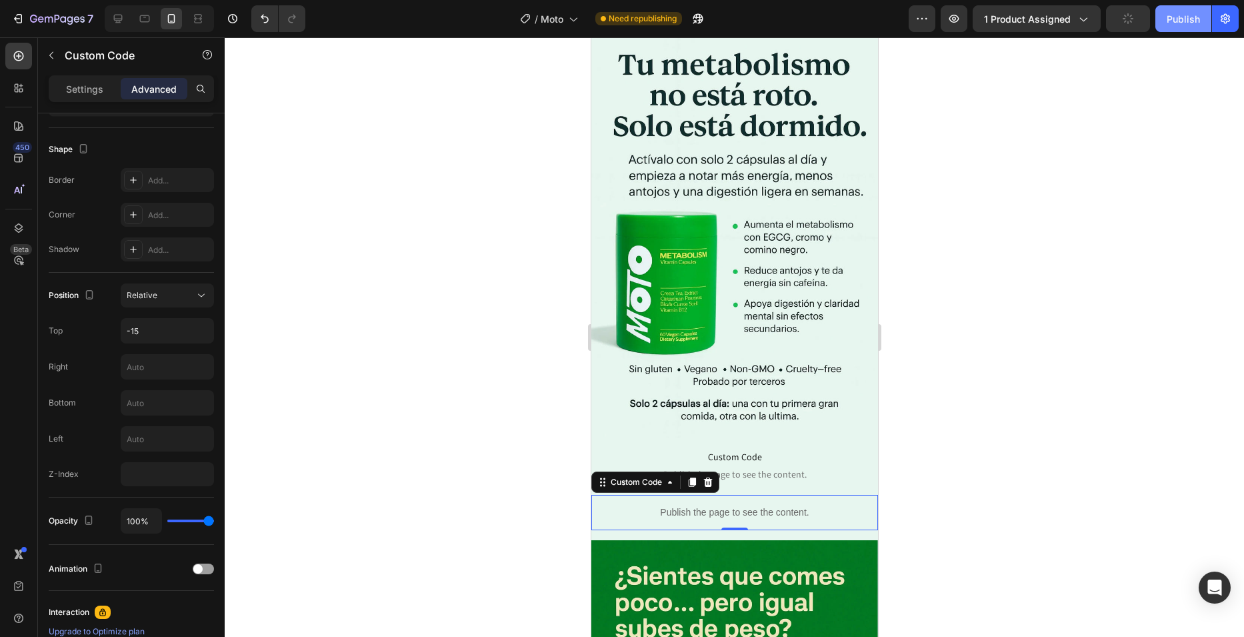
click at [1183, 17] on div "Publish" at bounding box center [1183, 19] width 33 height 14
drag, startPoint x: 1074, startPoint y: 388, endPoint x: 1052, endPoint y: 403, distance: 26.4
click at [1074, 388] on div at bounding box center [735, 336] width 1020 height 599
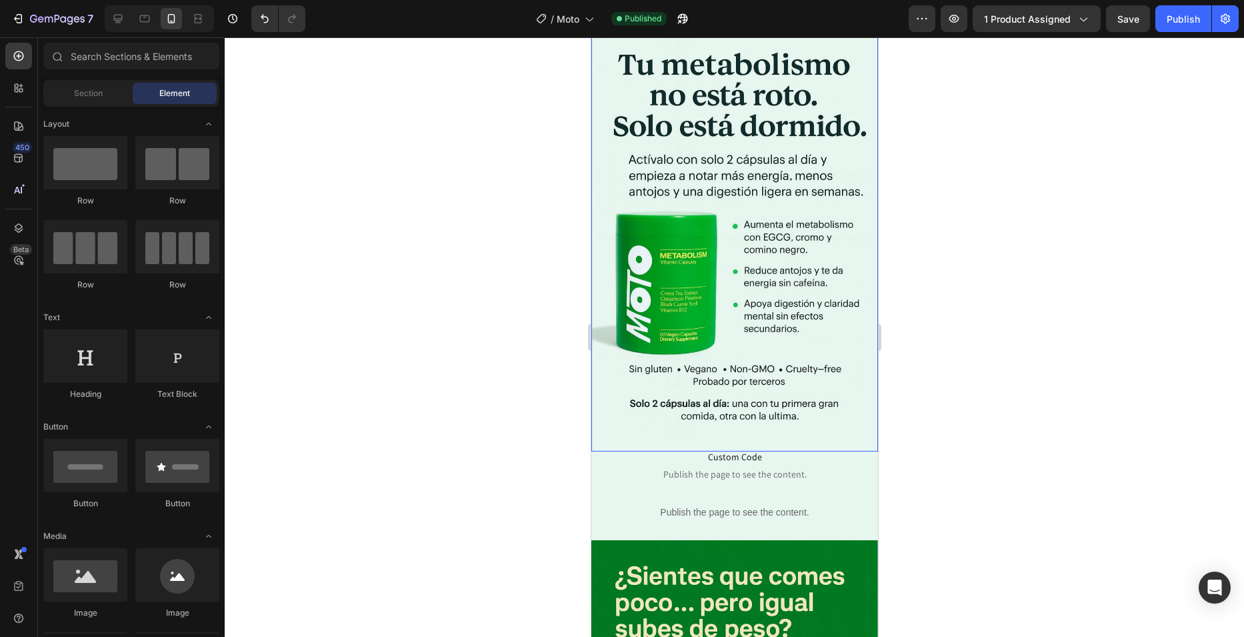
click at [910, 235] on div at bounding box center [735, 336] width 1020 height 599
click at [28, 17] on div "7" at bounding box center [52, 19] width 82 height 16
